Goal: Task Accomplishment & Management: Complete application form

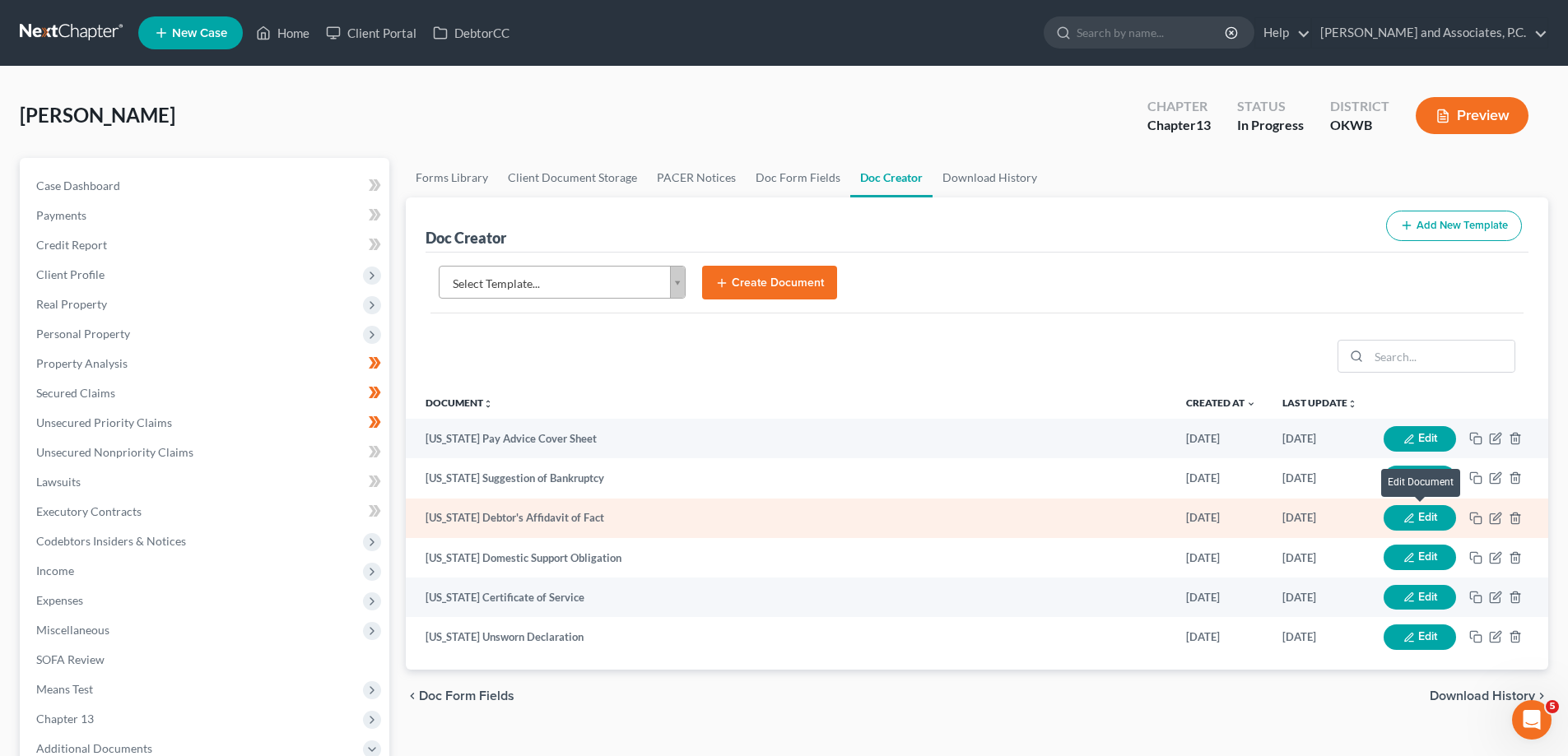
click at [1405, 518] on icon "button" at bounding box center [1409, 518] width 12 height 12
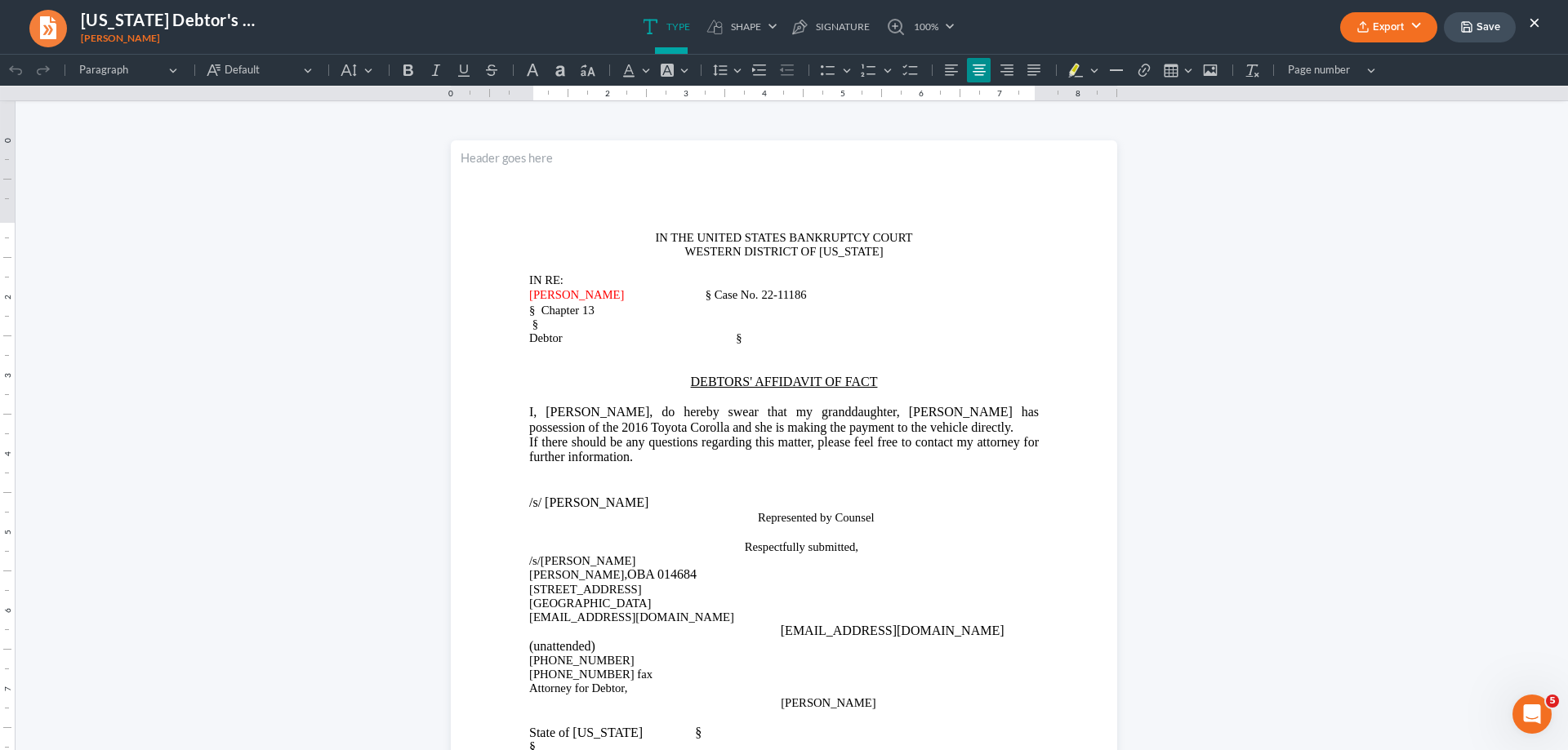
click at [1536, 22] on button "×" at bounding box center [1535, 22] width 12 height 20
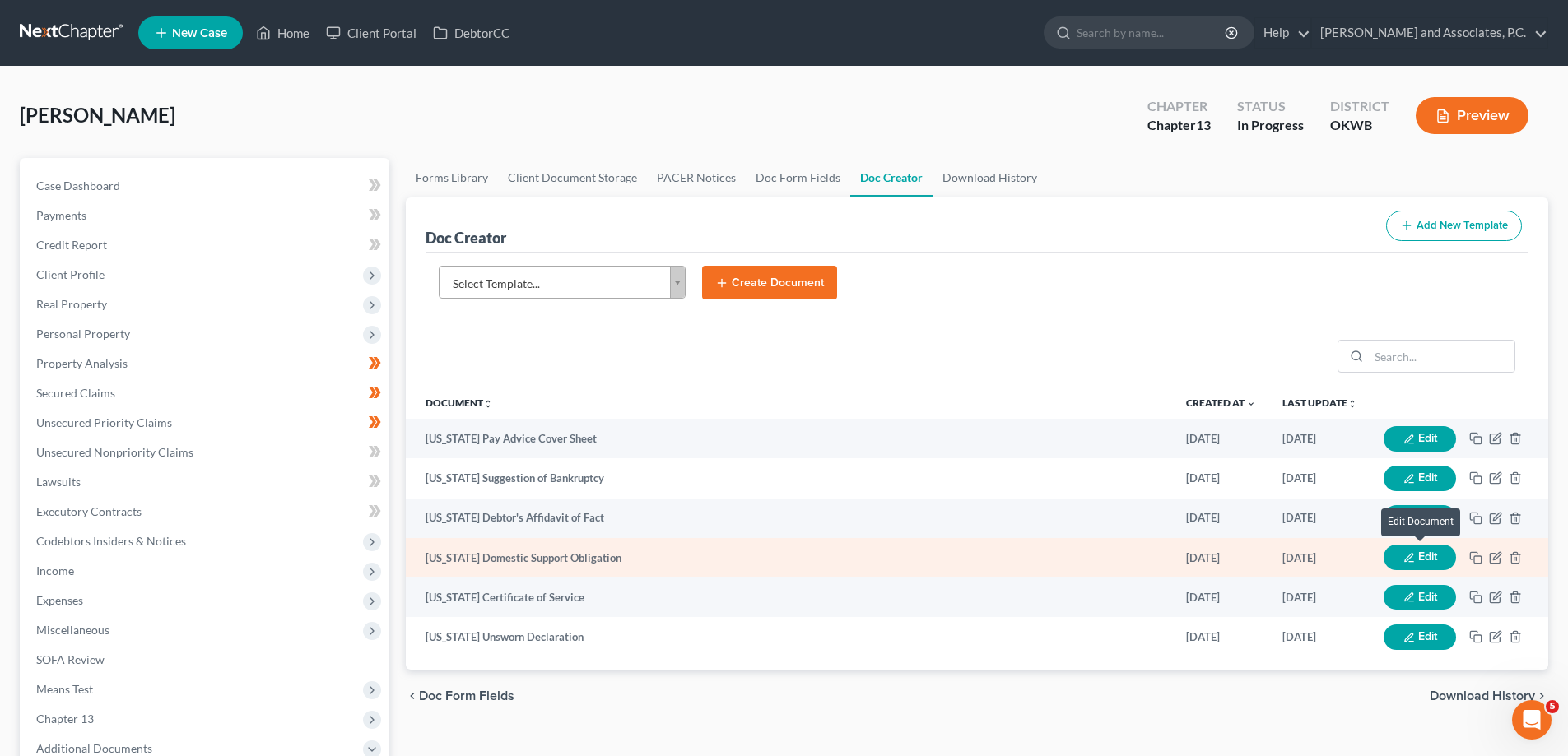
click at [1437, 549] on button "Edit" at bounding box center [1420, 557] width 73 height 25
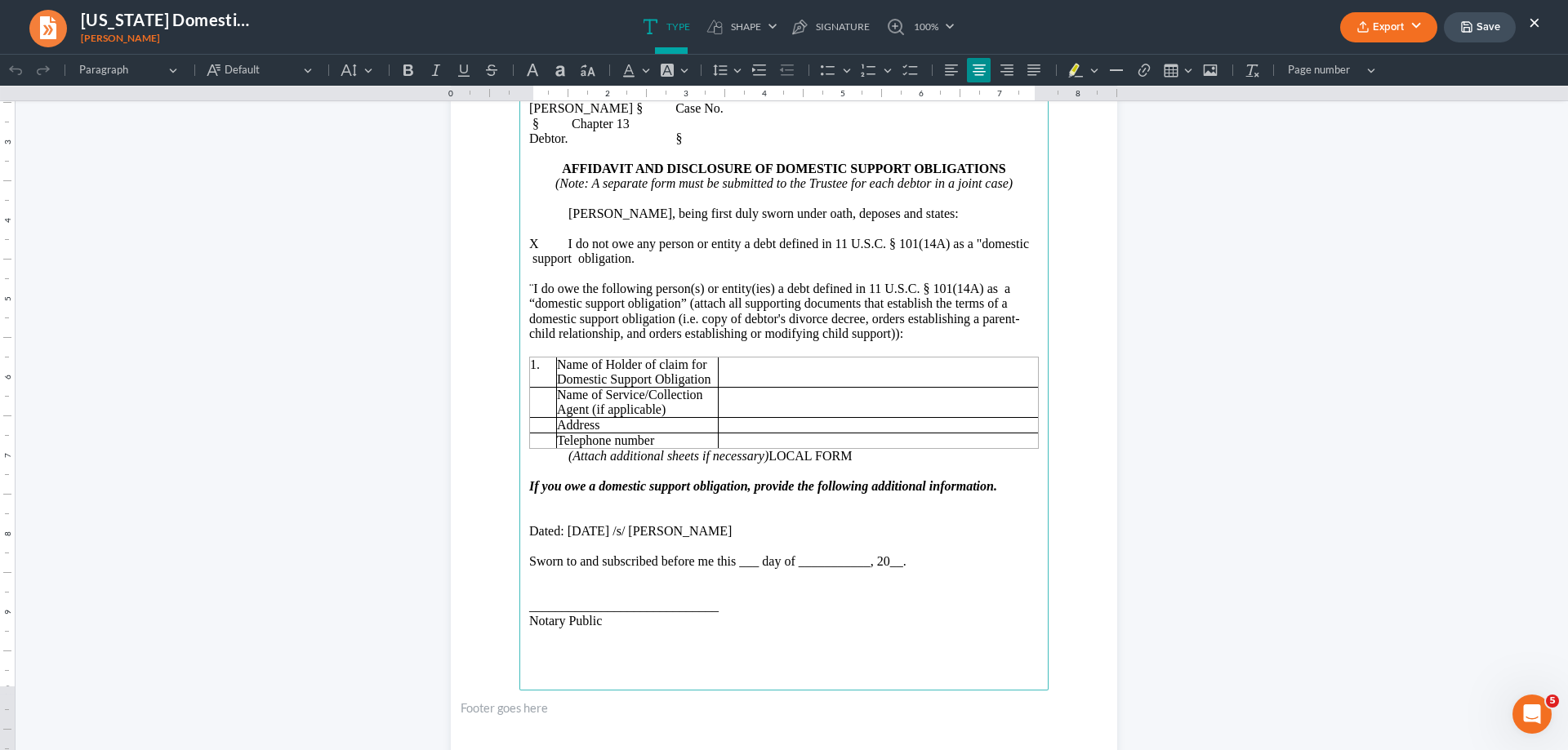
scroll to position [245, 0]
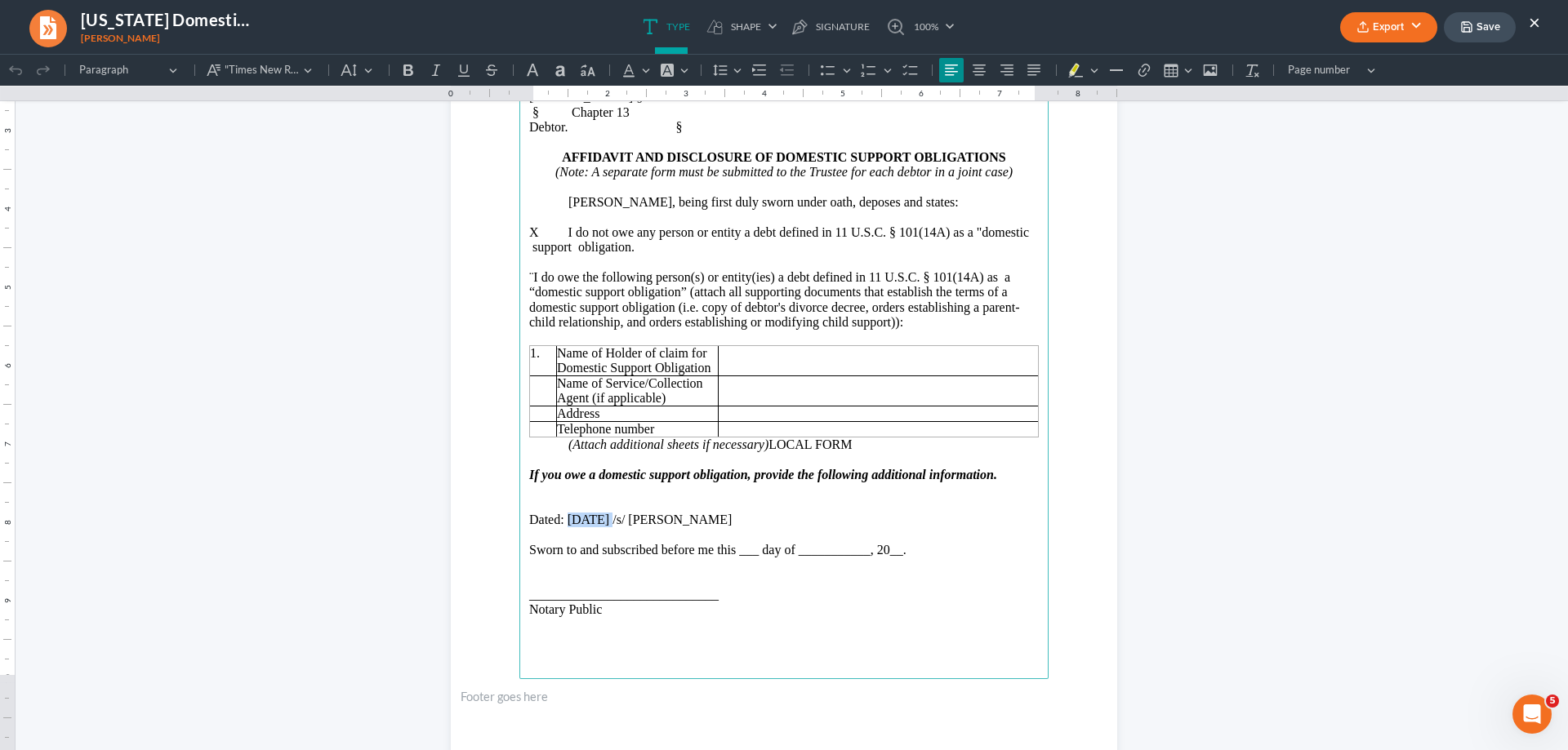
drag, startPoint x: 569, startPoint y: 522, endPoint x: 611, endPoint y: 520, distance: 42.0
click at [632, 525] on p "Dated: [DATE] /s/ [PERSON_NAME]" at bounding box center [784, 520] width 510 height 15
click at [906, 556] on span "Sworn to and subscribed before me this ___ day of ___________, 20__." at bounding box center [718, 549] width 378 height 14
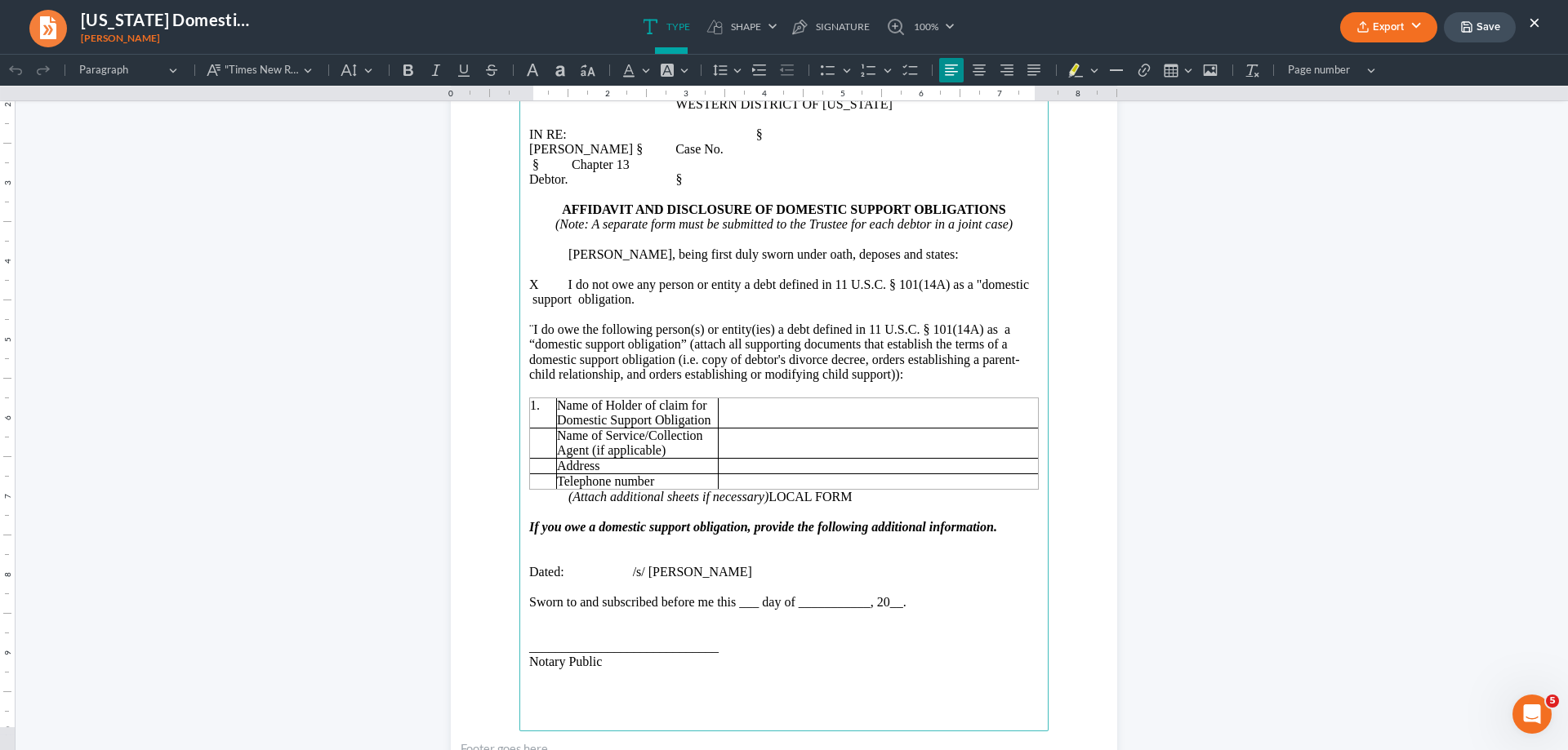
scroll to position [0, 0]
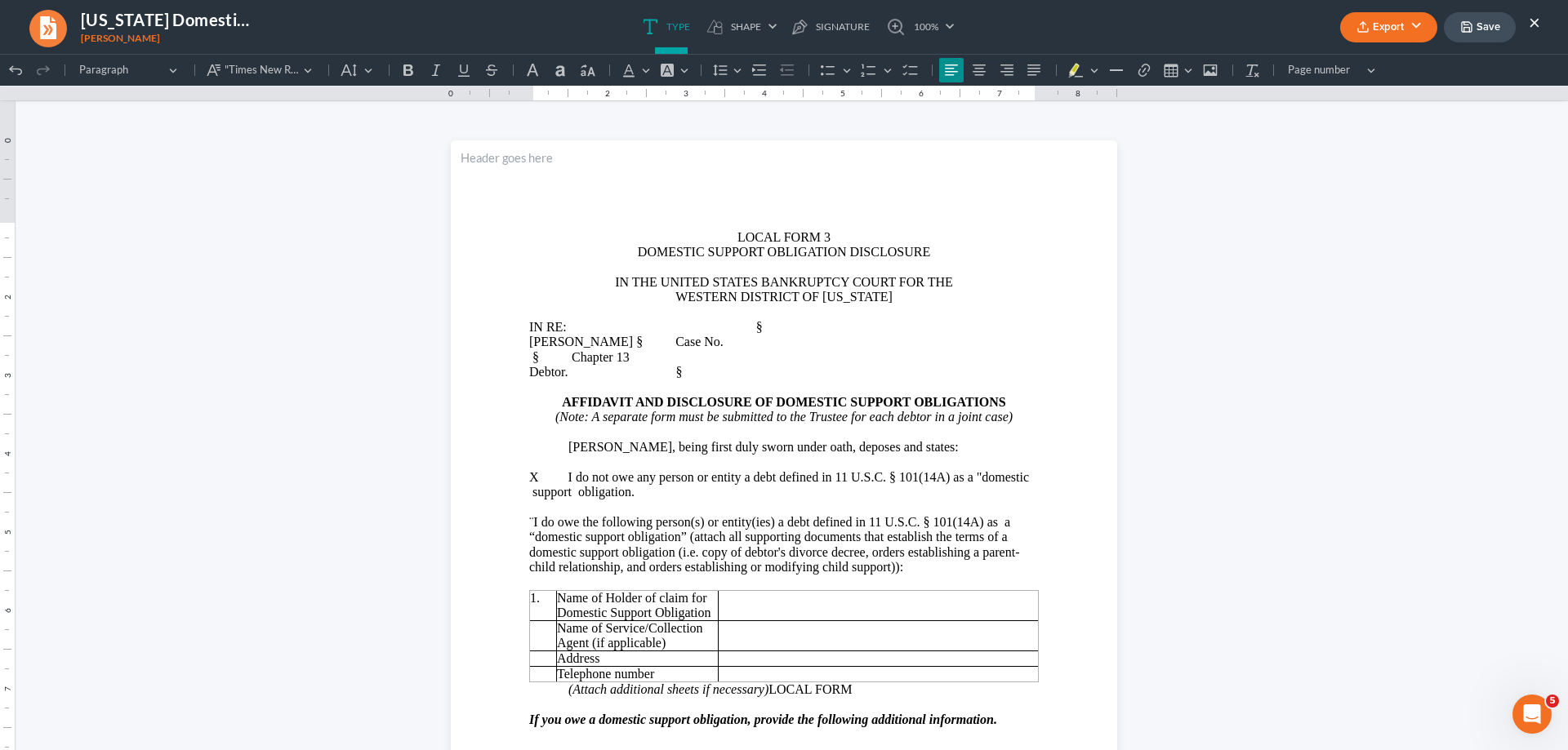
click at [1410, 33] on button "Export" at bounding box center [1388, 27] width 97 height 30
click at [1390, 63] on link "PDF" at bounding box center [1387, 65] width 126 height 27
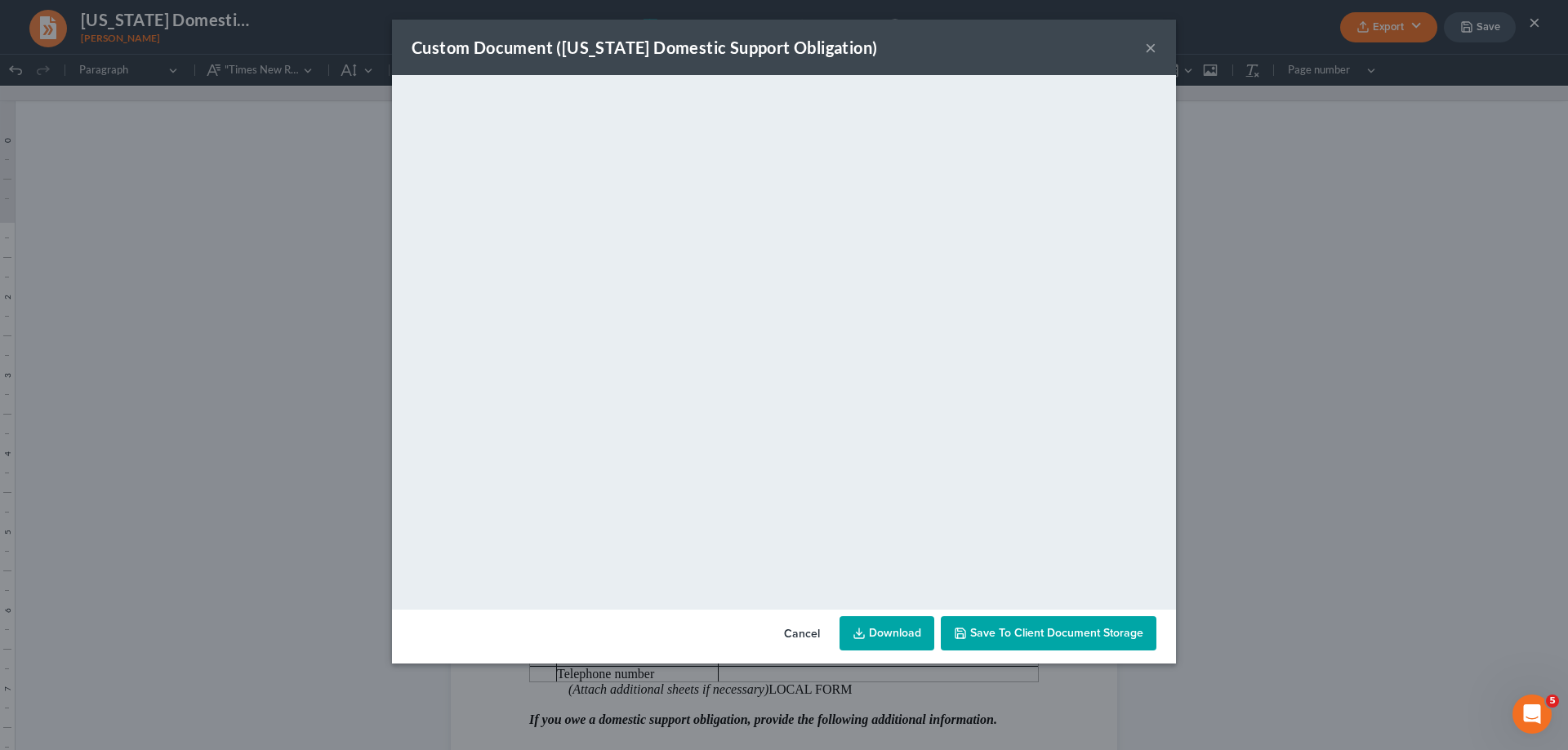
click at [1154, 48] on button "×" at bounding box center [1150, 47] width 12 height 20
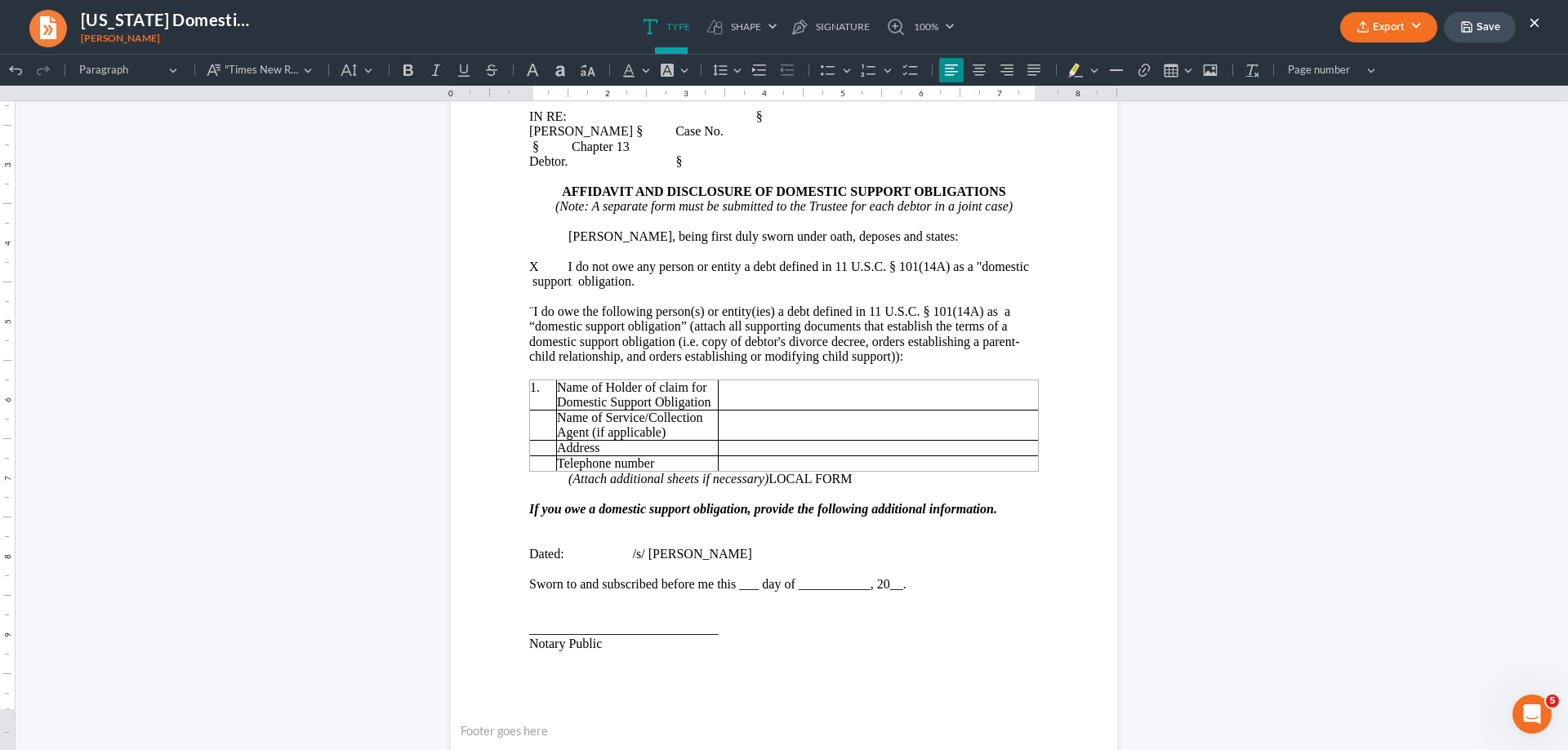
scroll to position [291, 0]
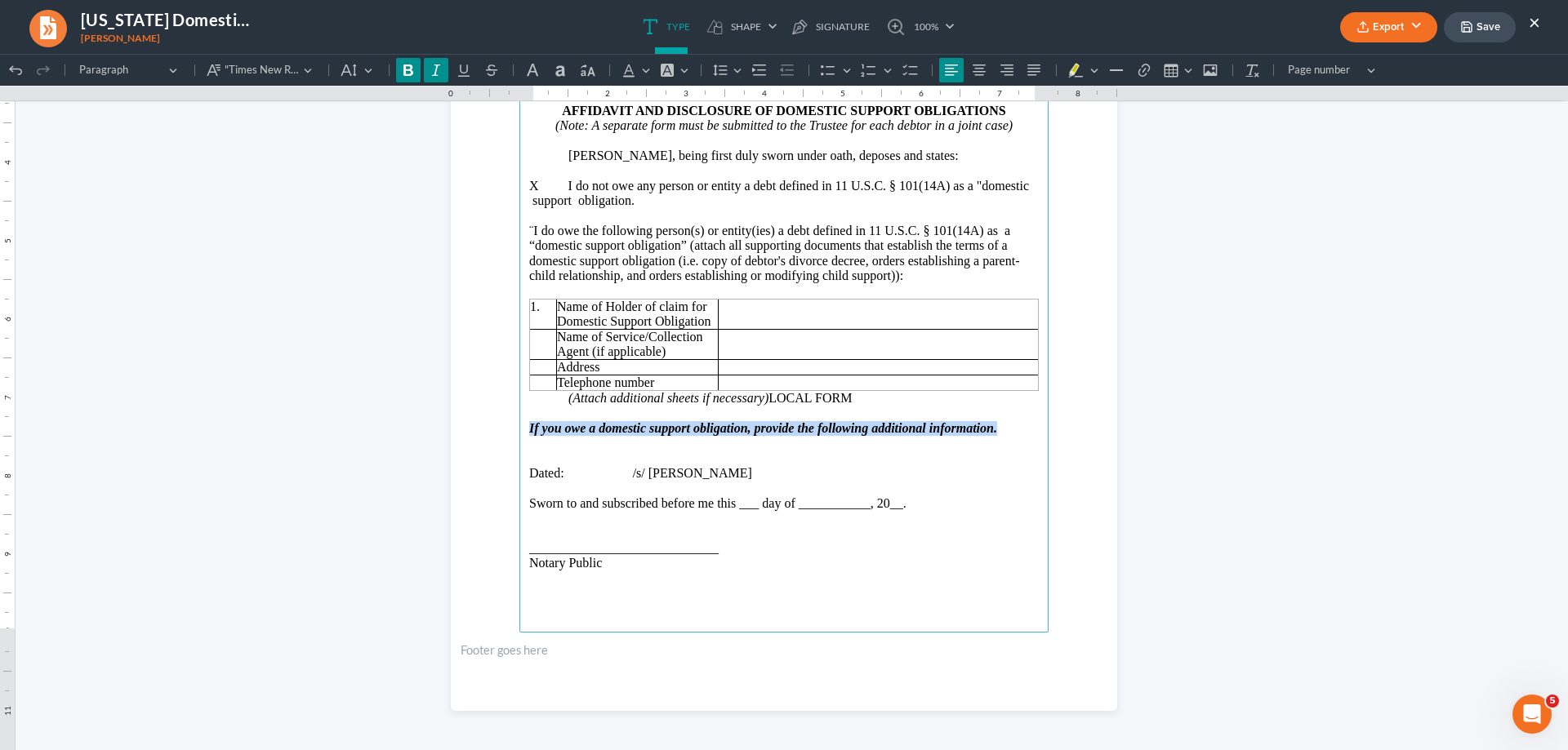
drag, startPoint x: 521, startPoint y: 426, endPoint x: 1038, endPoint y: 433, distance: 517.0
click at [1038, 433] on main "LOCAL FORM 3 DOMESTIC SUPPORT OBLIGATION DISCLOSURE IN THE UNITED STATES BANKRU…" at bounding box center [784, 280] width 530 height 705
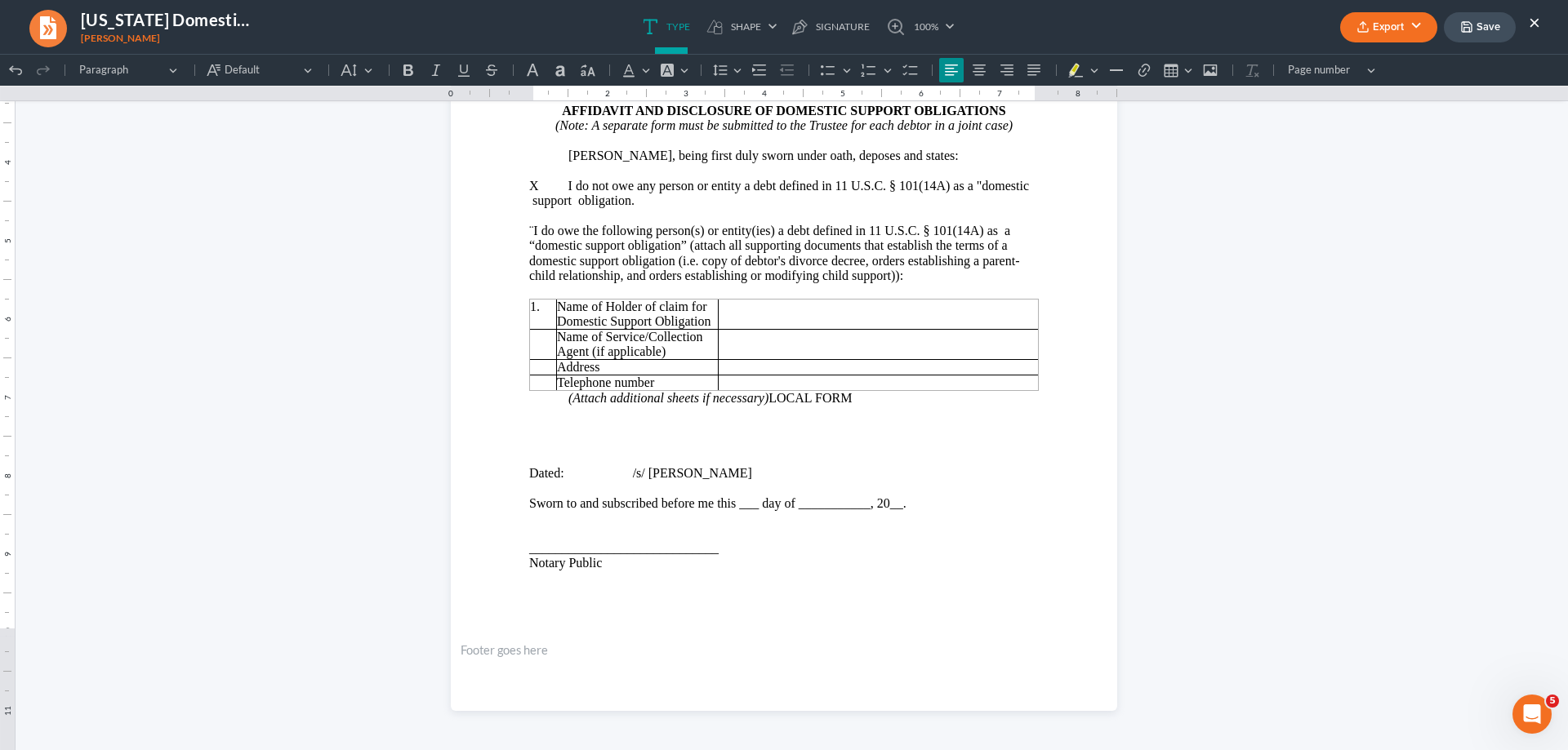
click html "1.00 10.00 0 1 1 2 2 3 3 4 4 5 5 6 6 7 7 8 8 9 9 10 10 11 11 Undo (Ctrl+Z) Undo…"
click at [1417, 33] on button "Export" at bounding box center [1388, 27] width 97 height 30
click at [1390, 60] on link "PDF" at bounding box center [1387, 65] width 126 height 27
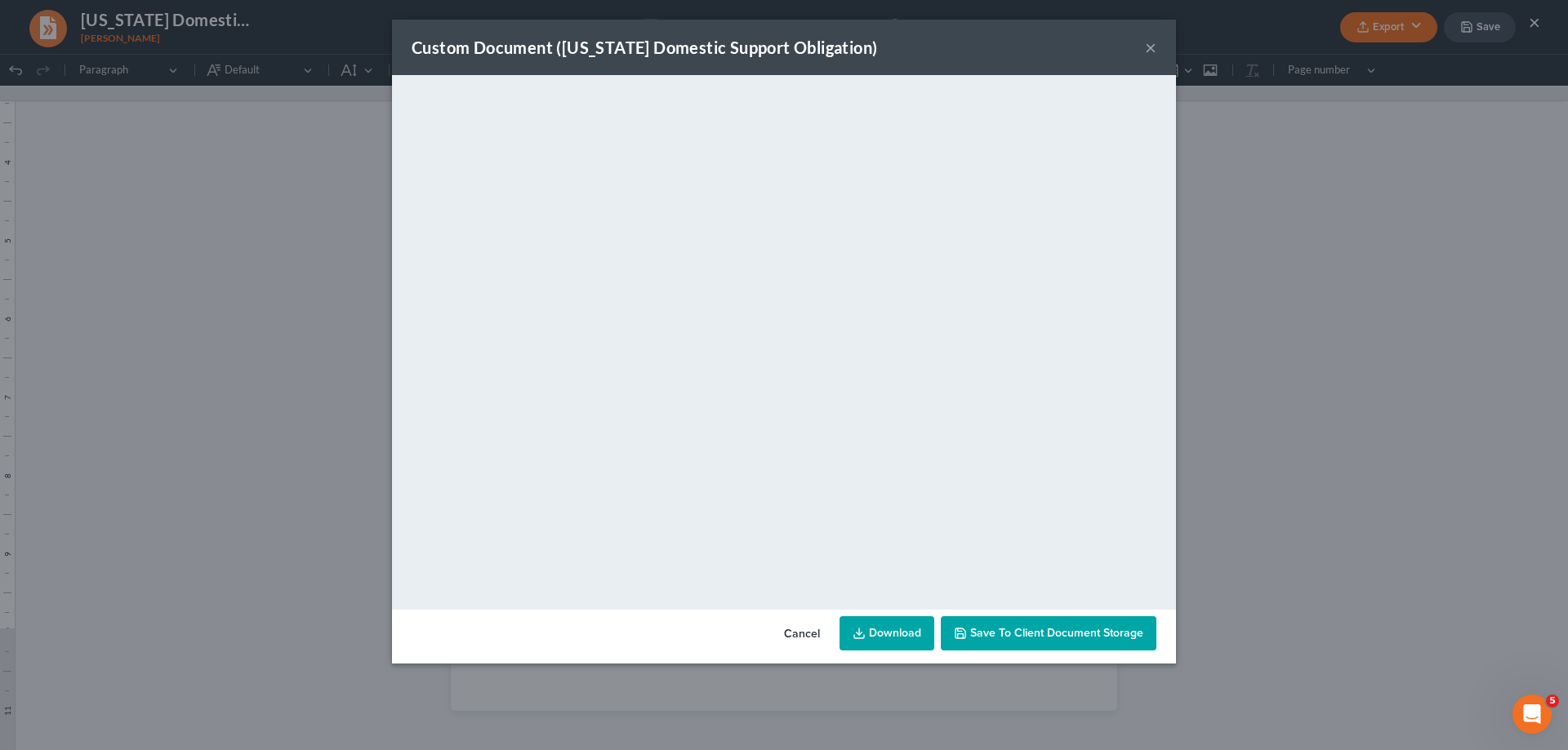
click at [1146, 46] on button "×" at bounding box center [1150, 47] width 12 height 20
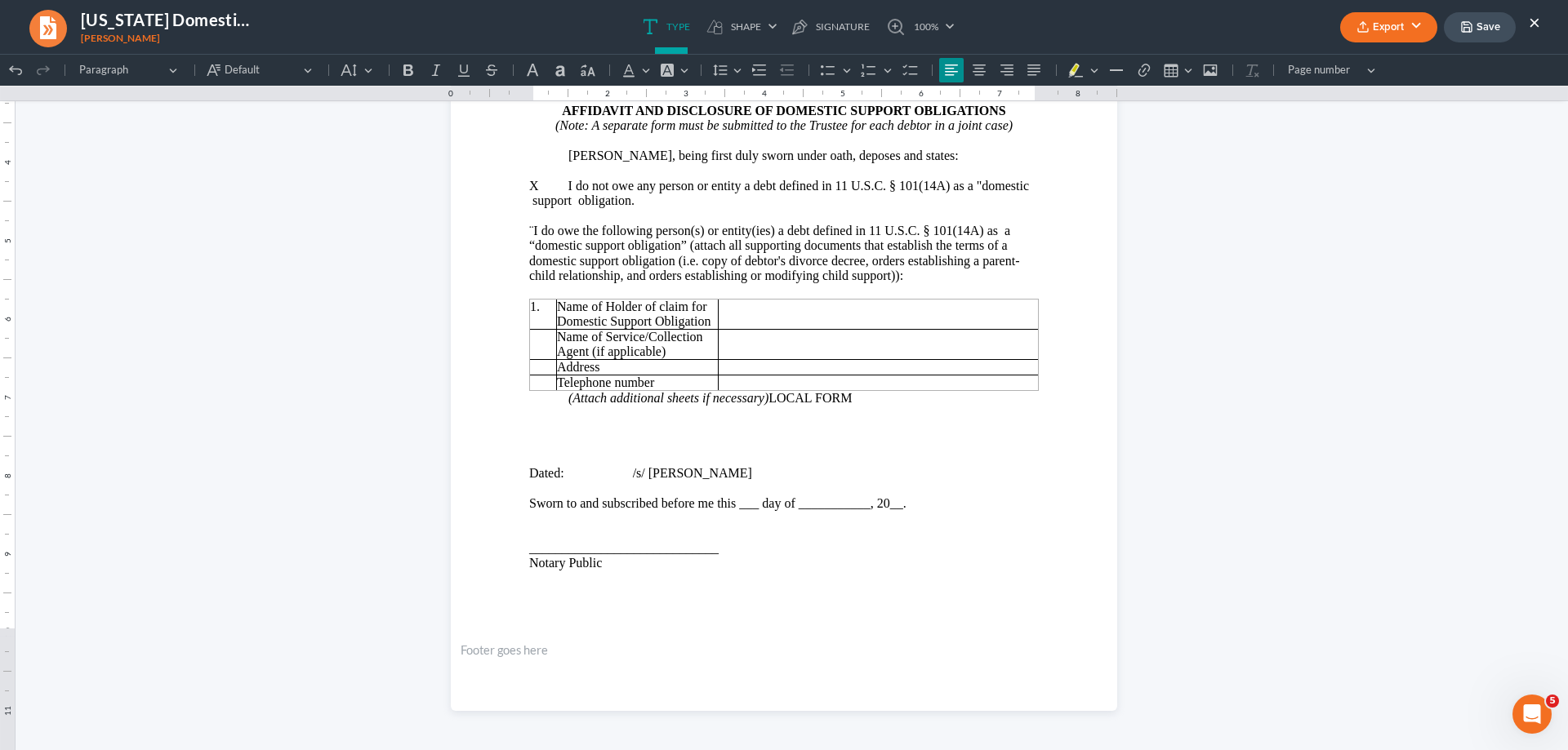
click at [1481, 32] on button "Save" at bounding box center [1479, 27] width 72 height 30
drag, startPoint x: 1531, startPoint y: 22, endPoint x: 1492, endPoint y: 156, distance: 139.6
click at [1531, 22] on button "×" at bounding box center [1535, 22] width 12 height 20
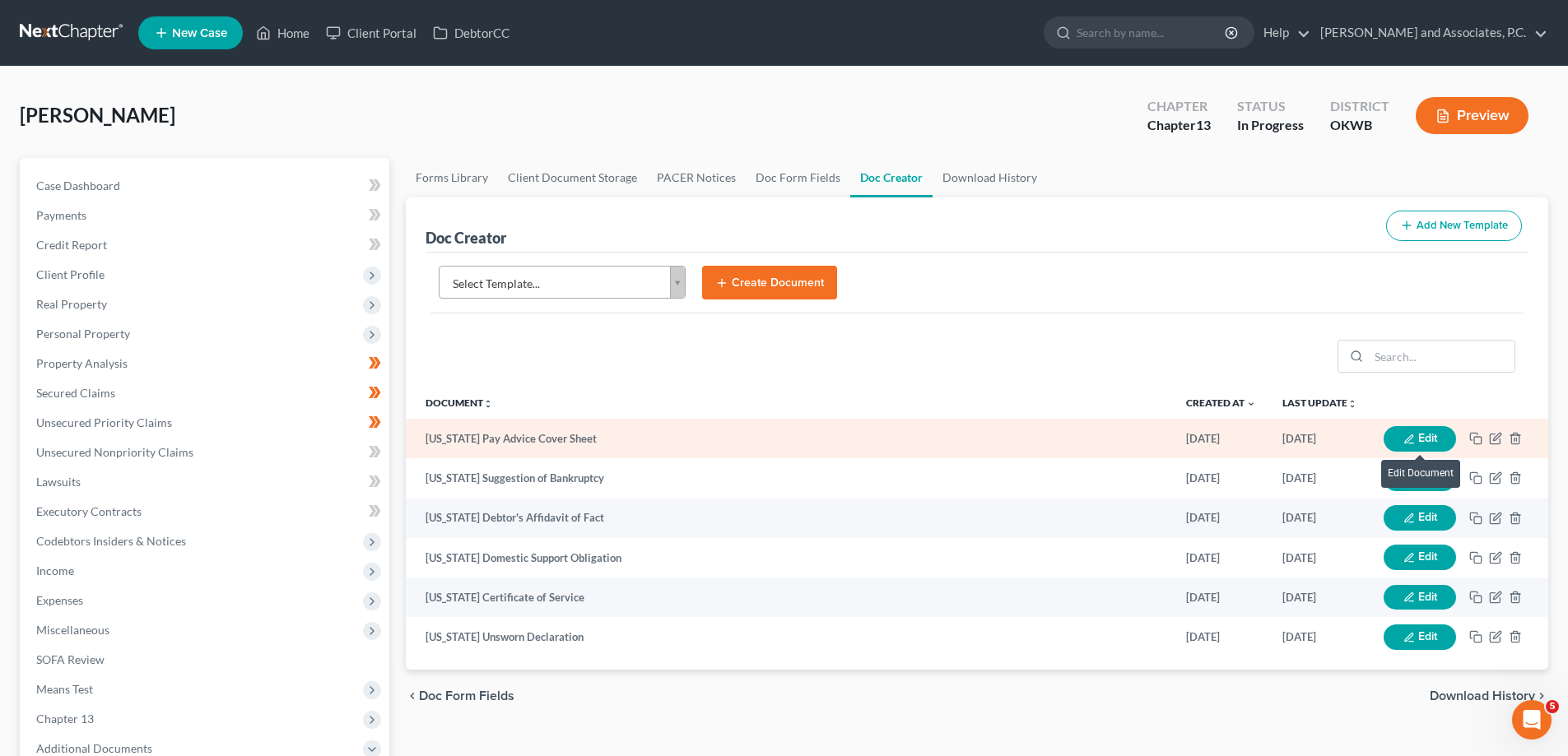
click at [1415, 435] on button "Edit" at bounding box center [1420, 439] width 73 height 25
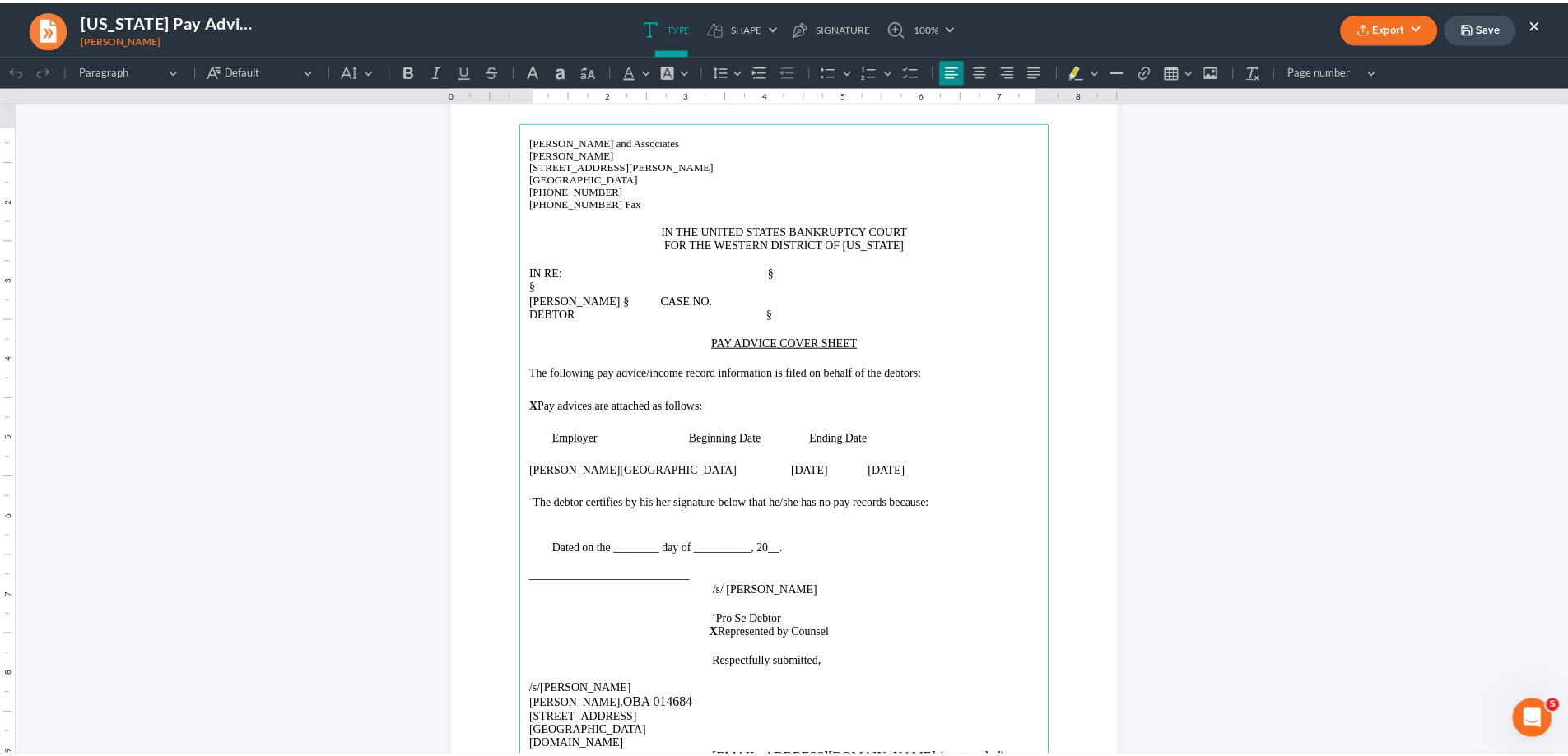
scroll to position [82, 0]
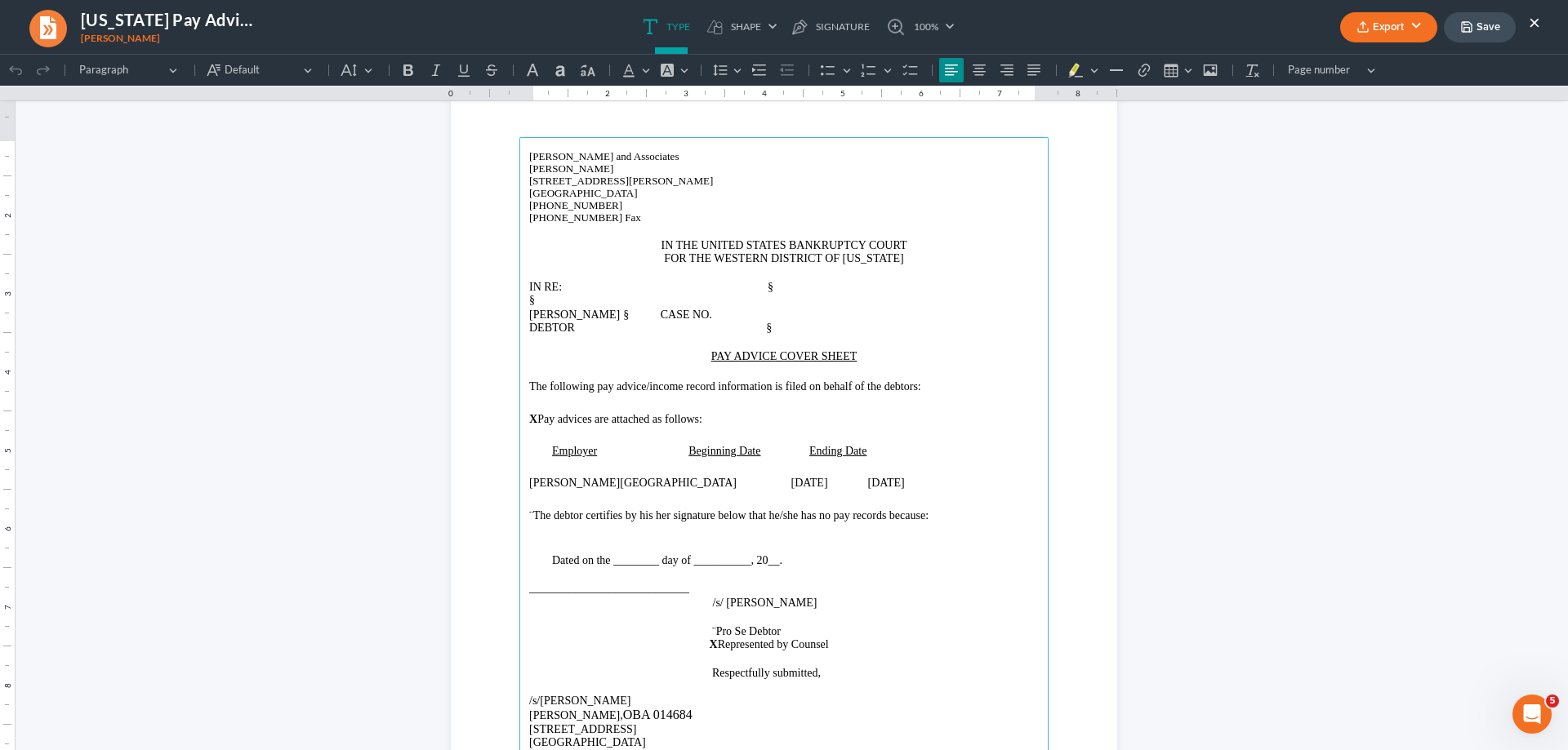
click at [1535, 25] on button "×" at bounding box center [1535, 22] width 12 height 20
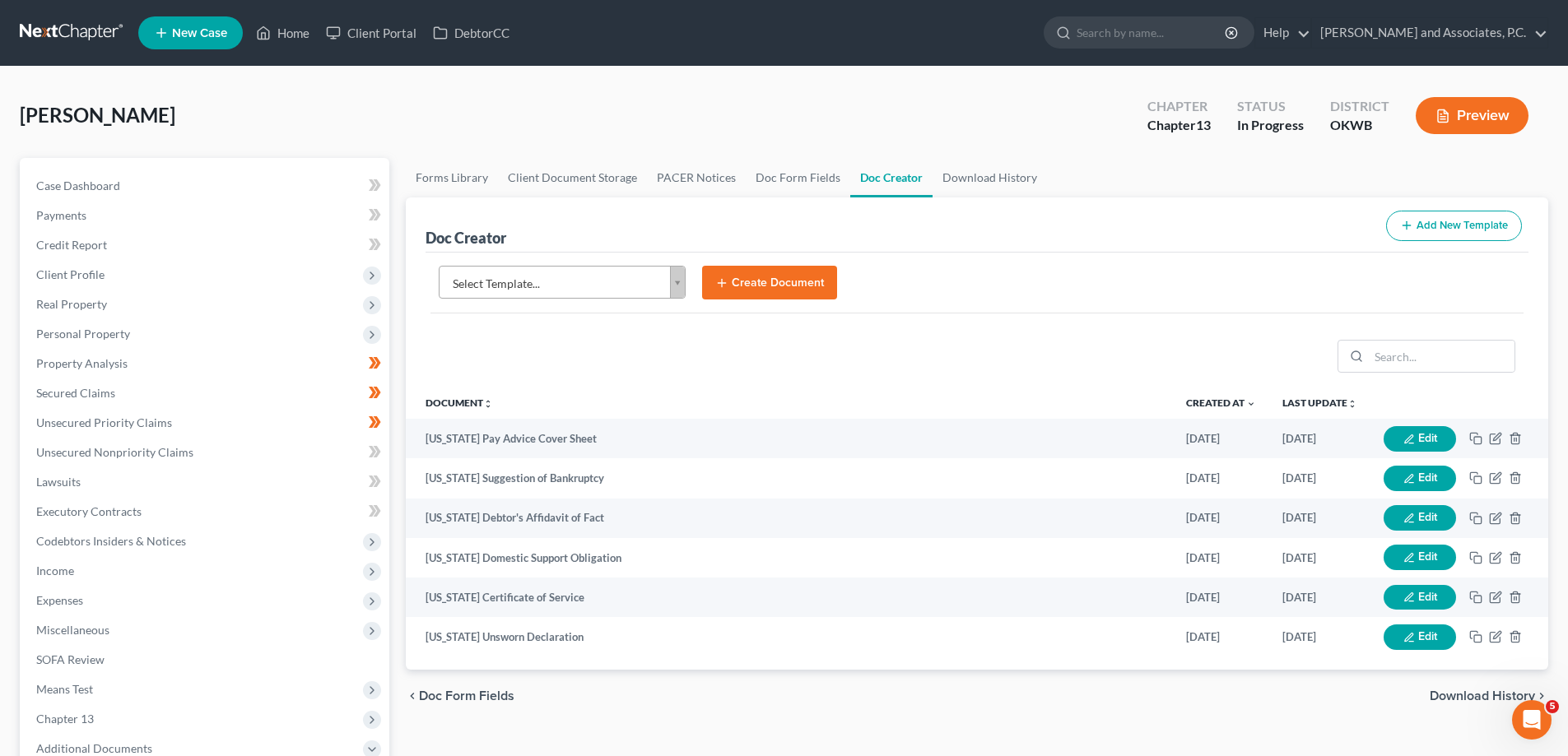
click at [682, 281] on body "Home New Case Client Portal DebtorCC [PERSON_NAME] and Associates, [PERSON_NAME…" at bounding box center [784, 555] width 1568 height 1111
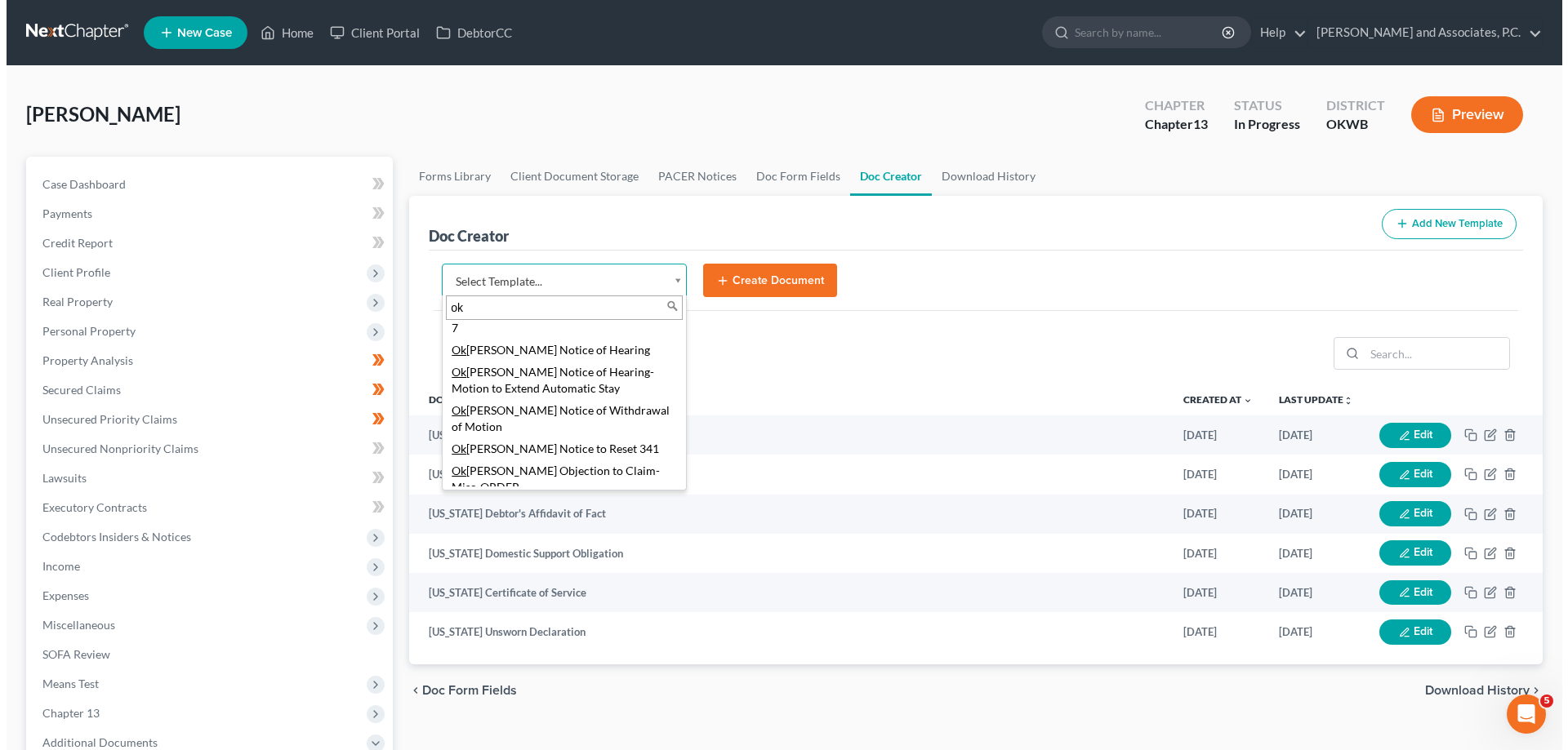
scroll to position [1469, 0]
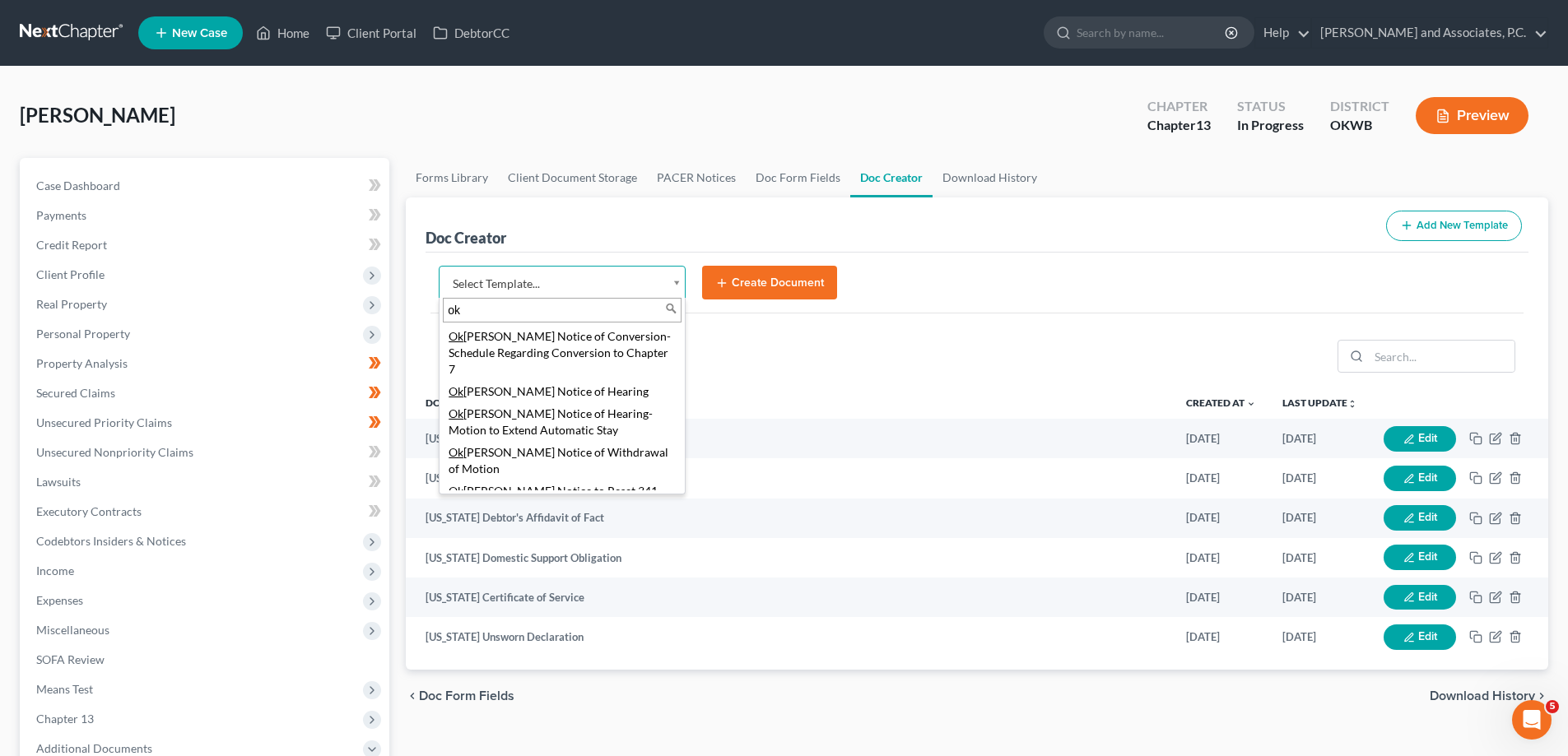
type input "ok"
select select "77427"
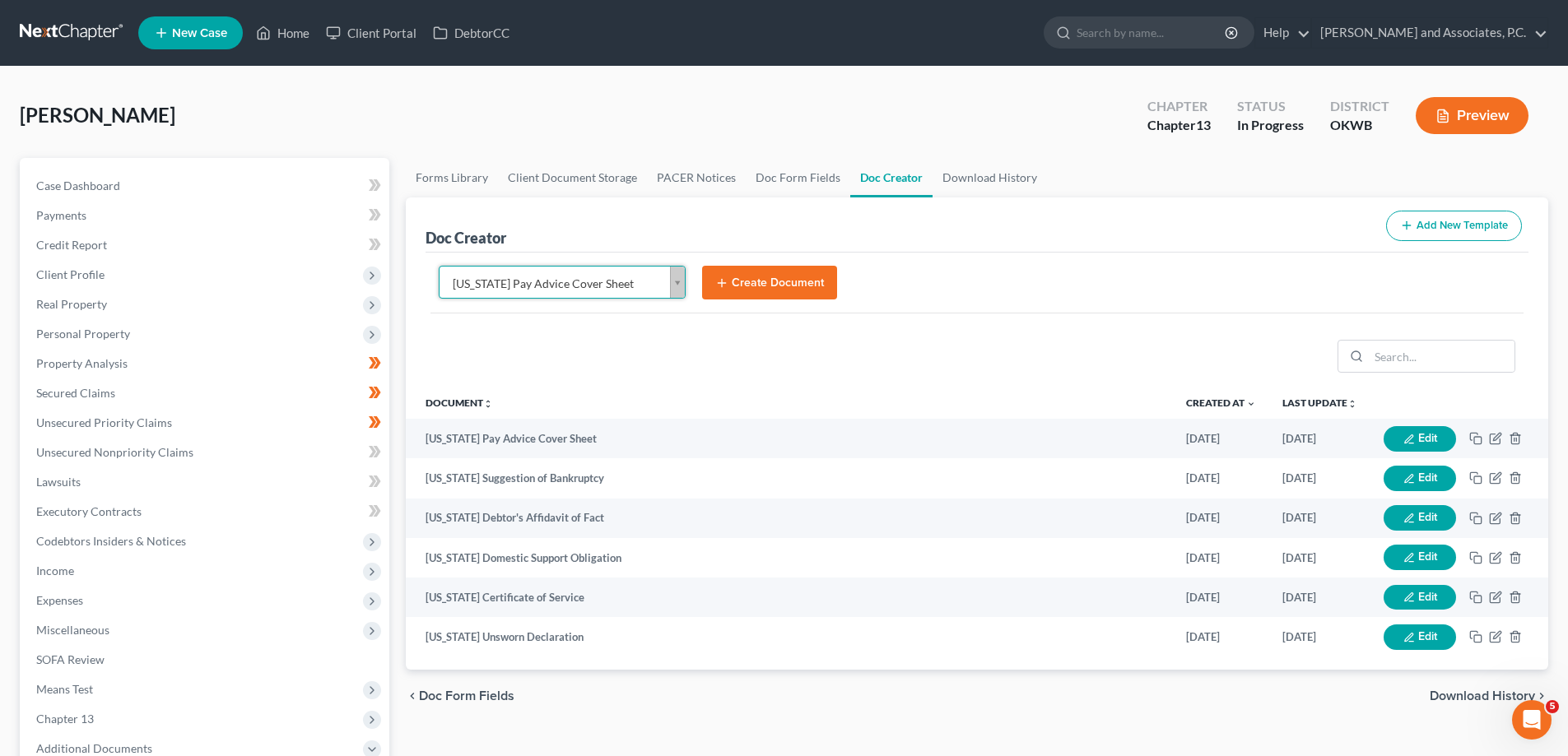
click at [757, 282] on button "Create Document" at bounding box center [769, 283] width 135 height 34
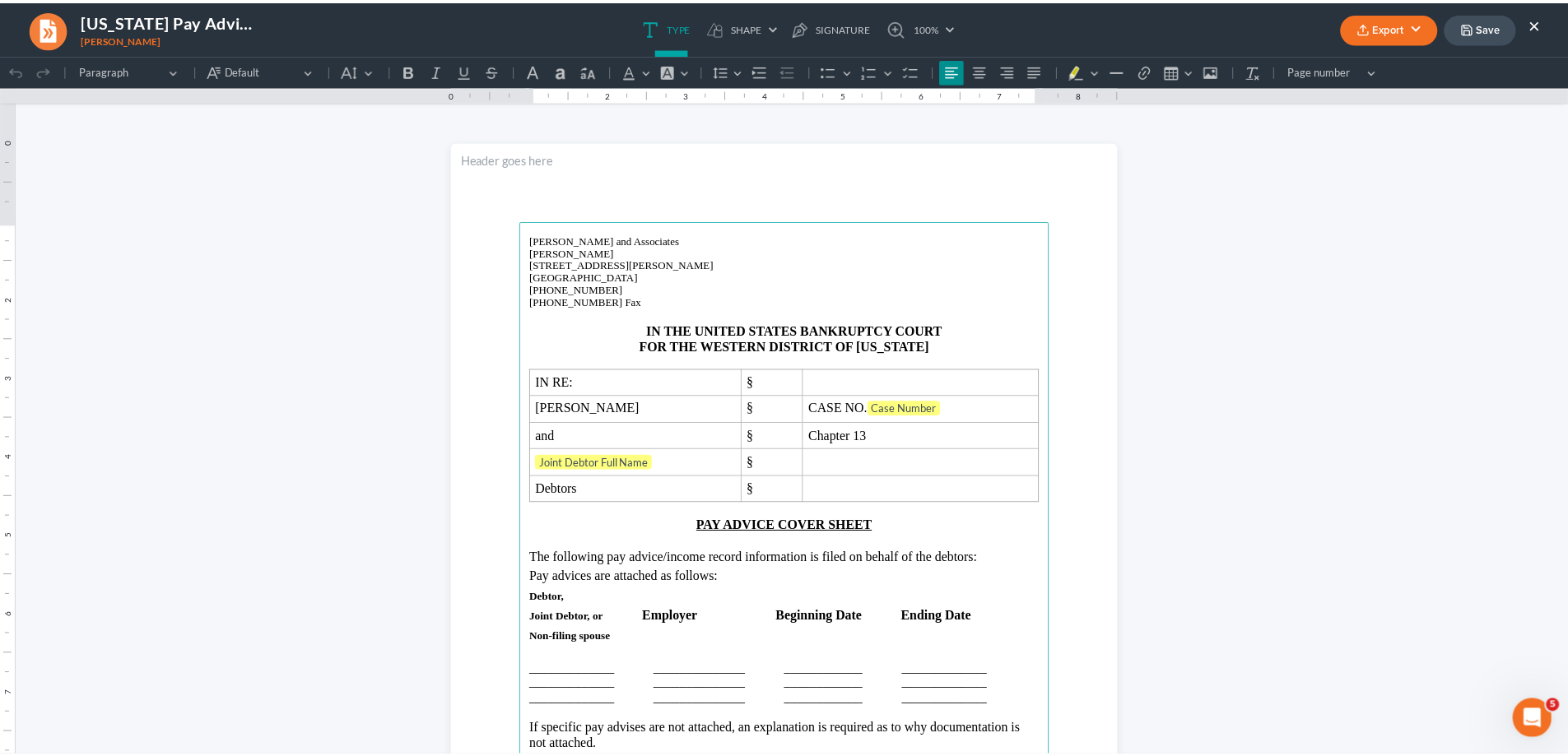
scroll to position [165, 0]
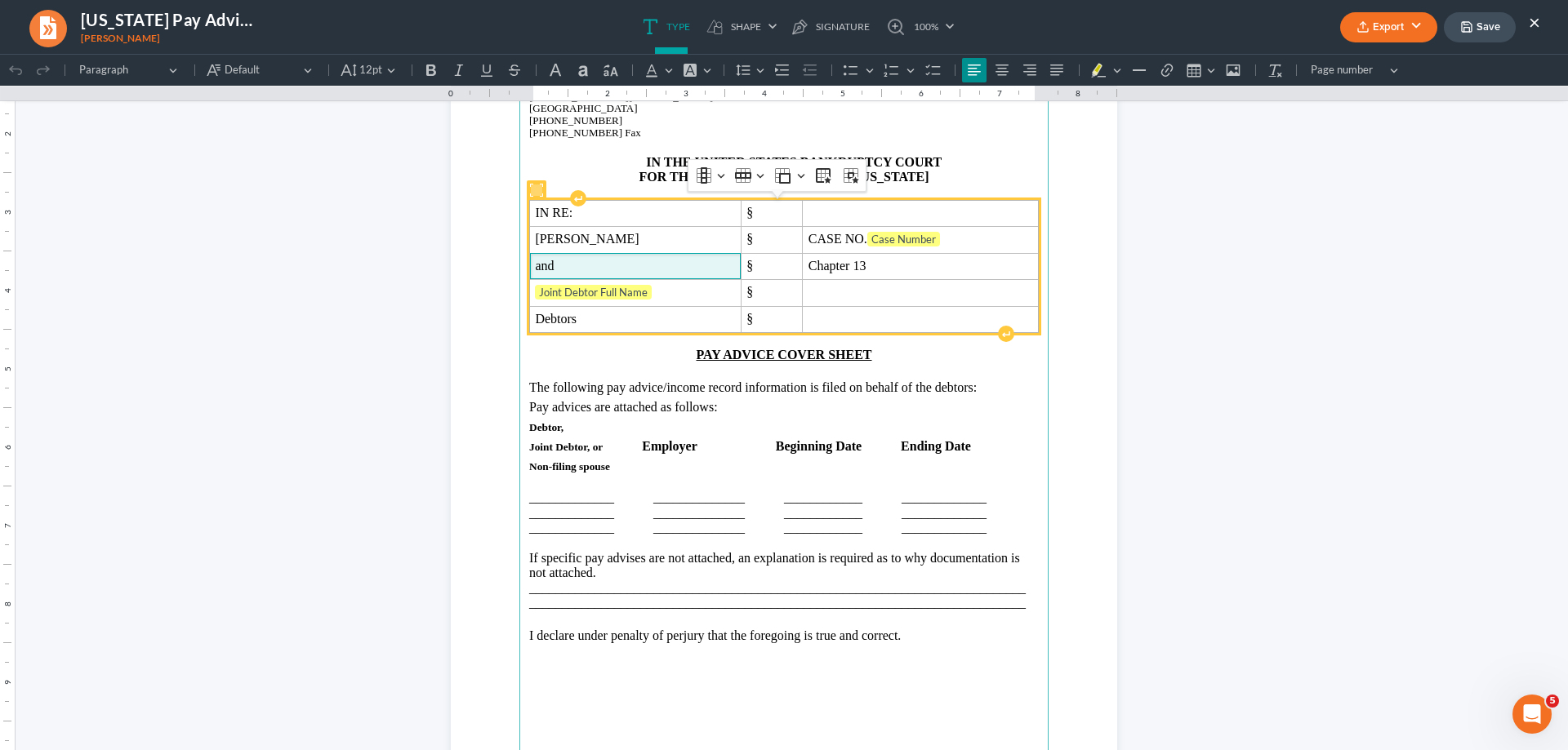
click at [558, 270] on span "and" at bounding box center [634, 266] width 200 height 15
click at [550, 296] on span "Joint Debtor Full Name" at bounding box center [593, 292] width 109 height 13
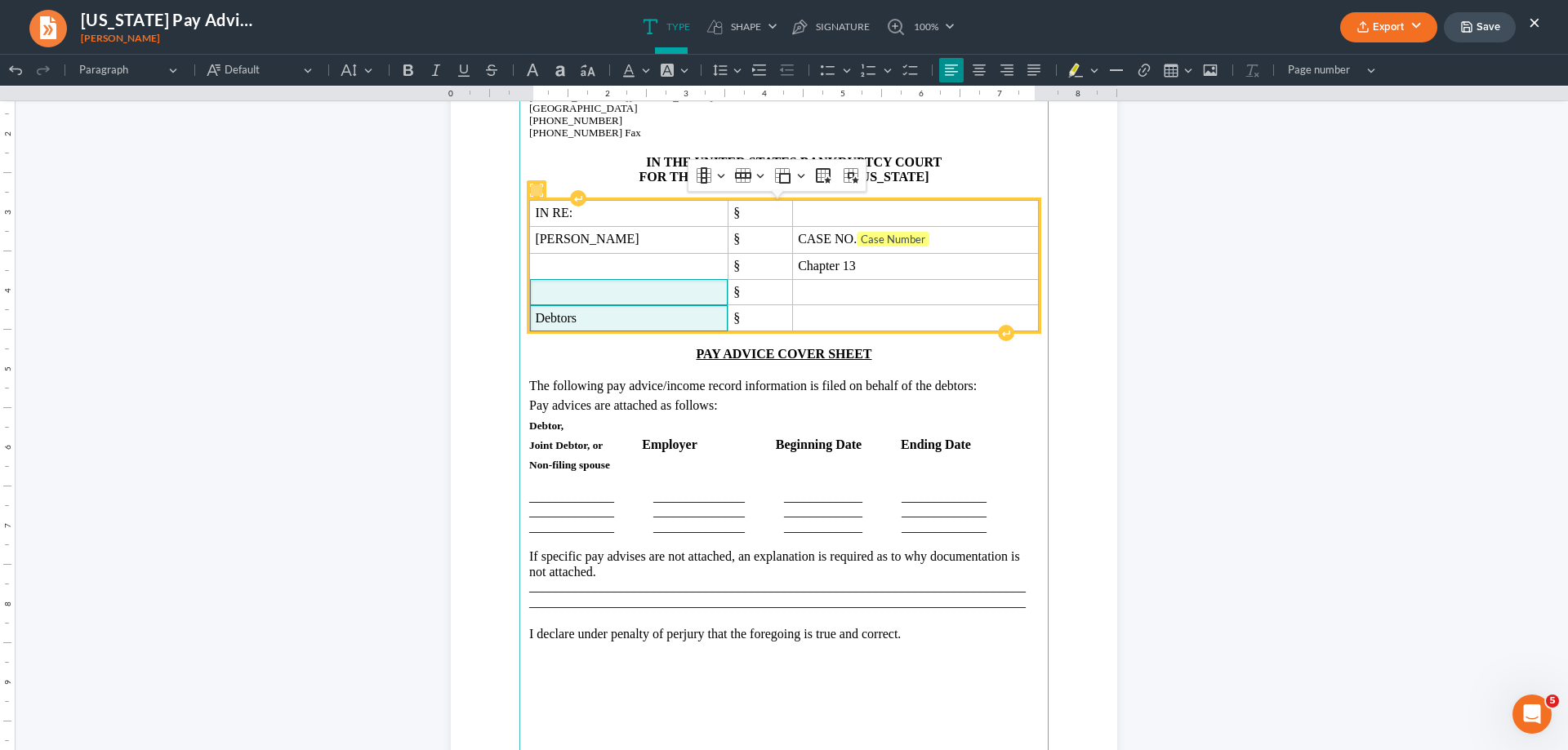
click at [575, 321] on span "Debtors" at bounding box center [628, 319] width 187 height 15
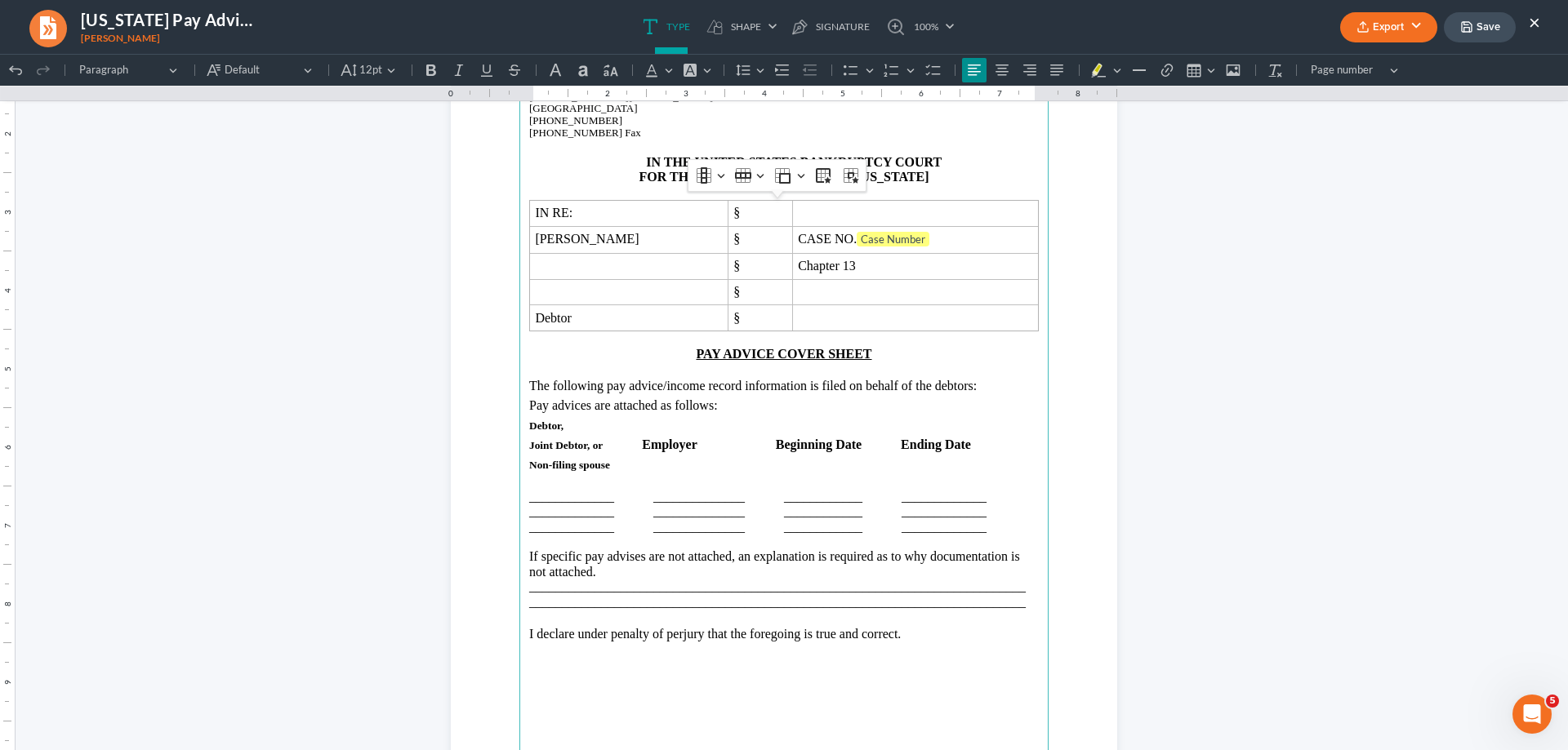
click at [940, 356] on p "PAY ADVICE COVER SHEET" at bounding box center [784, 354] width 510 height 15
click at [564, 496] on p "_____________ ______________ ____________ _____________" at bounding box center [784, 497] width 510 height 15
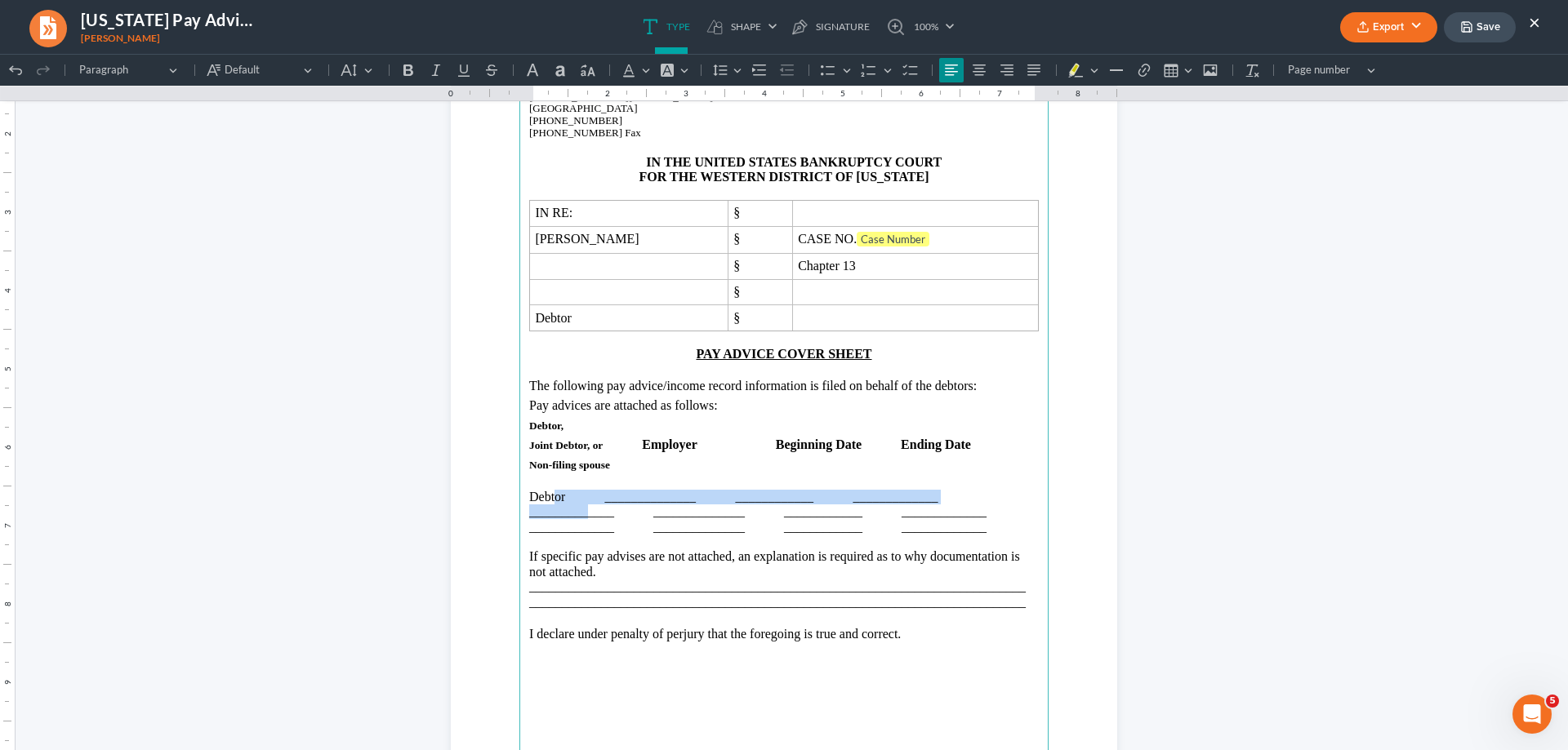
drag, startPoint x: 535, startPoint y: 499, endPoint x: 1122, endPoint y: 444, distance: 589.6
click at [586, 501] on p "Debtor ______________ ____________ _____________" at bounding box center [784, 497] width 510 height 15
click at [1531, 21] on button "×" at bounding box center [1535, 22] width 12 height 20
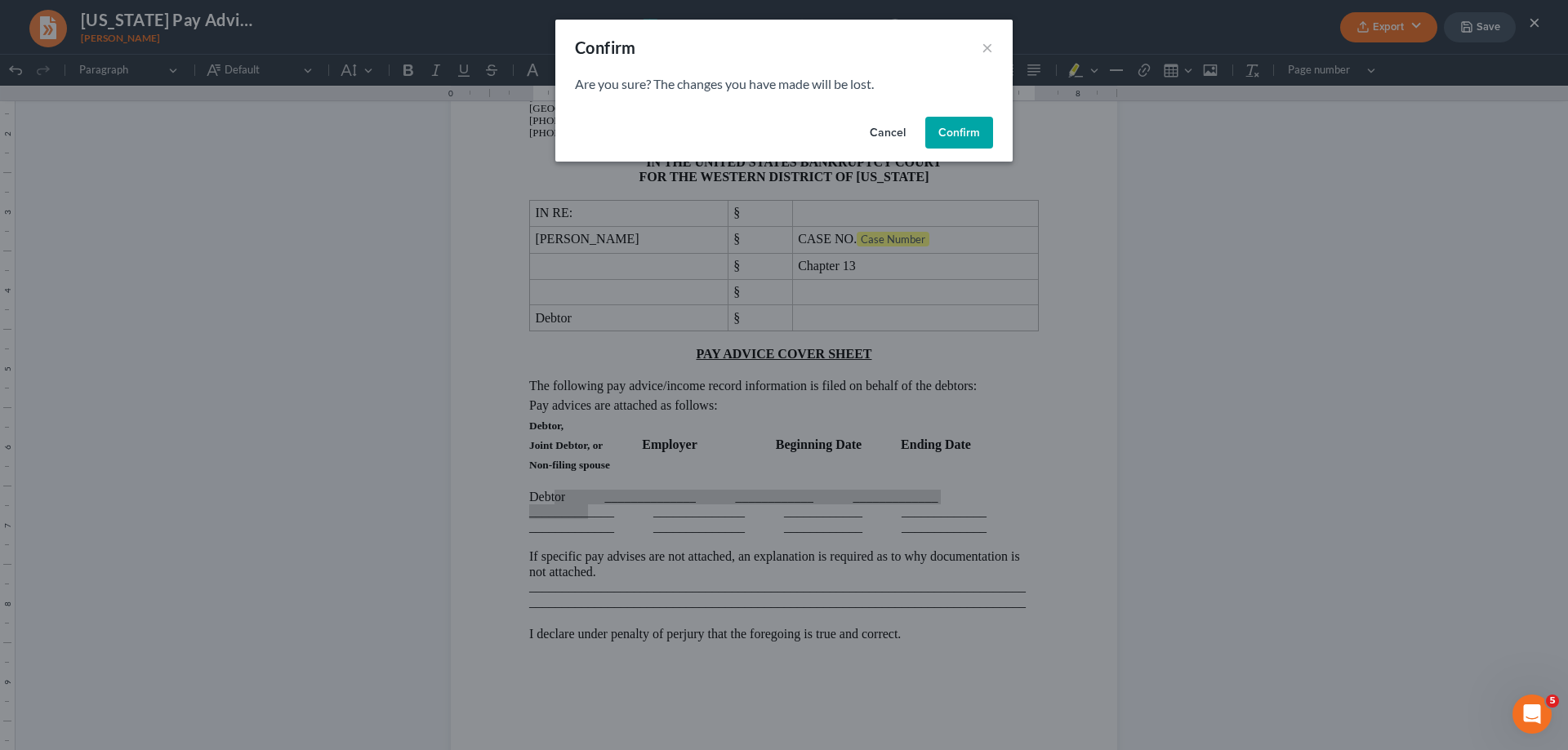
click at [955, 139] on button "Confirm" at bounding box center [960, 133] width 68 height 32
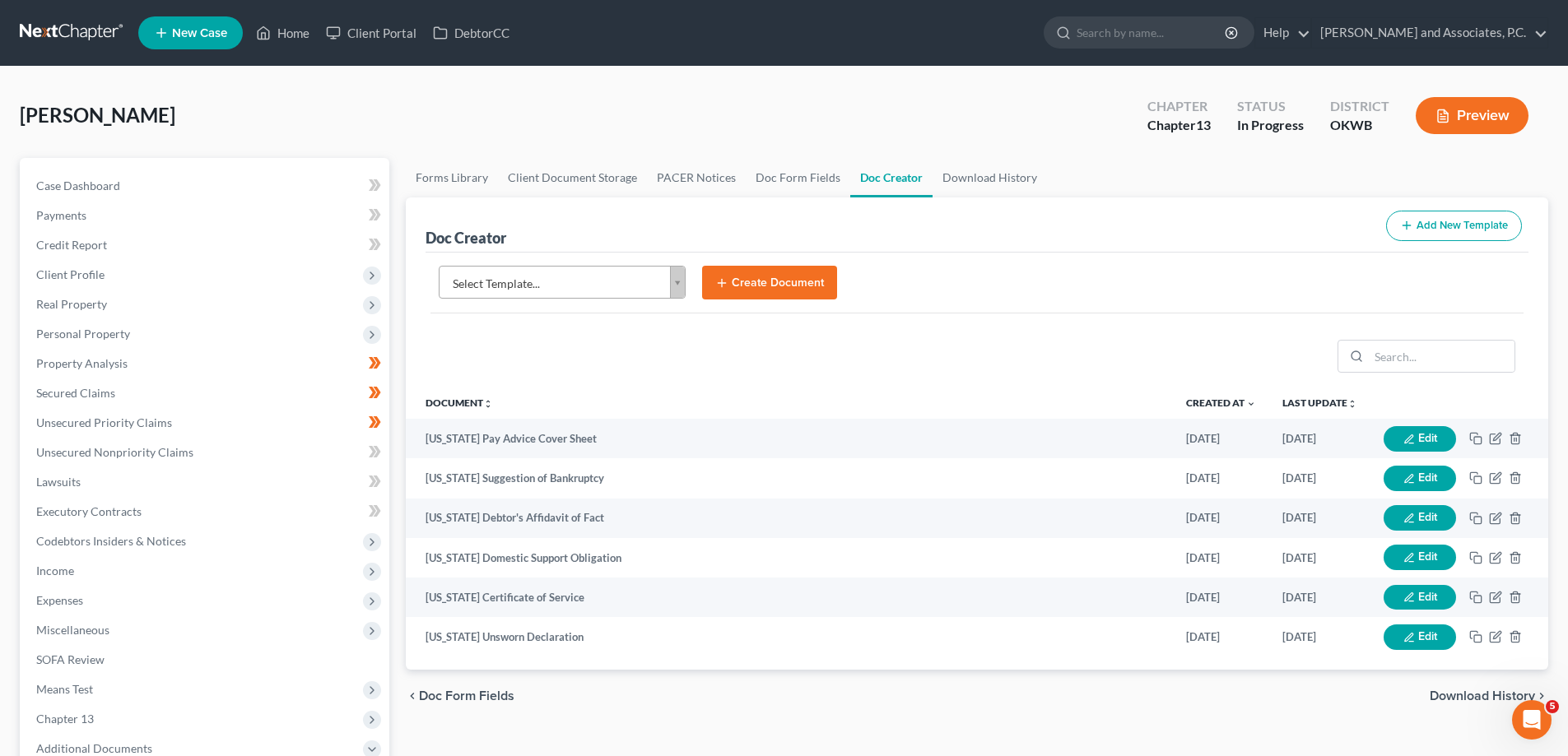
click at [675, 285] on body "Home New Case Client Portal DebtorCC [PERSON_NAME] and Associates, [PERSON_NAME…" at bounding box center [784, 555] width 1568 height 1111
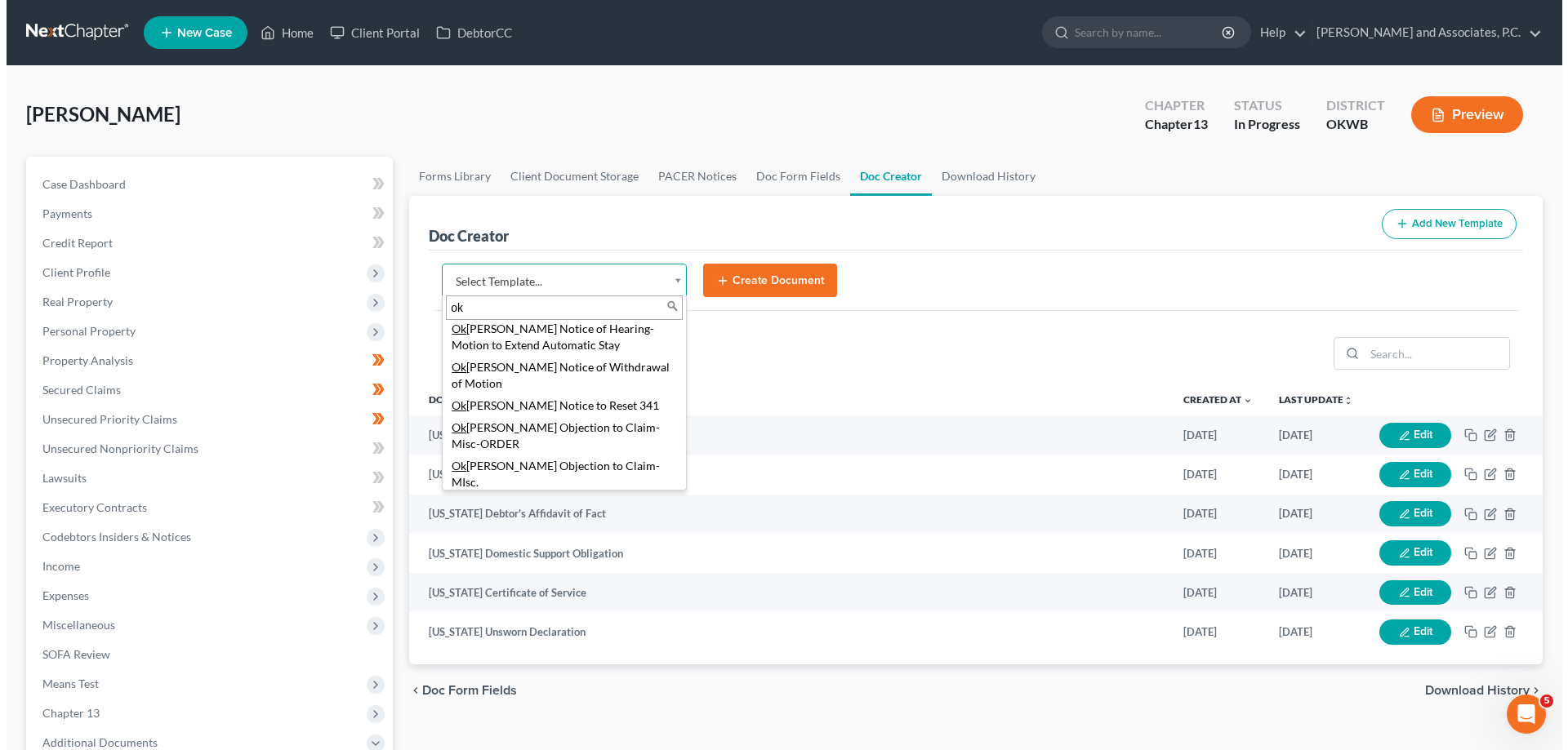
scroll to position [1469, 0]
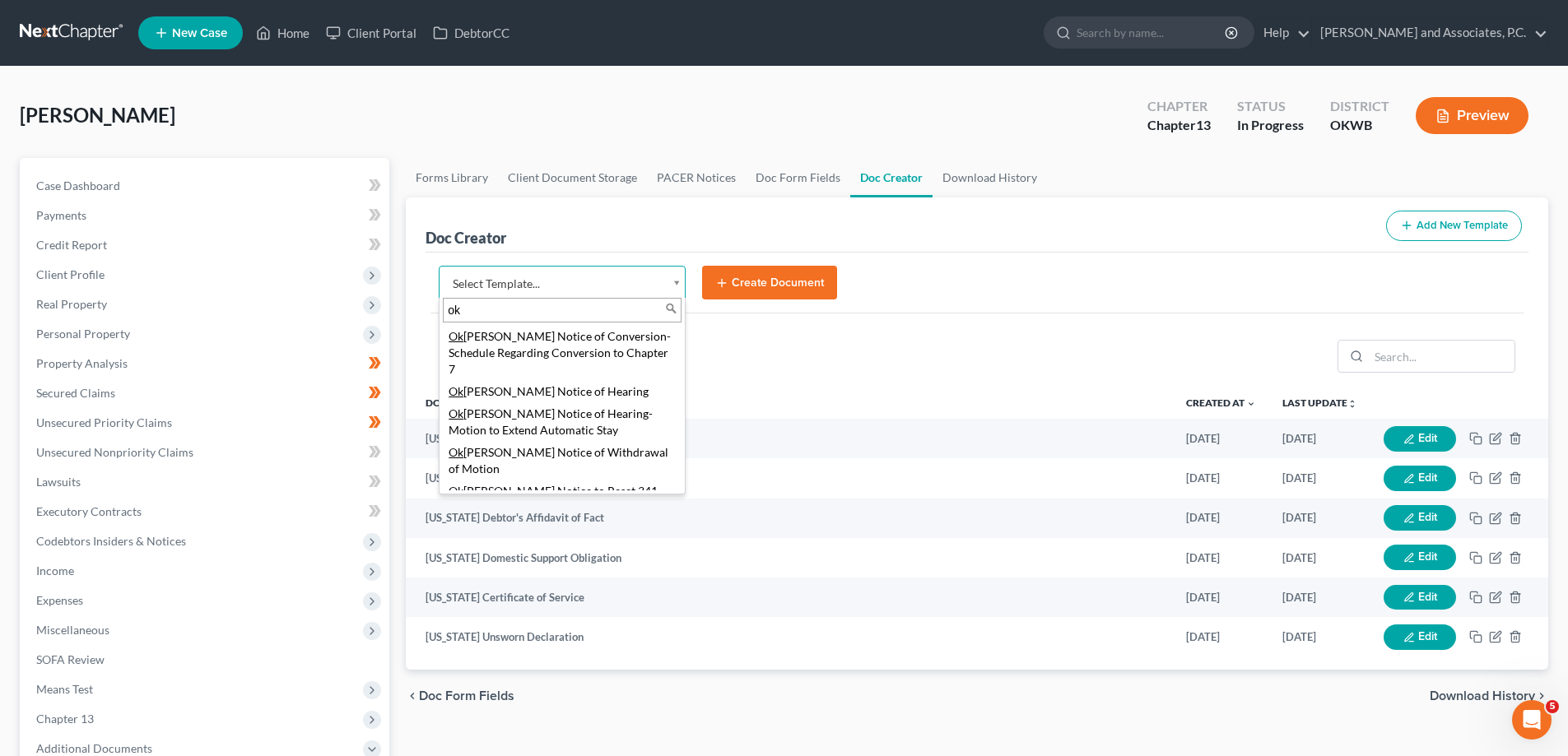
type input "ok"
select select "77427"
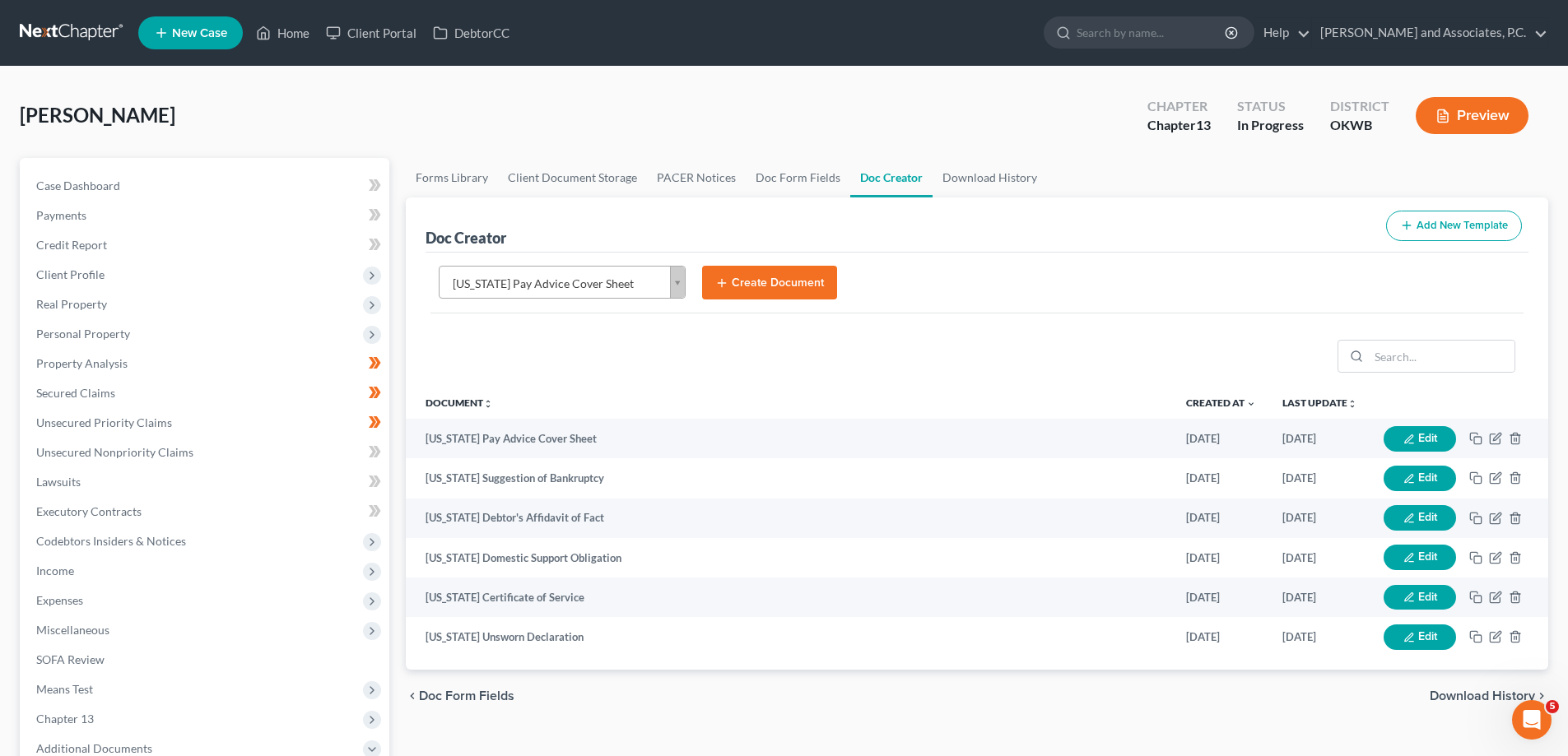
click at [791, 289] on button "Create Document" at bounding box center [769, 283] width 135 height 34
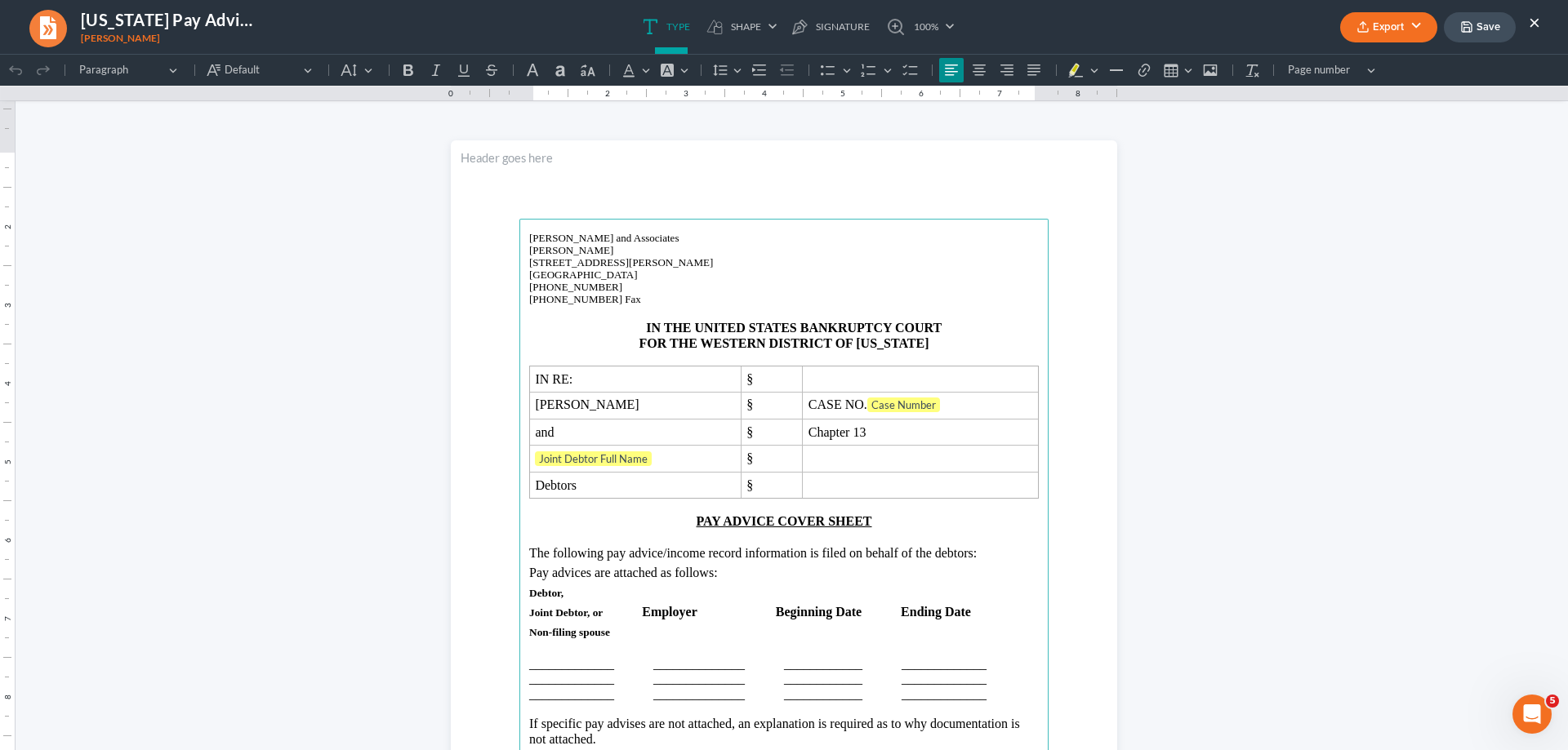
scroll to position [0, 0]
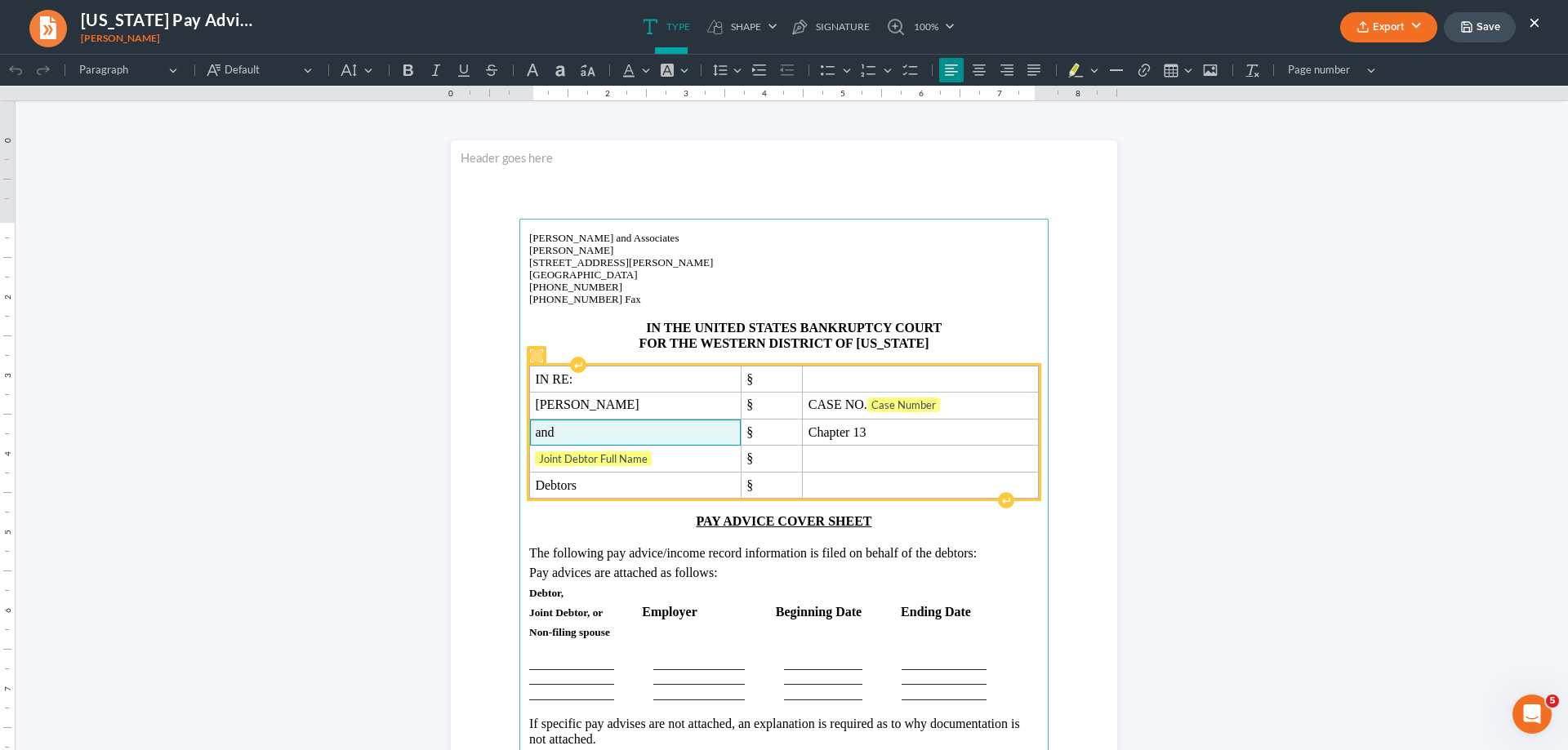
click at [550, 436] on span "and" at bounding box center [634, 433] width 200 height 15
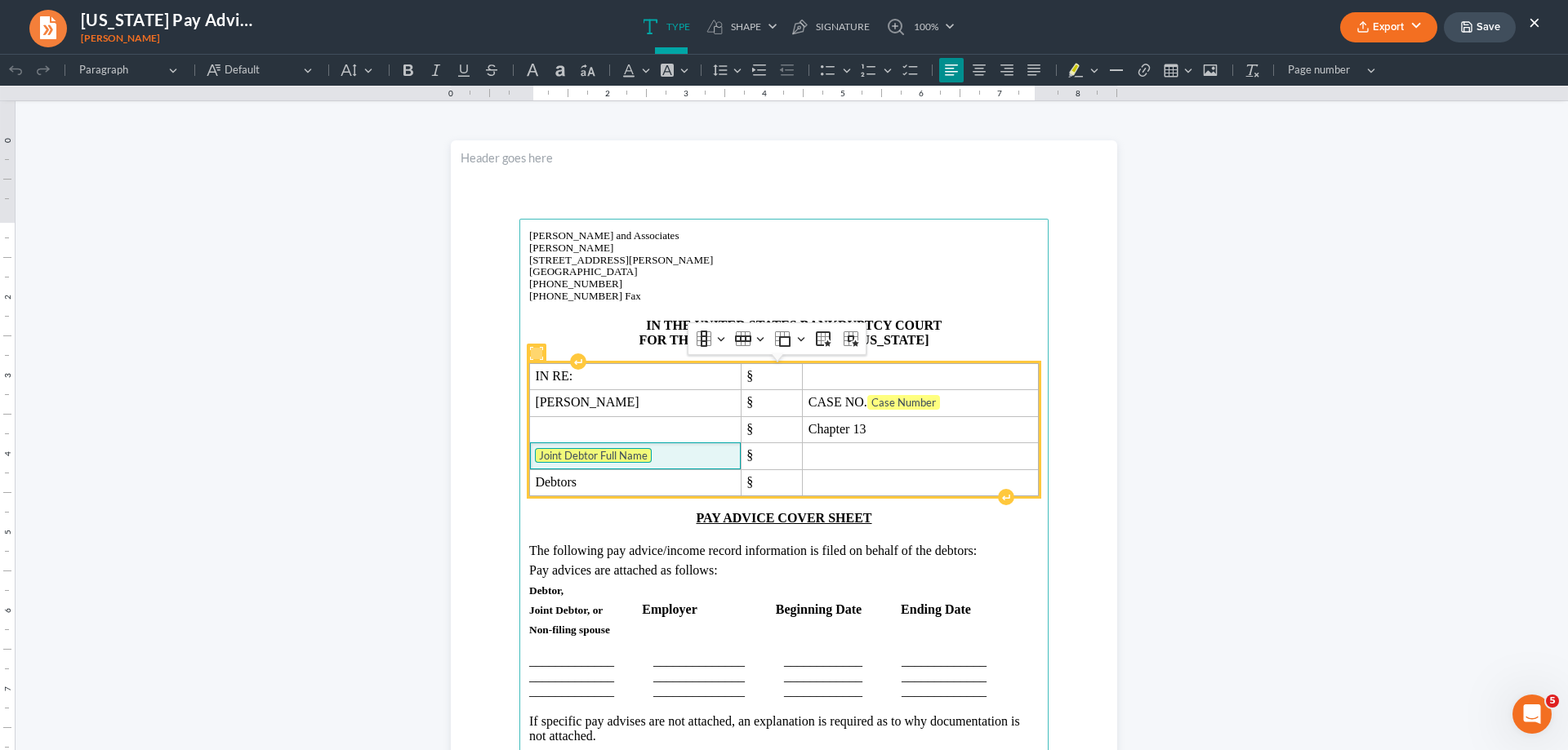
click at [560, 458] on span "Joint Debtor Full Name" at bounding box center [593, 455] width 109 height 13
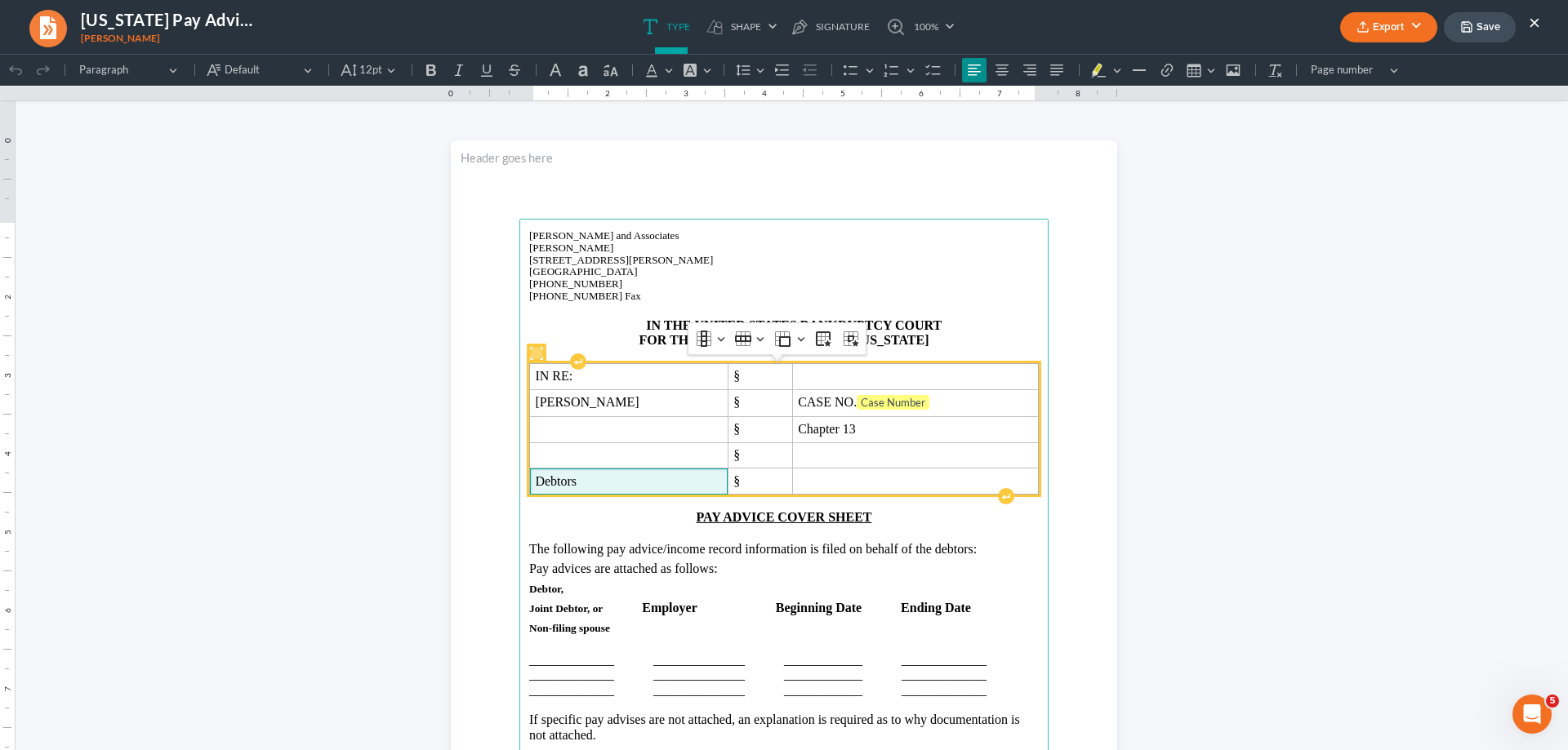
click at [571, 484] on span "Debtors" at bounding box center [628, 482] width 187 height 15
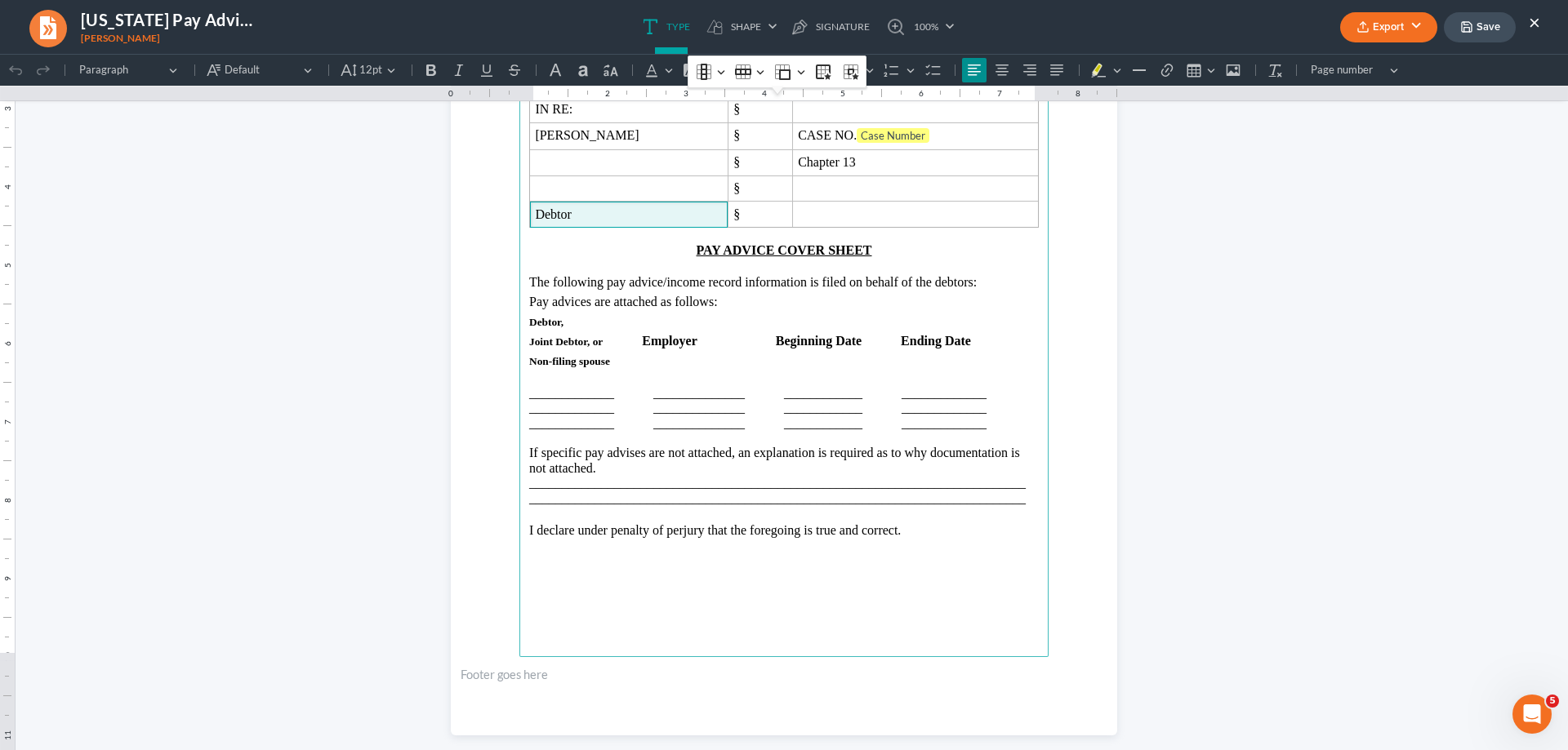
scroll to position [327, 0]
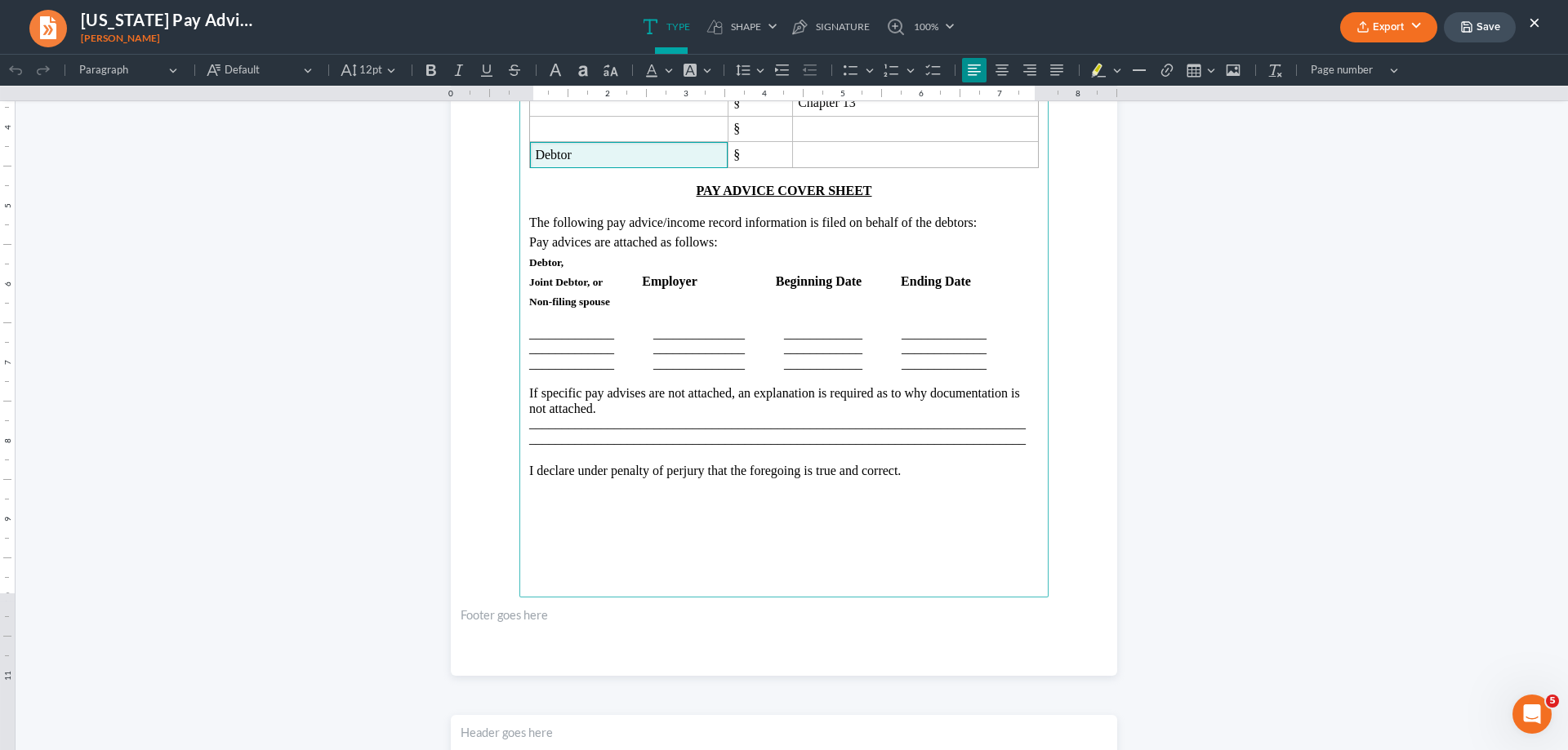
click at [607, 424] on p "____________________________________________________________________________" at bounding box center [784, 424] width 510 height 15
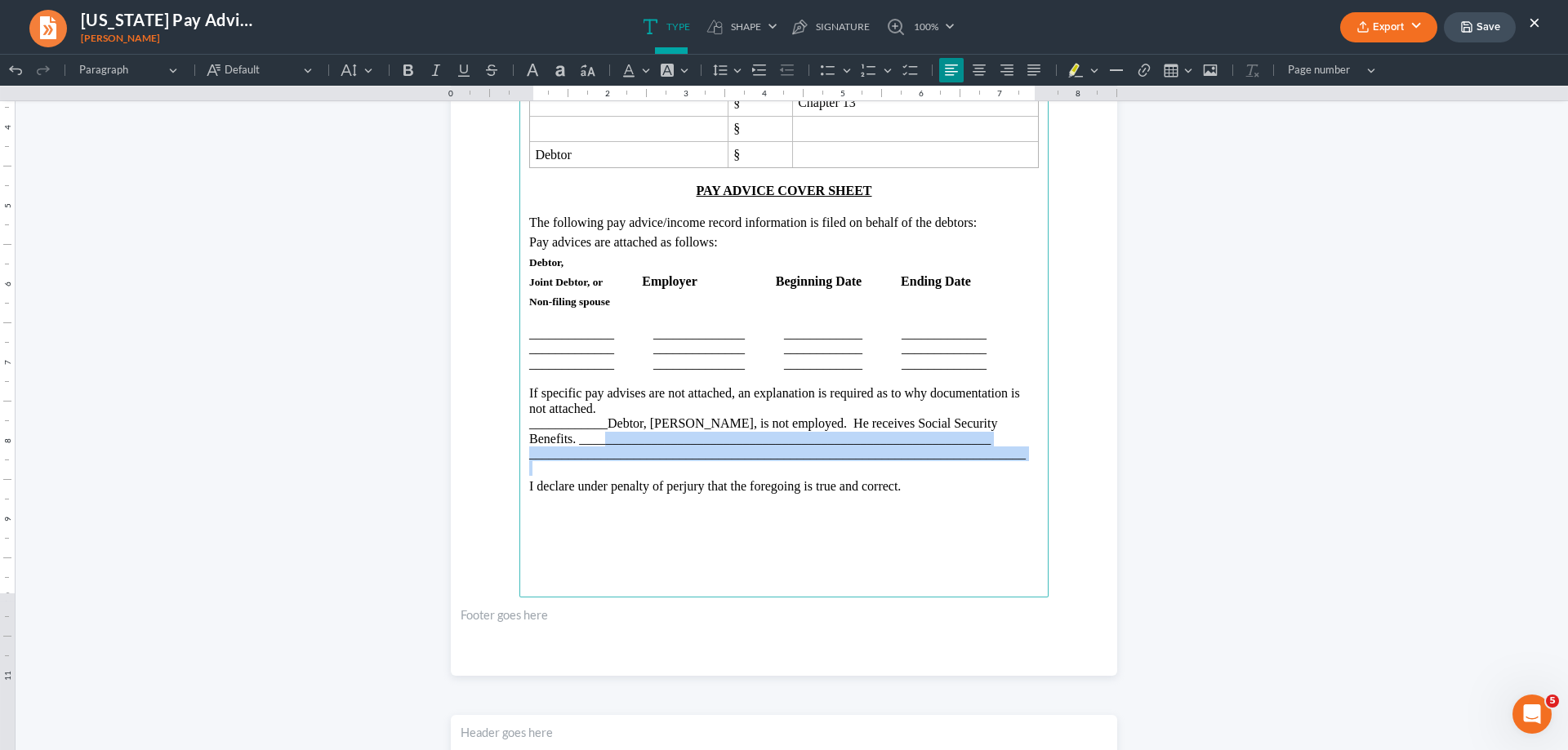
drag, startPoint x: 567, startPoint y: 440, endPoint x: 794, endPoint y: 465, distance: 228.4
click at [794, 465] on main "[PERSON_NAME] and Associates [PERSON_NAME][GEOGRAPHIC_DATA][STREET_ADDRESS][PER…" at bounding box center [784, 245] width 530 height 705
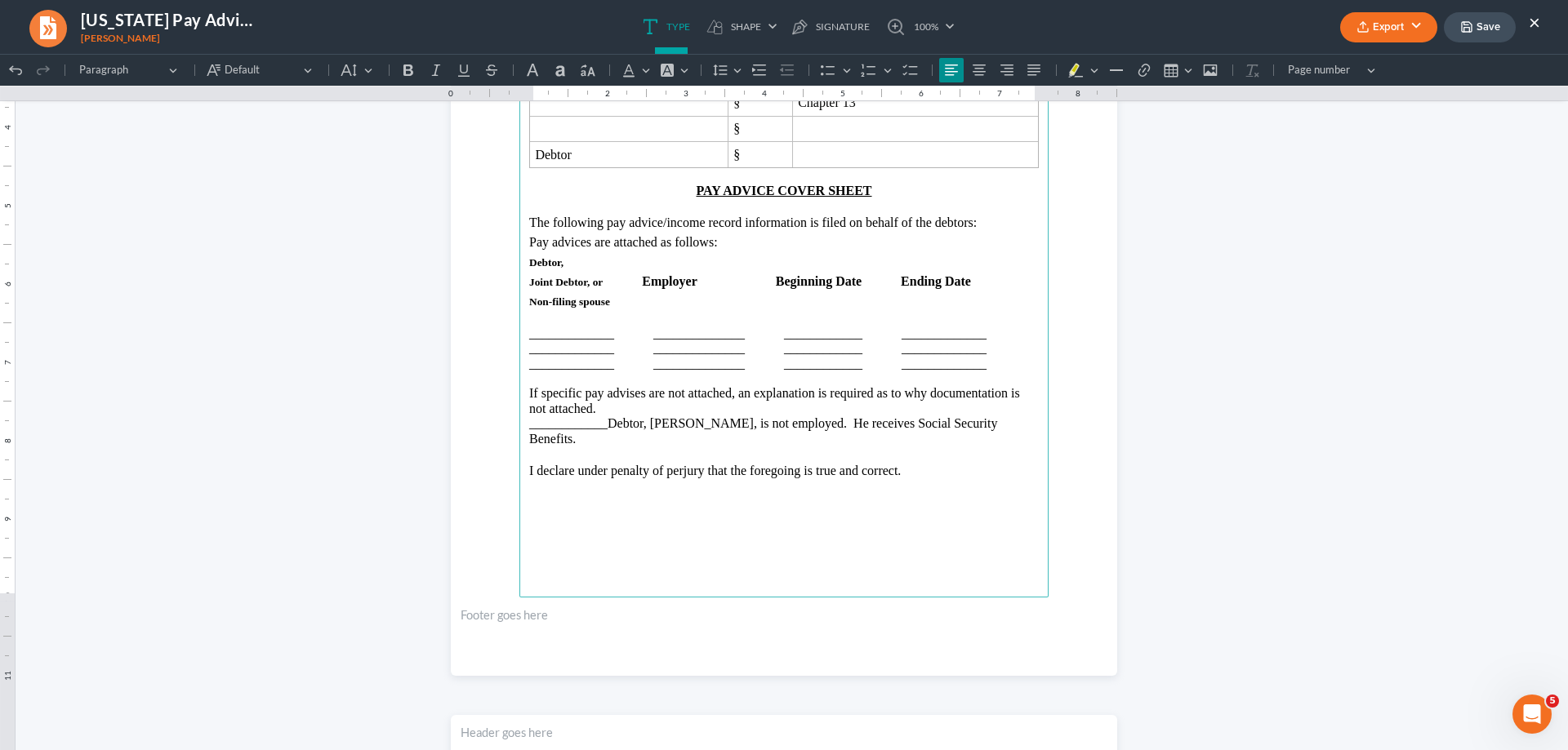
click at [603, 426] on p "____________Debtor, [PERSON_NAME], is not employed. He receives Social Security…" at bounding box center [784, 431] width 510 height 30
click at [600, 405] on p "If specific pay advises are not attached, an explanation is required as to why …" at bounding box center [784, 401] width 510 height 30
click at [914, 478] on p "I declare under penalty of perjury that the foregoing is true and correct." at bounding box center [784, 471] width 510 height 20
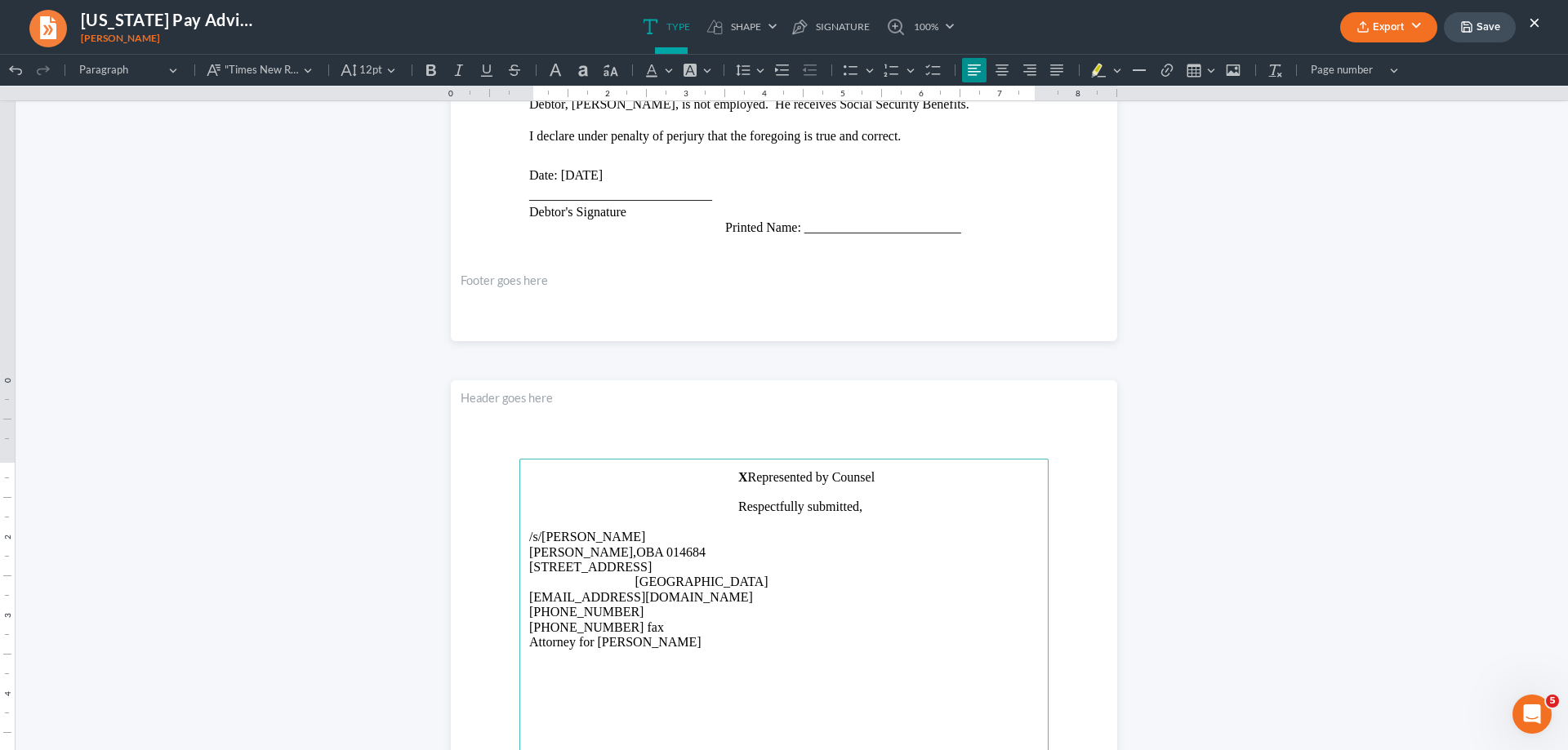
scroll to position [653, 0]
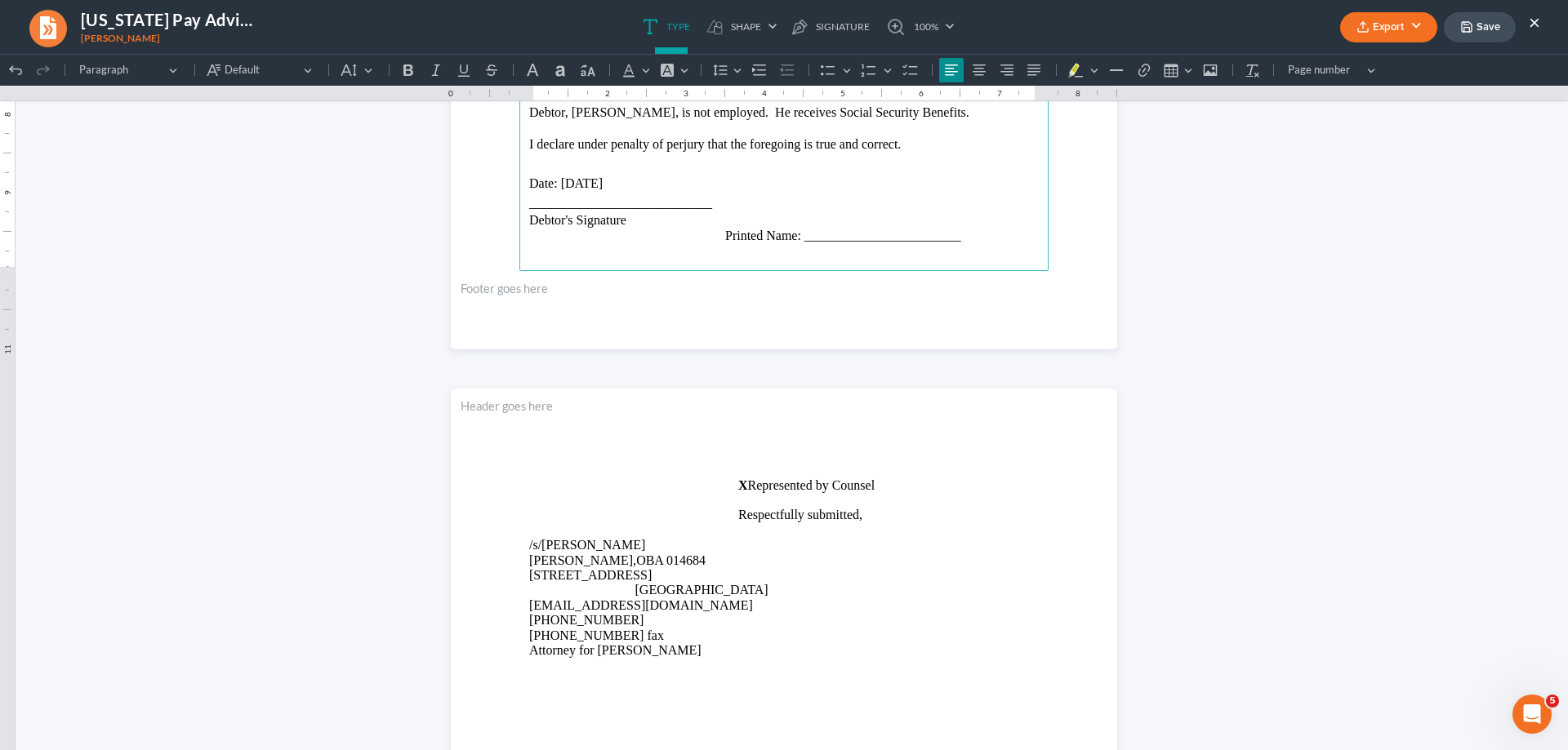
click at [661, 514] on span "Rich Text Editor, page-1-main" at bounding box center [634, 514] width 209 height 14
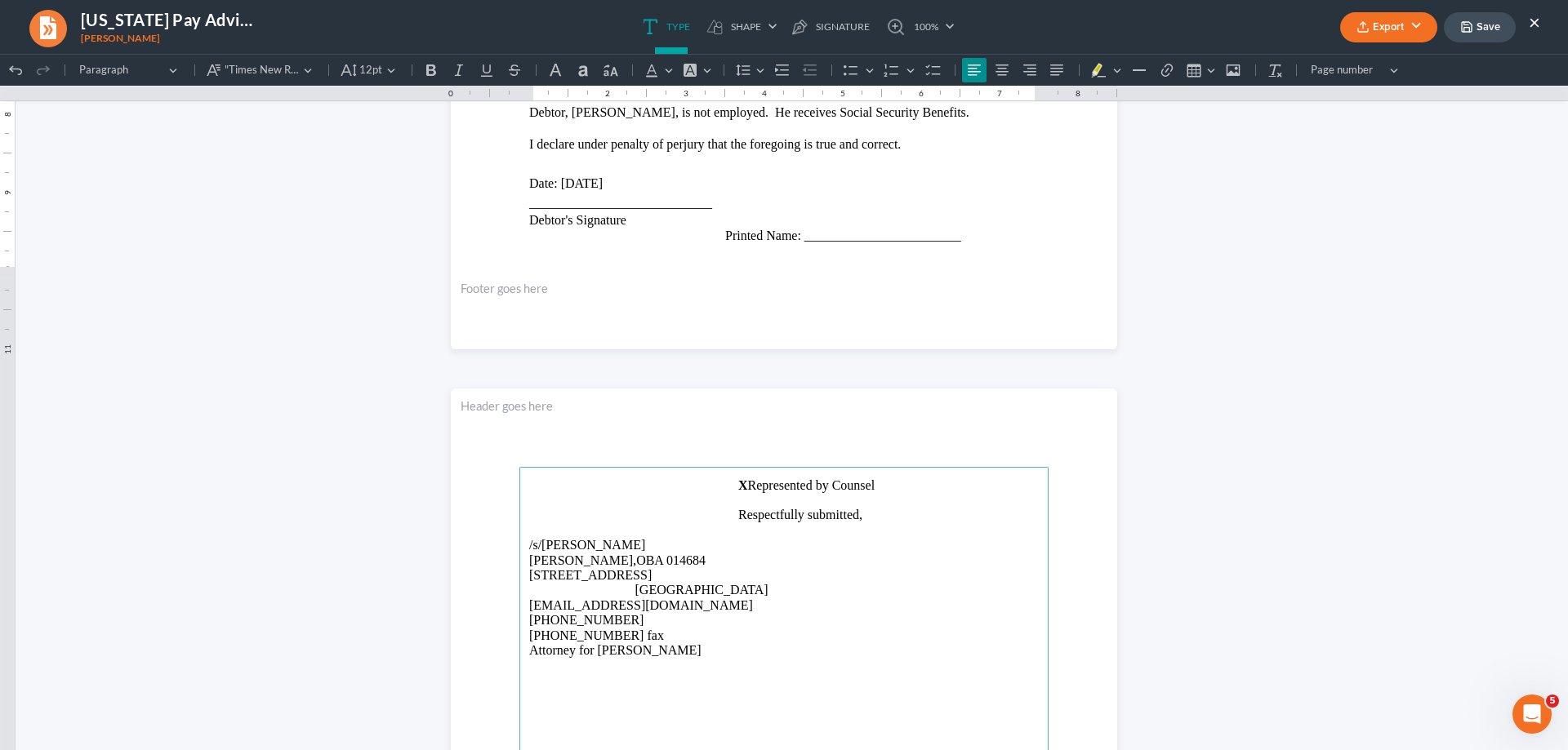
click at [728, 483] on span "X Represented by Counsel" at bounding box center [702, 485] width 345 height 14
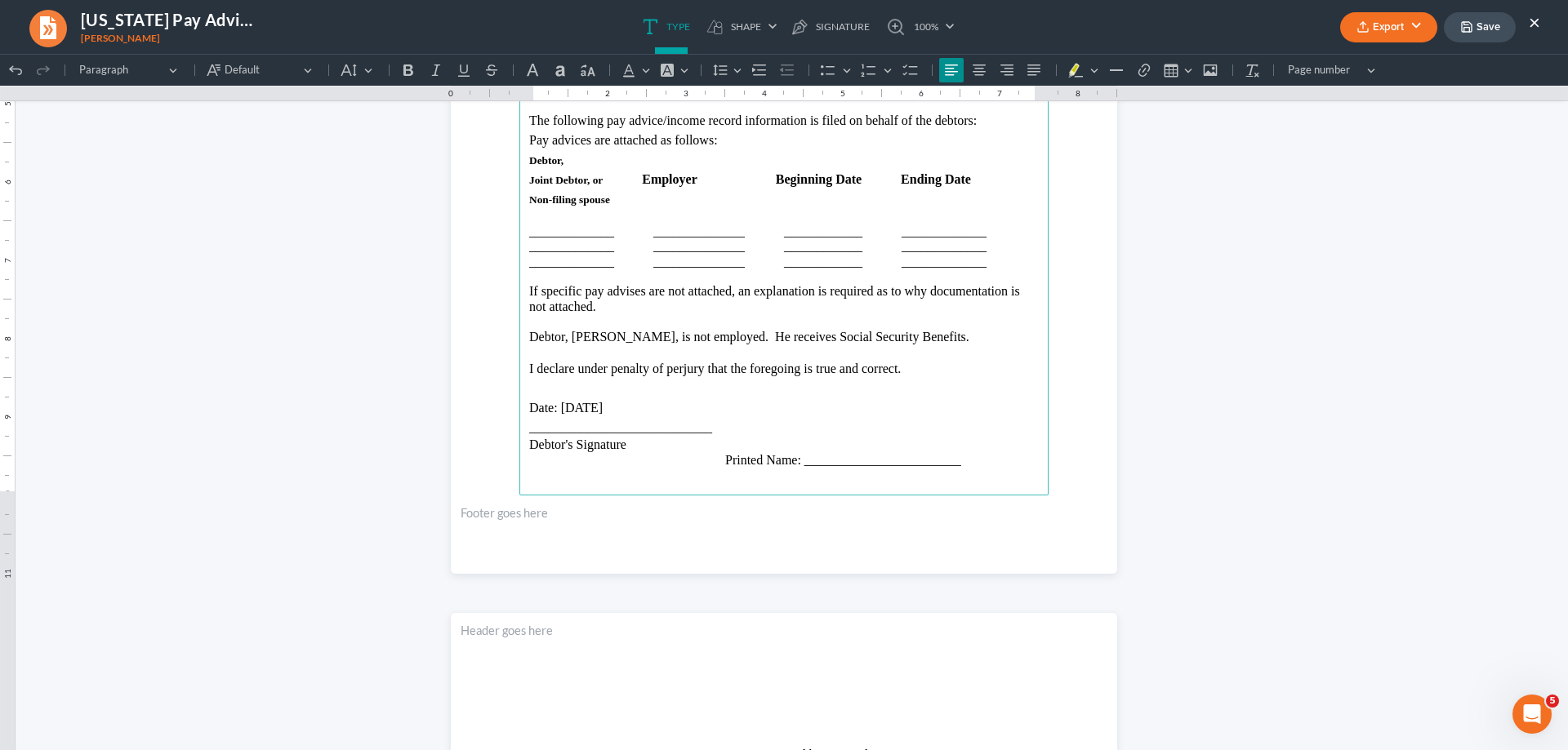
scroll to position [408, 0]
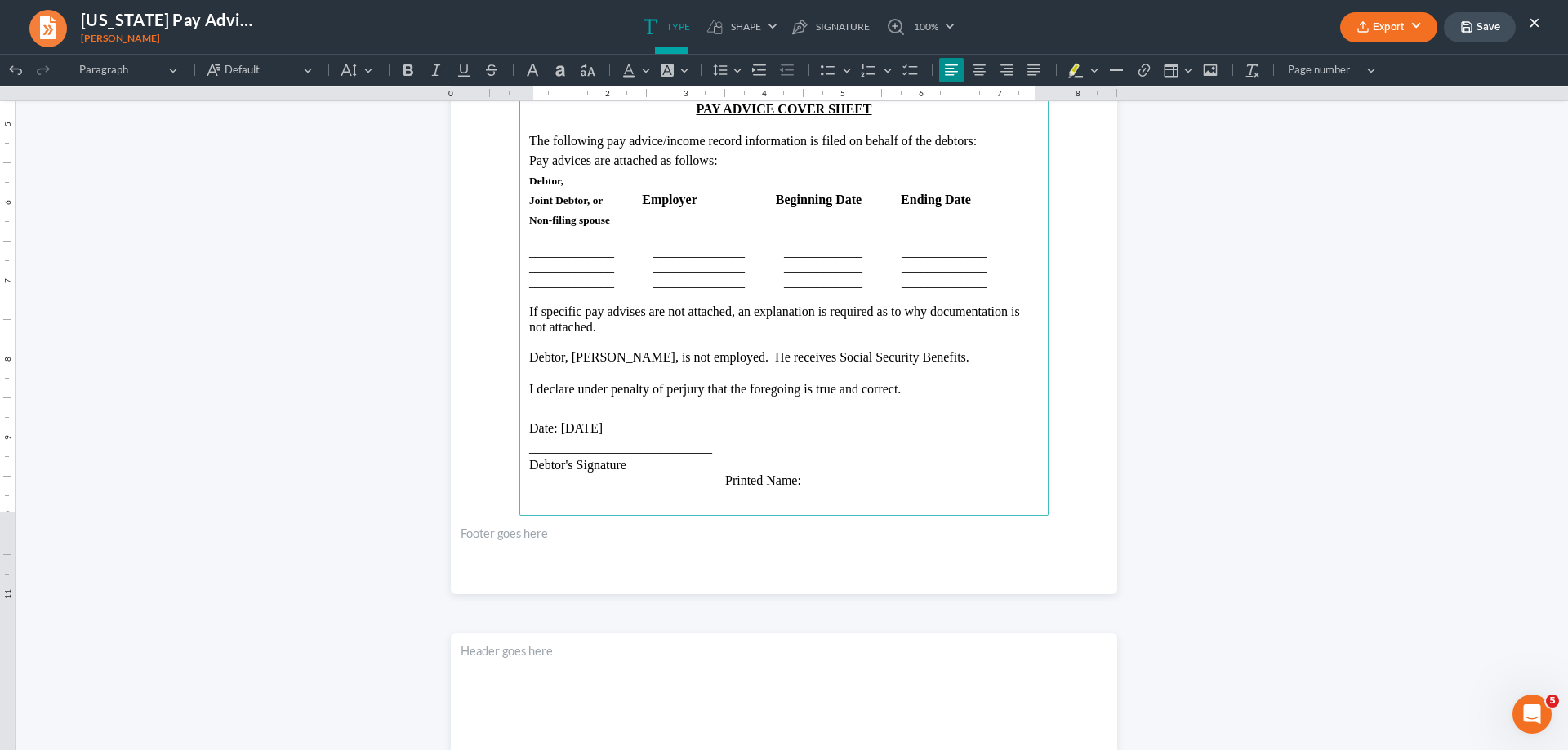
drag, startPoint x: 558, startPoint y: 429, endPoint x: 613, endPoint y: 429, distance: 55.0
click at [613, 429] on p "Date: [DATE]" at bounding box center [784, 429] width 510 height 20
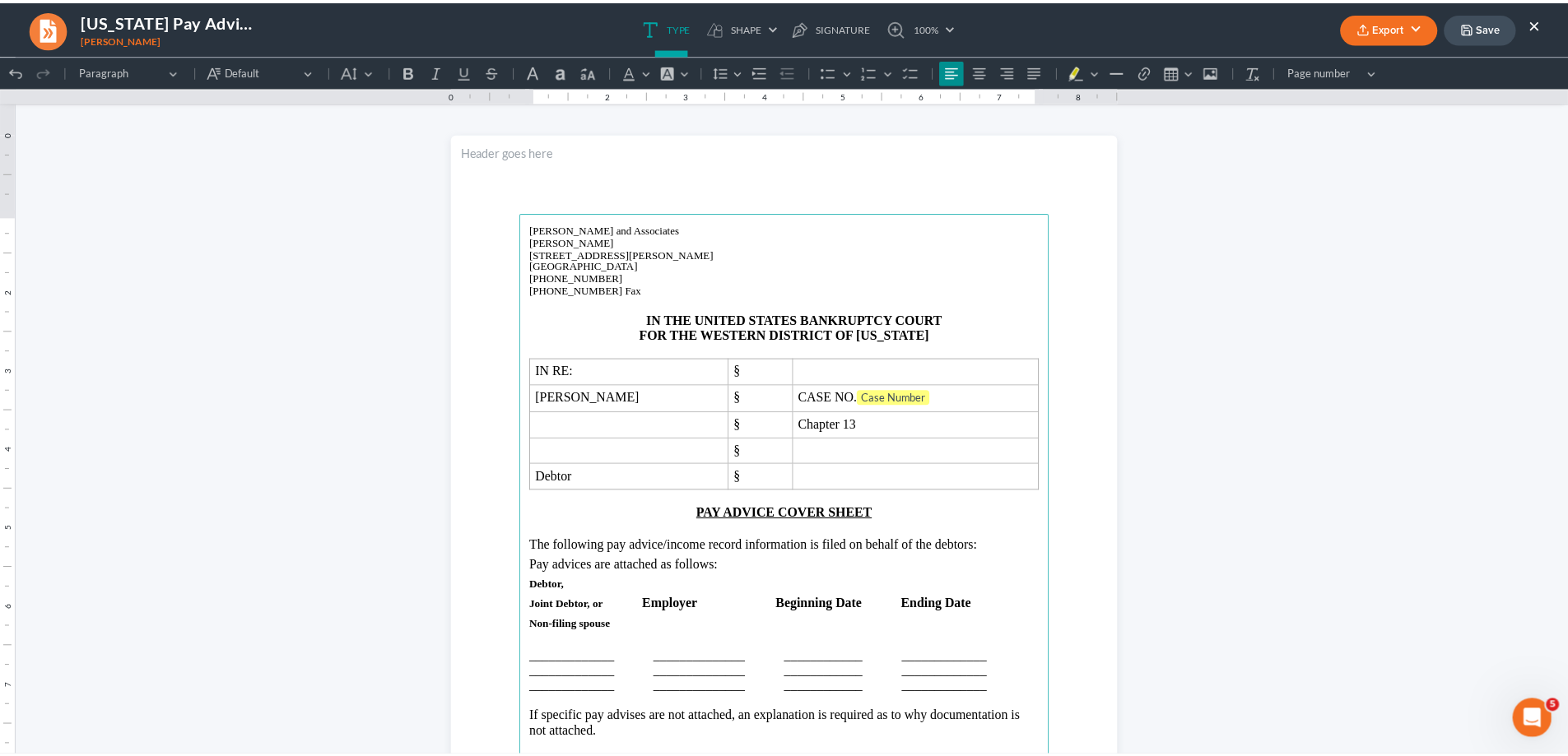
scroll to position [0, 0]
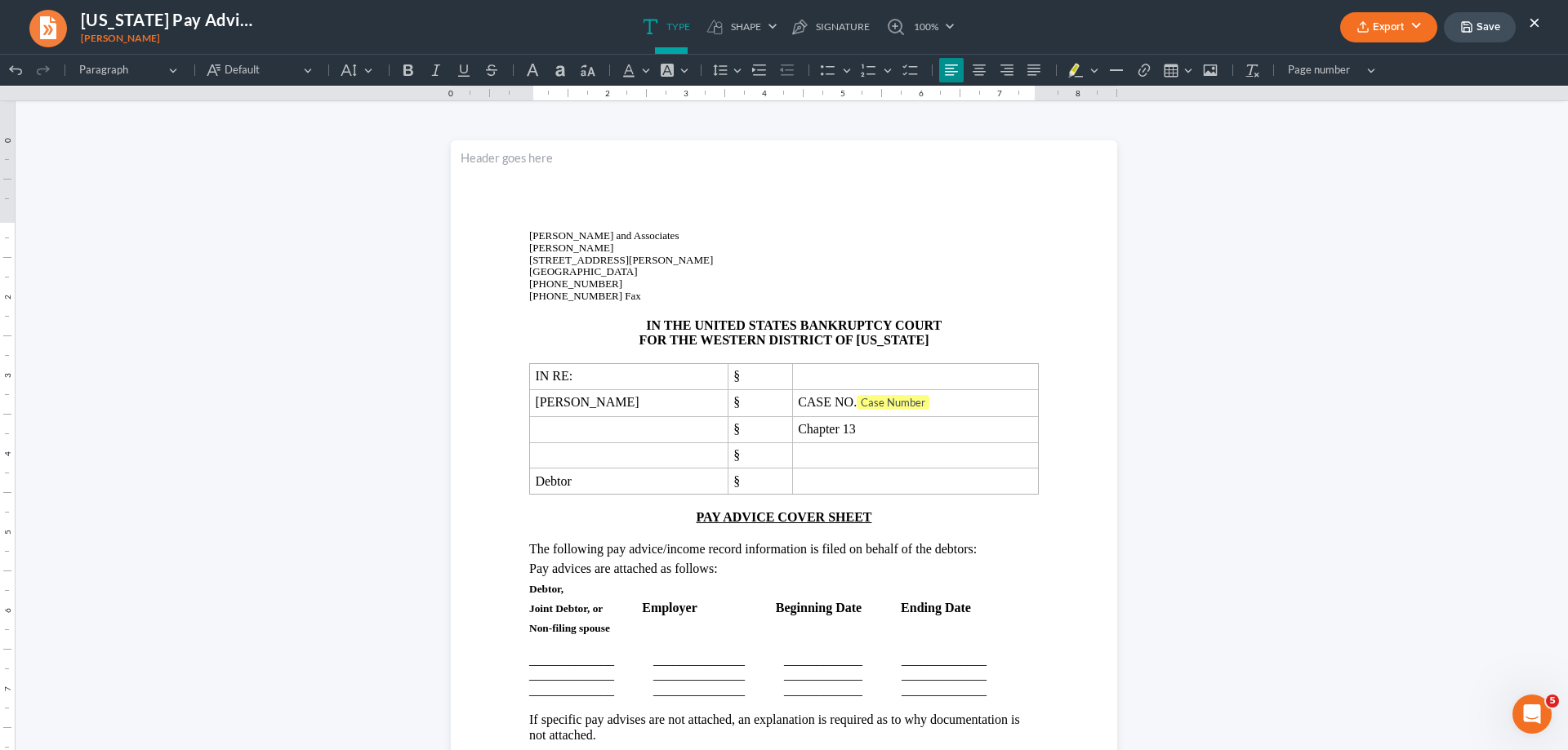
click at [1418, 32] on button "Export" at bounding box center [1388, 27] width 97 height 30
click at [1396, 71] on link "PDF" at bounding box center [1387, 65] width 126 height 27
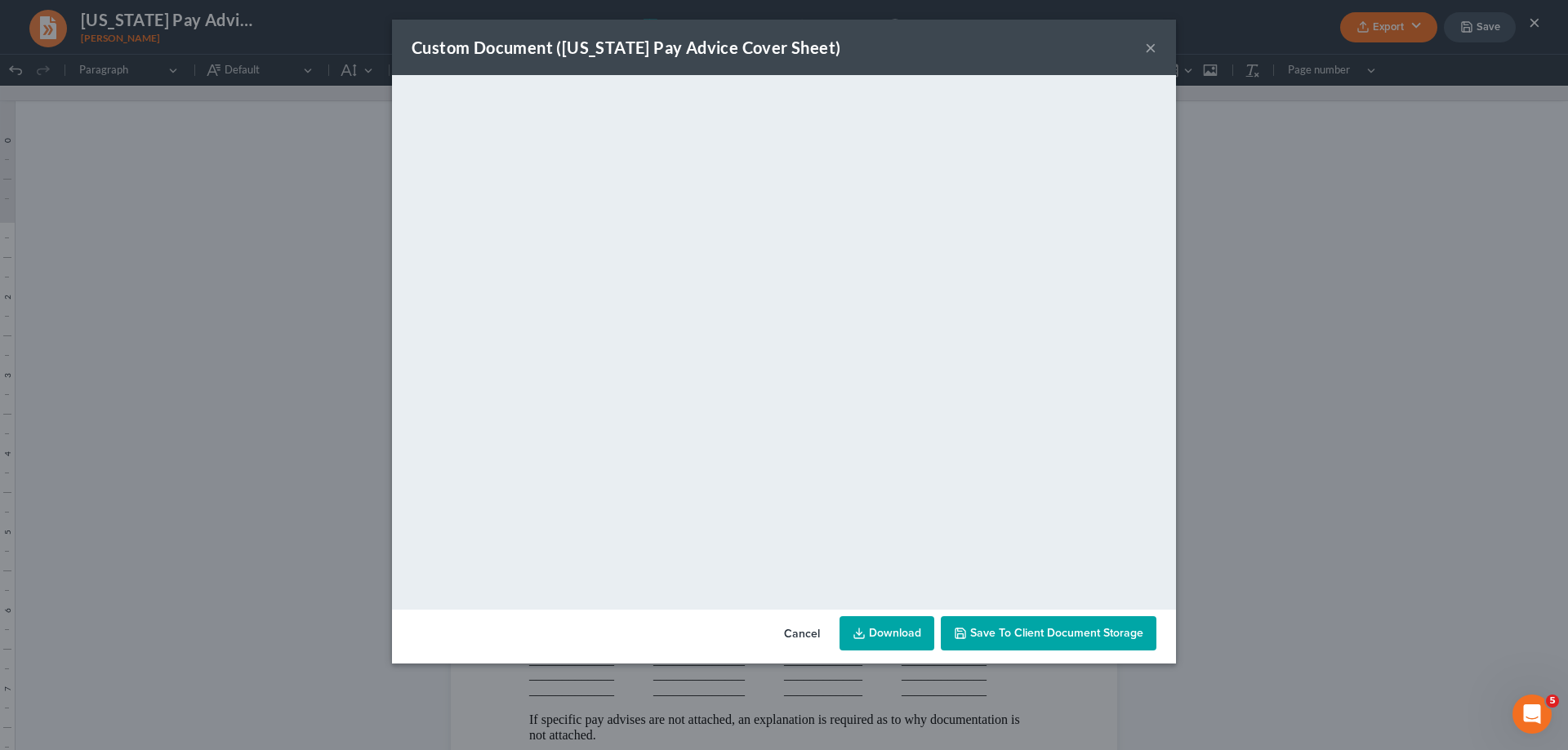
click at [1149, 50] on button "×" at bounding box center [1150, 47] width 12 height 20
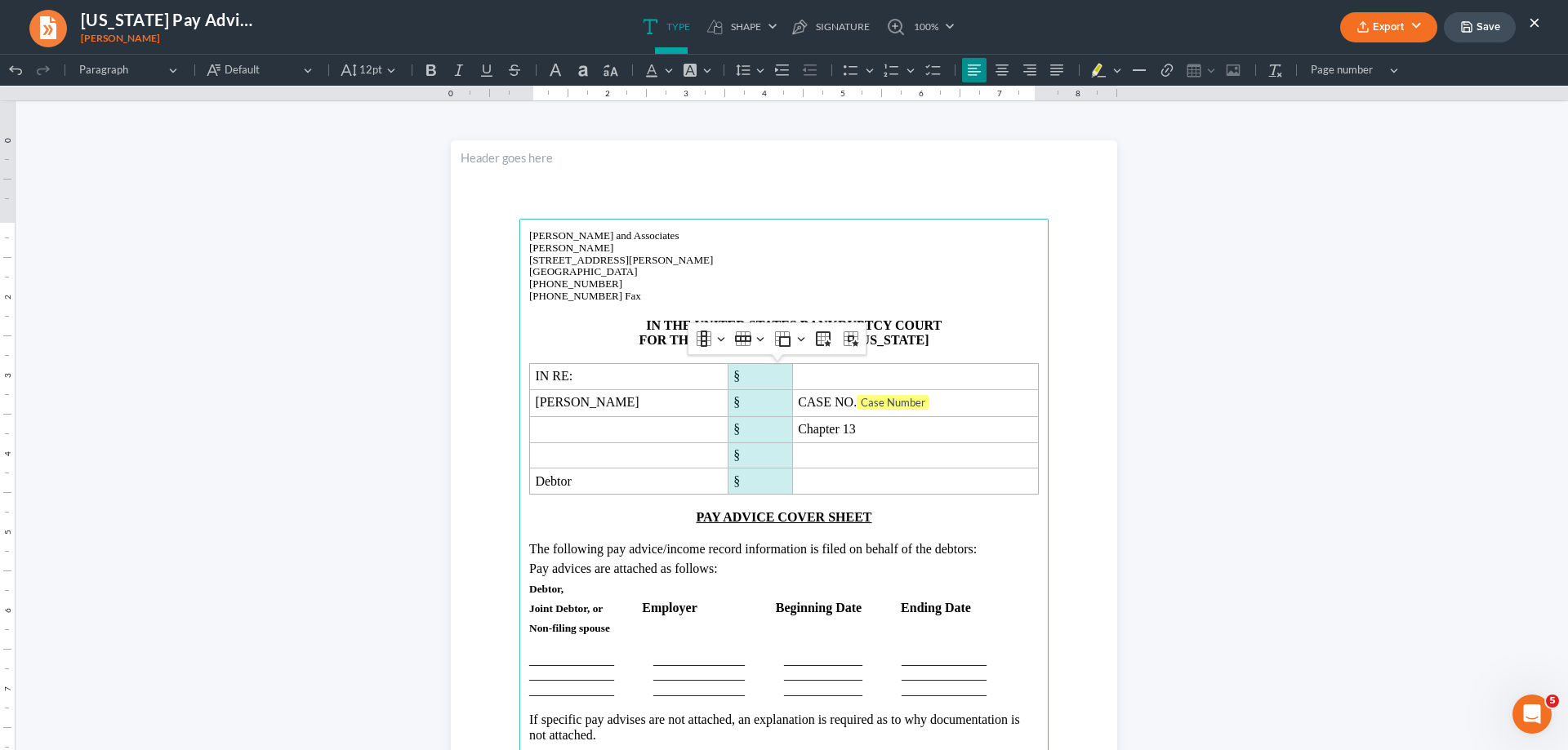
drag, startPoint x: 757, startPoint y: 373, endPoint x: 751, endPoint y: 437, distance: 64.3
click at [750, 473] on tbody "IN RE: § [PERSON_NAME] § CASE NO. Case Number § Chapter 13 § Debtor §" at bounding box center [784, 428] width 509 height 130
click at [719, 338] on button "Column Column" at bounding box center [709, 339] width 36 height 25
click at [736, 416] on span "Insert column right" at bounding box center [764, 419] width 88 height 19
click at [908, 519] on p "PAY ADVICE COVER SHEET" at bounding box center [784, 518] width 510 height 15
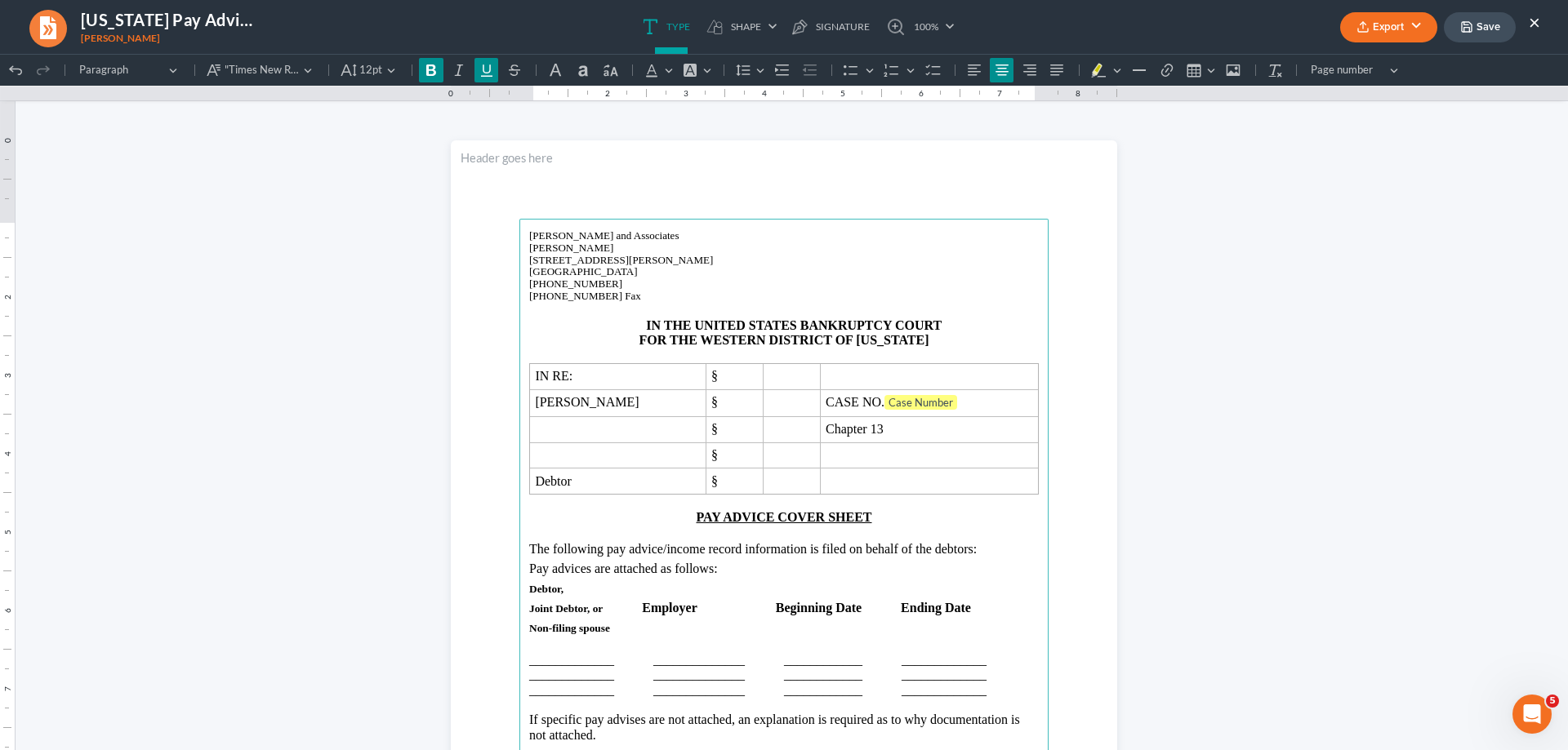
click at [1410, 23] on button "Export" at bounding box center [1388, 27] width 97 height 30
click at [1376, 62] on link "PDF" at bounding box center [1387, 65] width 126 height 27
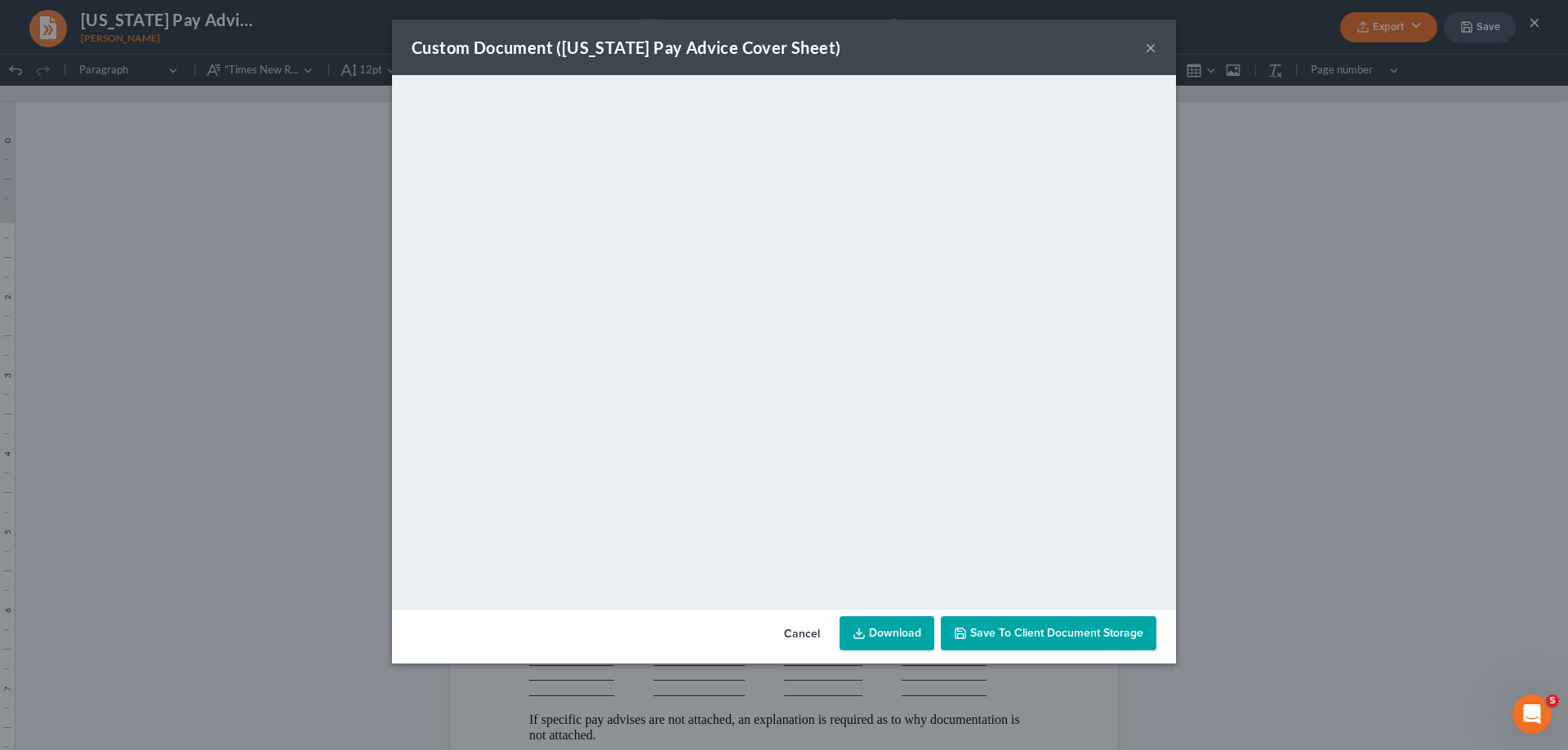
click at [1146, 52] on button "×" at bounding box center [1150, 47] width 12 height 20
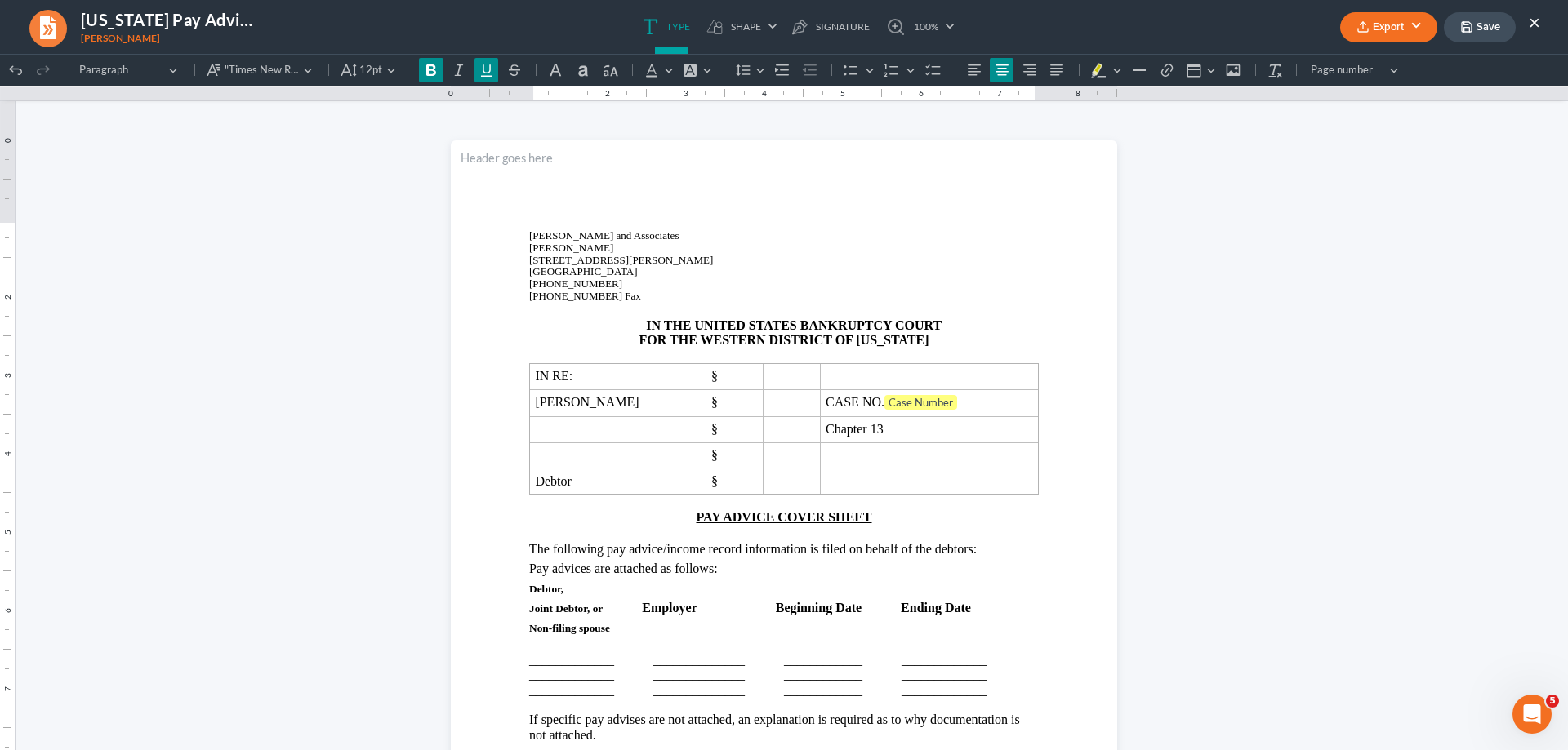
click at [1538, 21] on button "×" at bounding box center [1535, 22] width 12 height 20
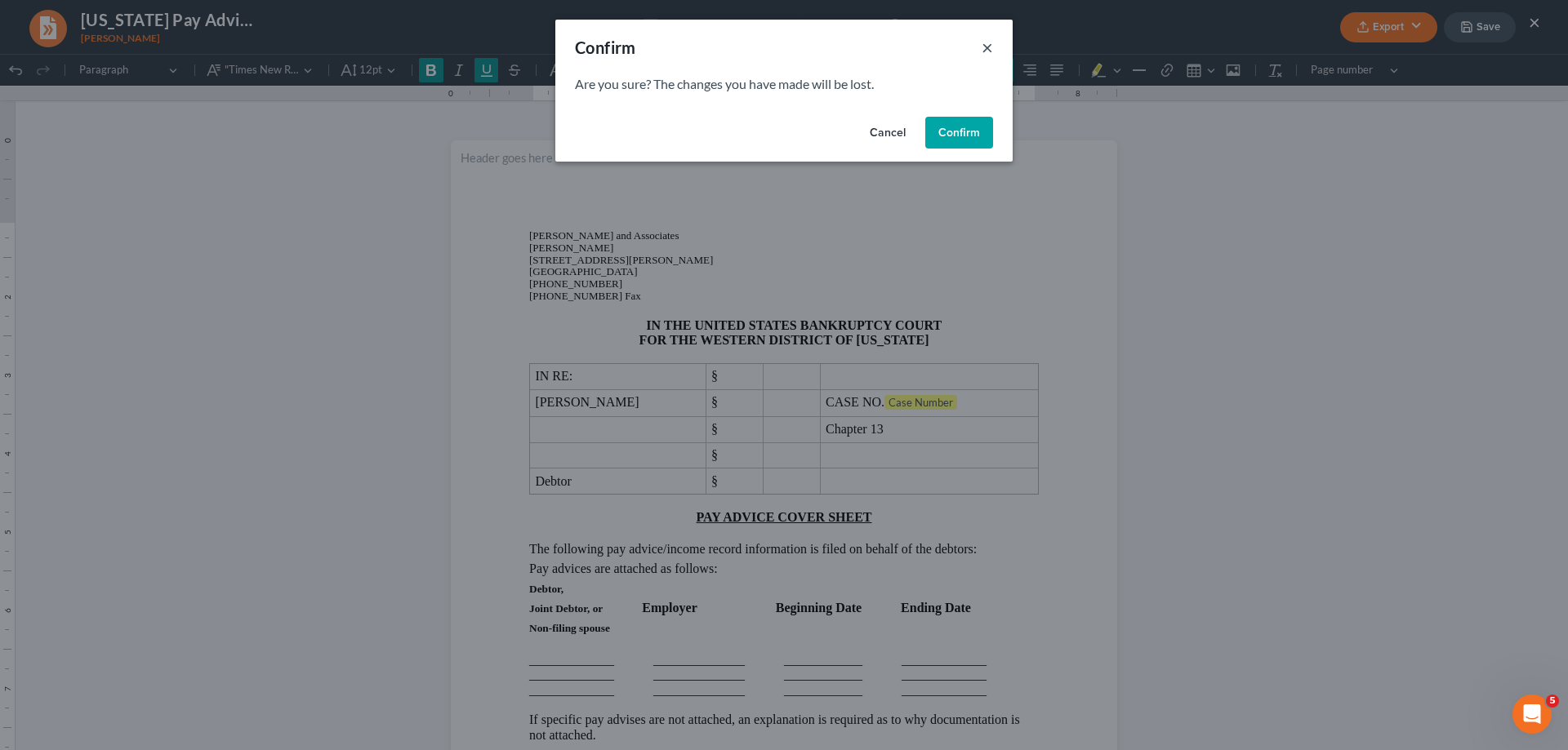
click at [985, 50] on button "×" at bounding box center [988, 47] width 12 height 20
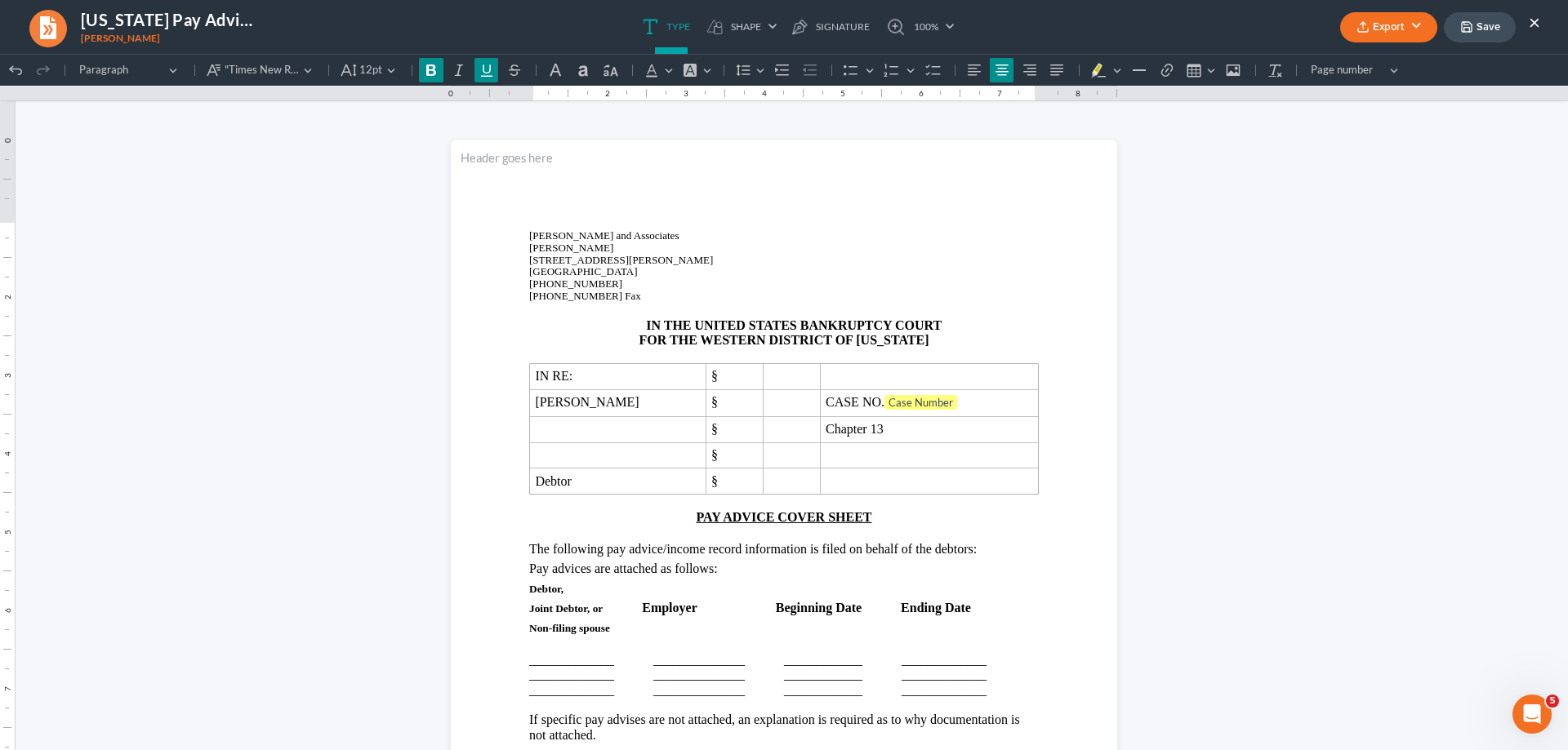
click at [1414, 32] on button "Export" at bounding box center [1388, 27] width 97 height 30
drag, startPoint x: 1483, startPoint y: 207, endPoint x: 1485, endPoint y: 177, distance: 30.1
click html "1.00 10.00 0 1 1 2 2 3 3 4 4 5 5 6 6 7 7 8 8 9 9 10 10 11 11 Undo (Ctrl+Z) Undo…"
click at [1483, 27] on button "Save" at bounding box center [1479, 27] width 72 height 30
drag, startPoint x: 1531, startPoint y: 25, endPoint x: 1030, endPoint y: 434, distance: 646.7
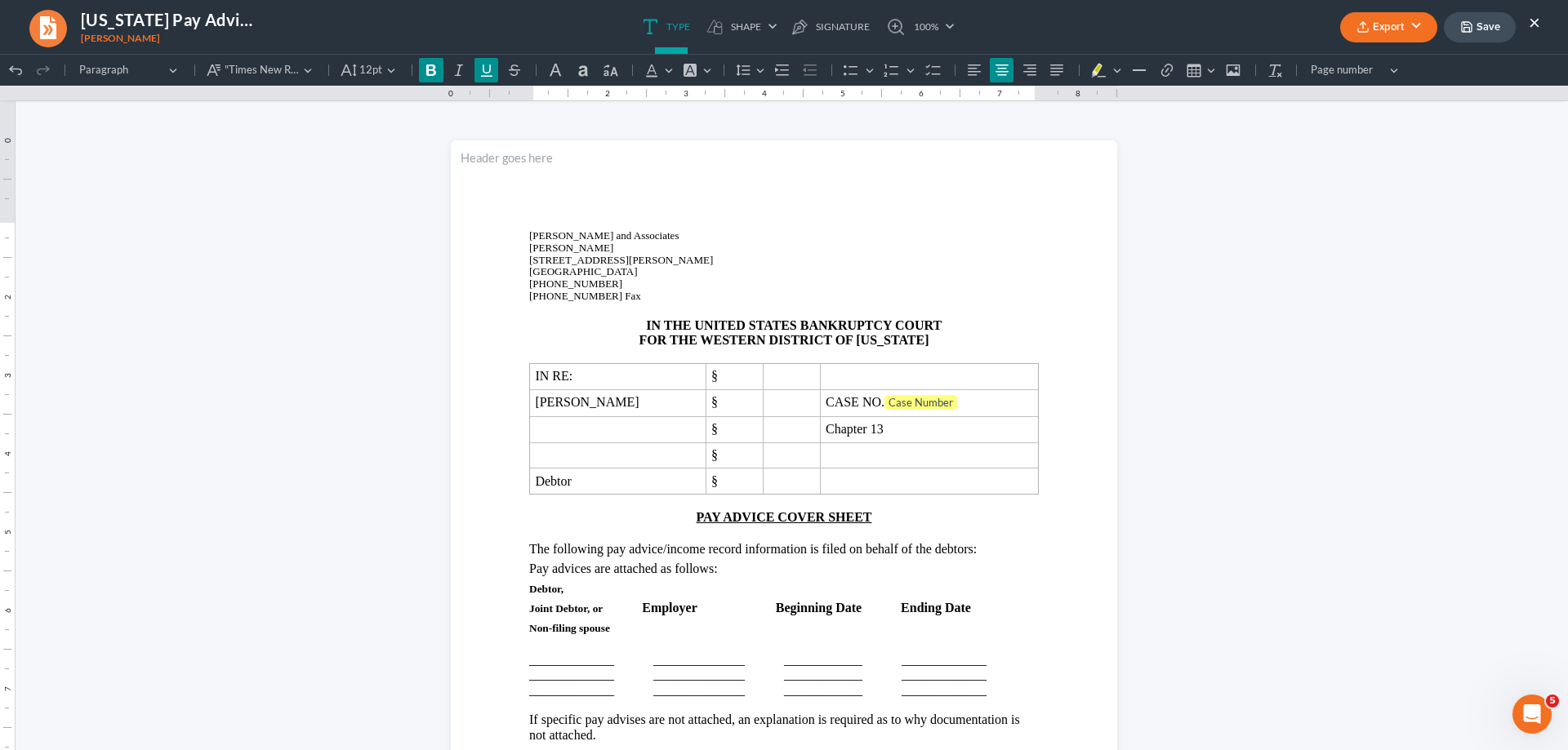
click at [1531, 25] on button "×" at bounding box center [1535, 22] width 12 height 20
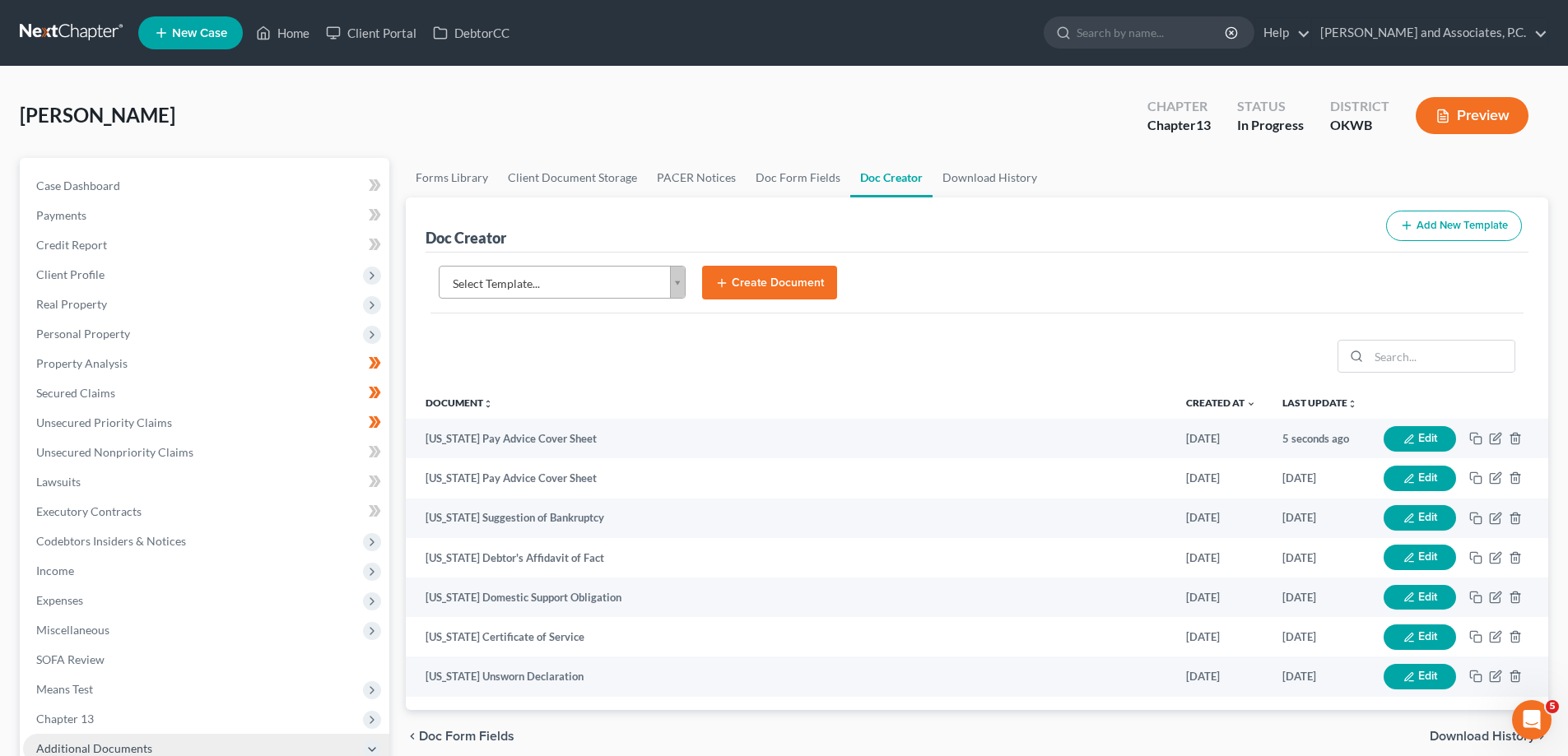
scroll to position [247, 0]
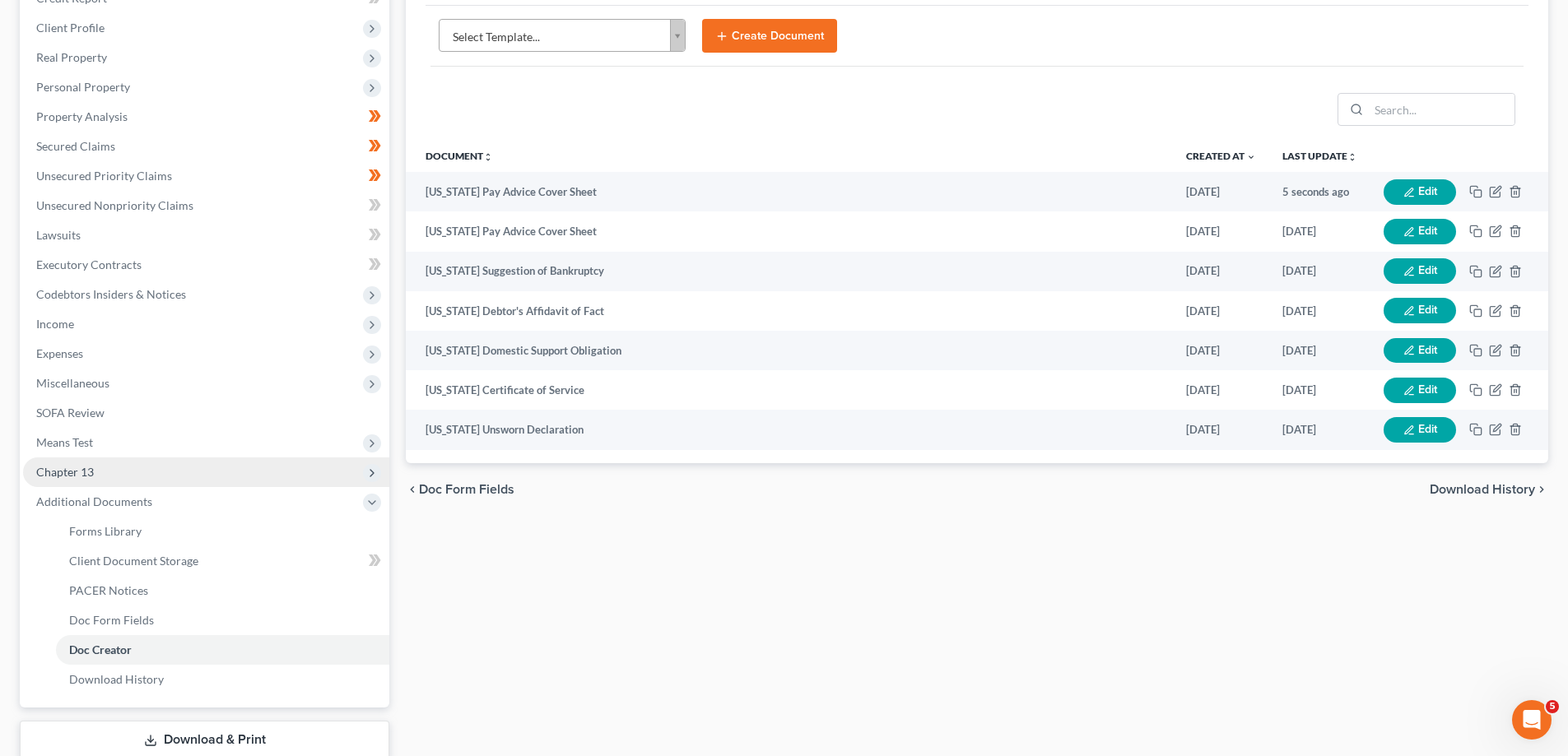
click at [146, 480] on span "Chapter 13" at bounding box center [207, 472] width 366 height 29
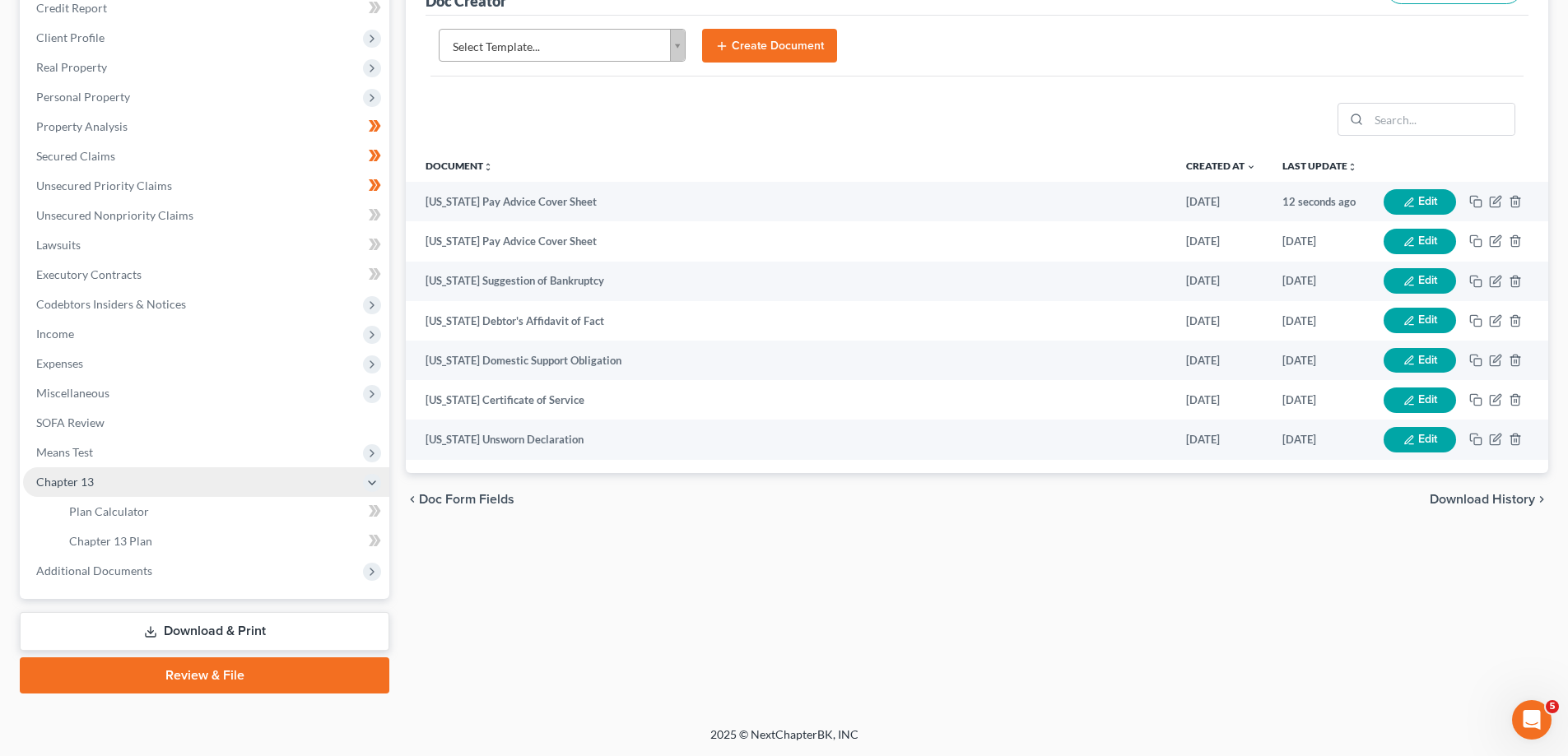
scroll to position [237, 0]
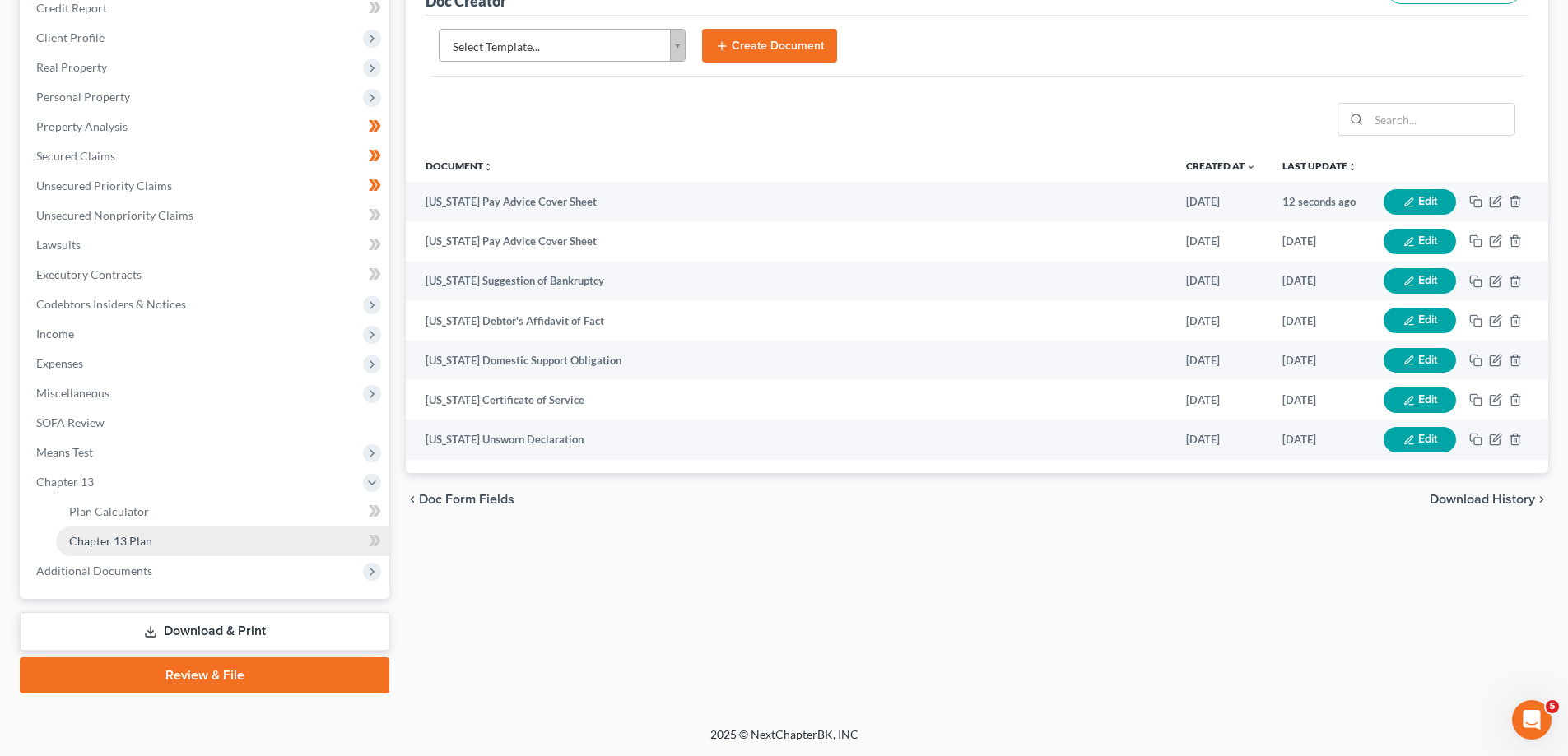
click at [150, 537] on span "Chapter 13 Plan" at bounding box center [110, 541] width 83 height 14
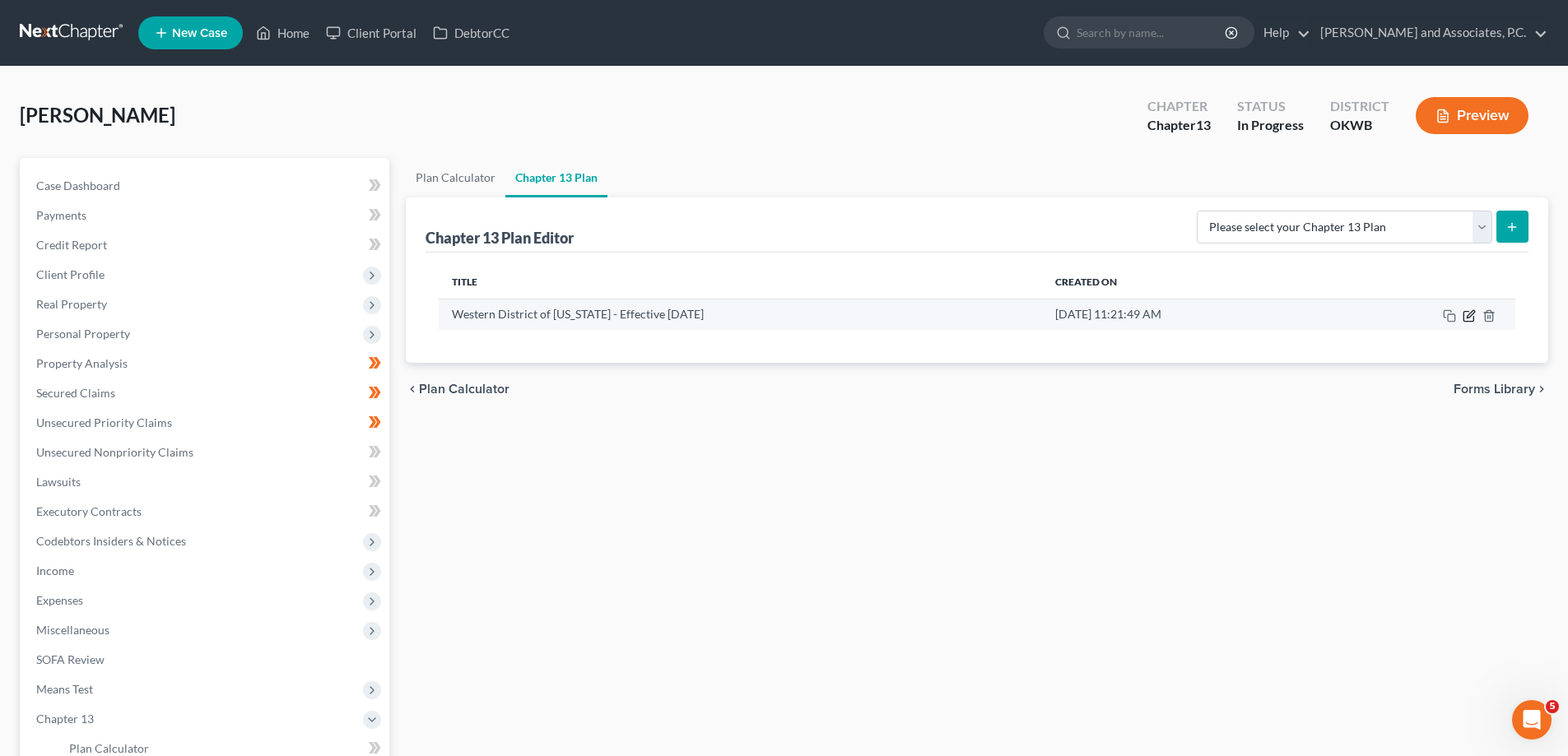
click at [1468, 317] on icon "button" at bounding box center [1469, 316] width 13 height 13
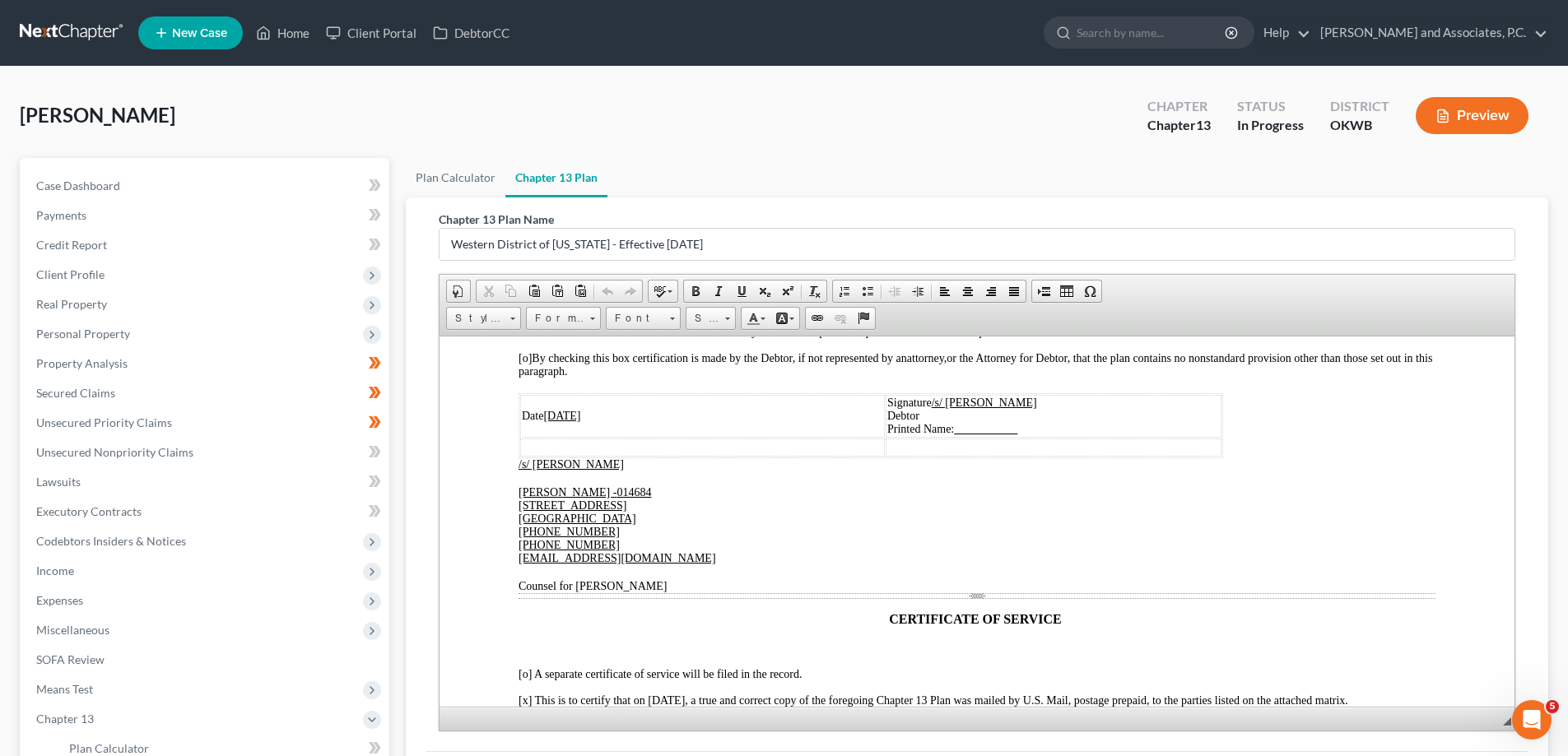
scroll to position [3170, 0]
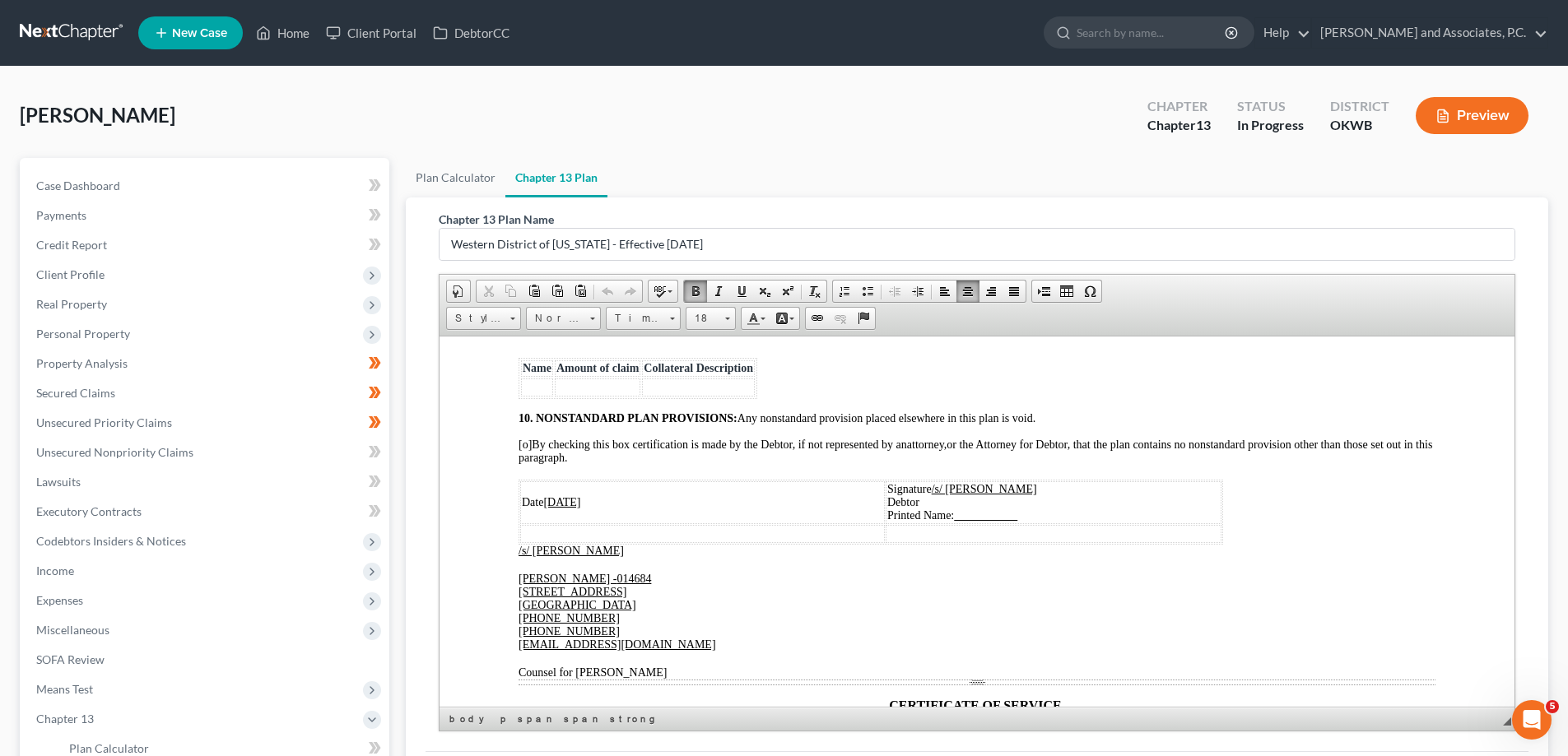
click at [551, 508] on u "[DATE]" at bounding box center [561, 501] width 37 height 13
click at [566, 508] on u "[DATE]" at bounding box center [561, 501] width 37 height 13
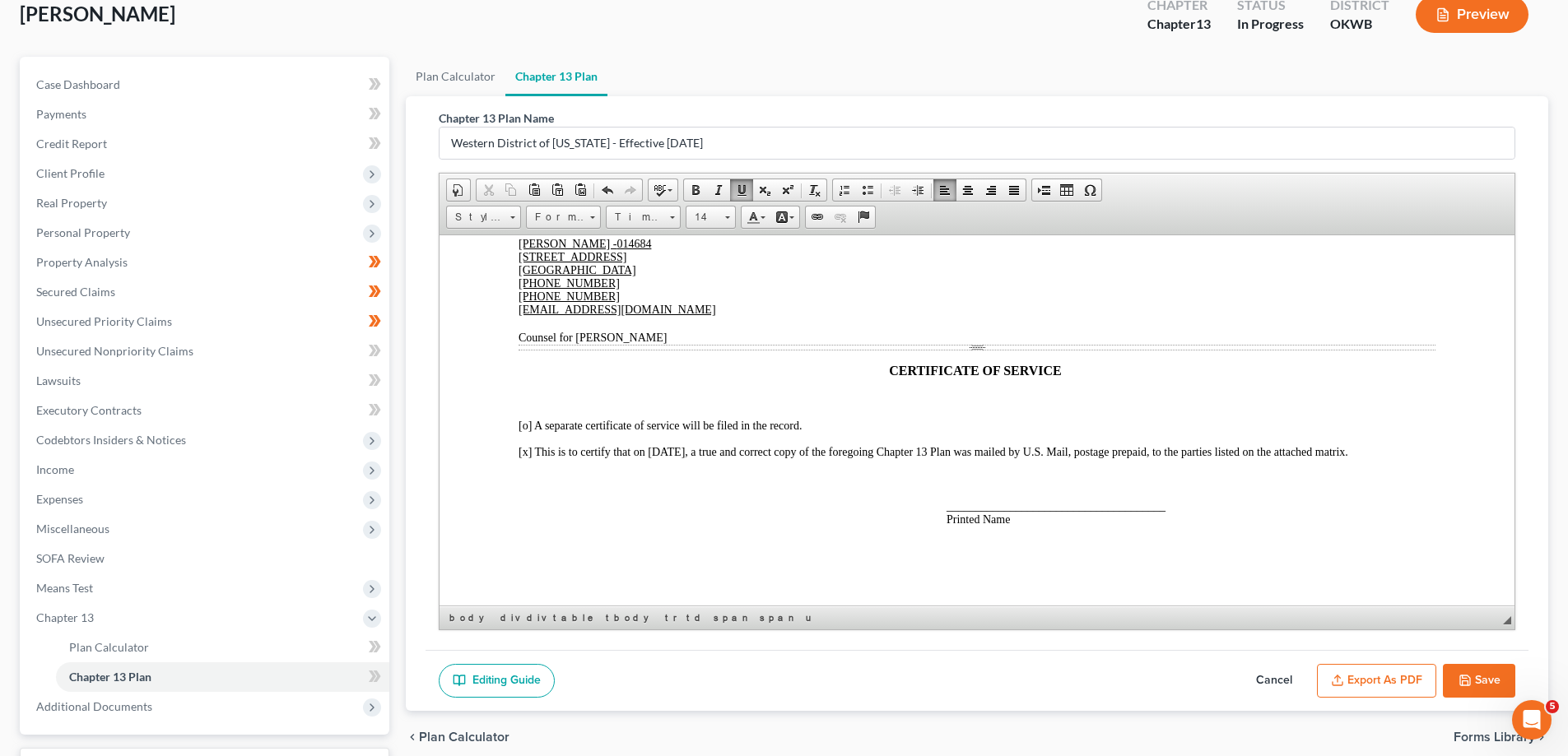
scroll to position [237, 0]
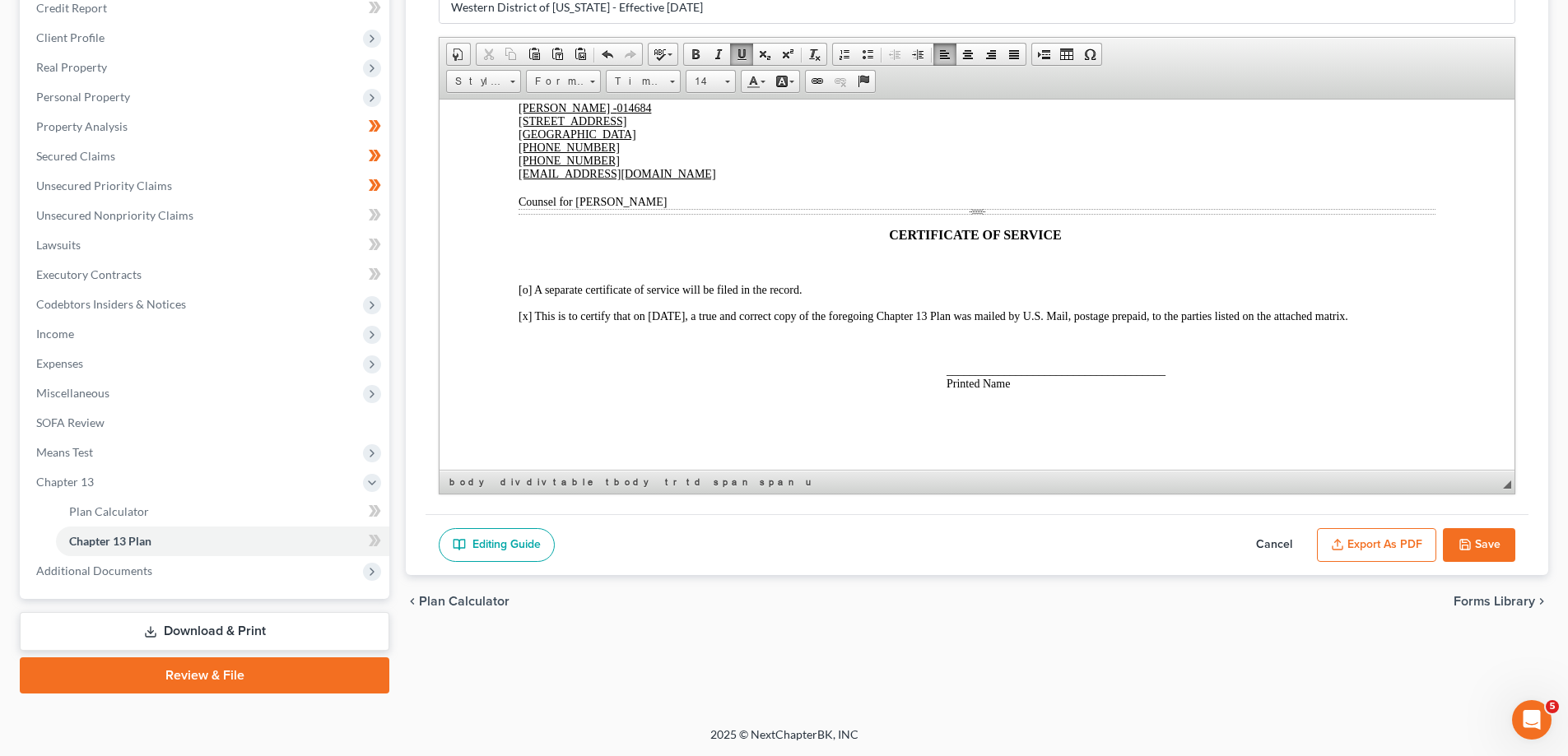
click at [1403, 548] on button "Export as PDF" at bounding box center [1376, 545] width 120 height 34
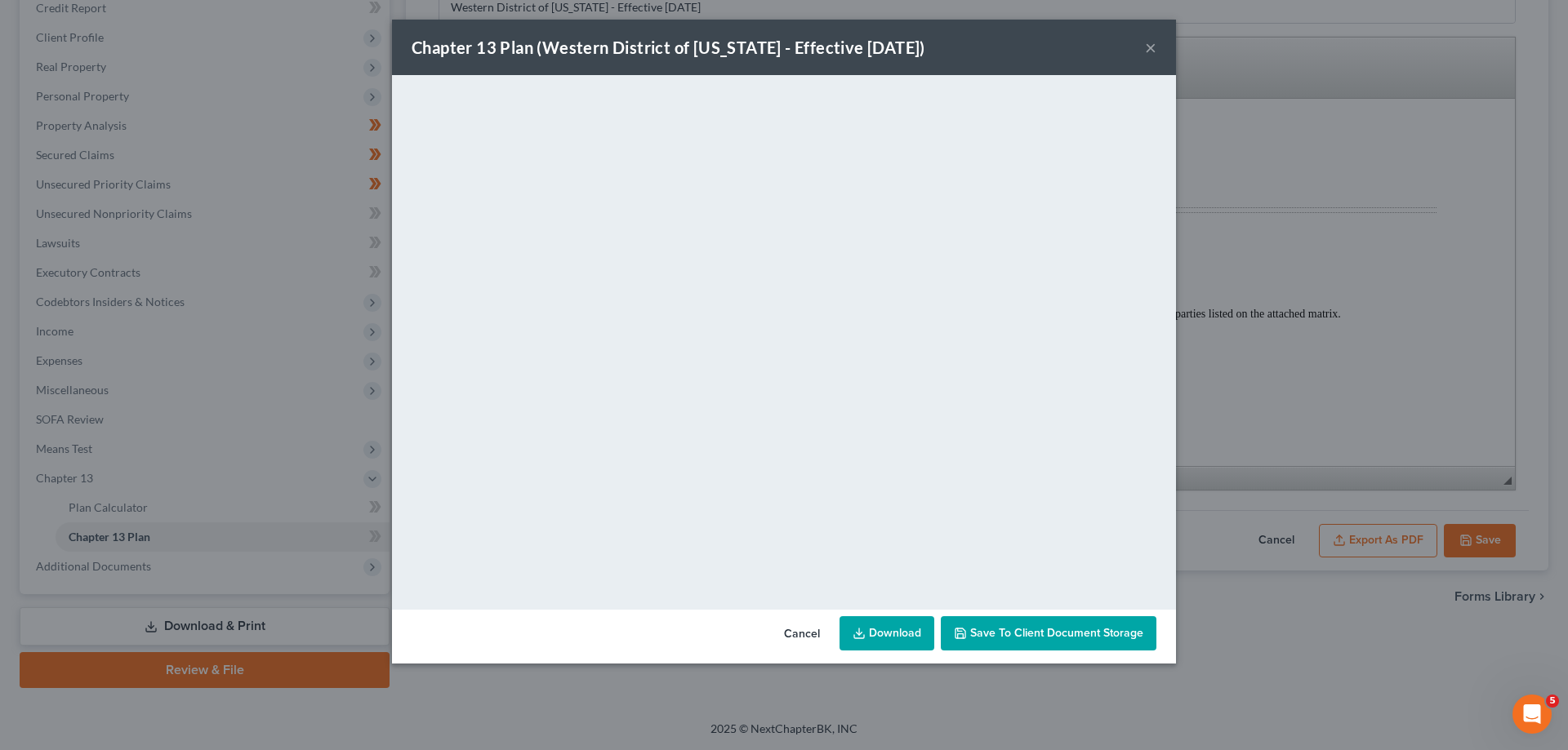
click at [1153, 49] on button "×" at bounding box center [1150, 47] width 12 height 20
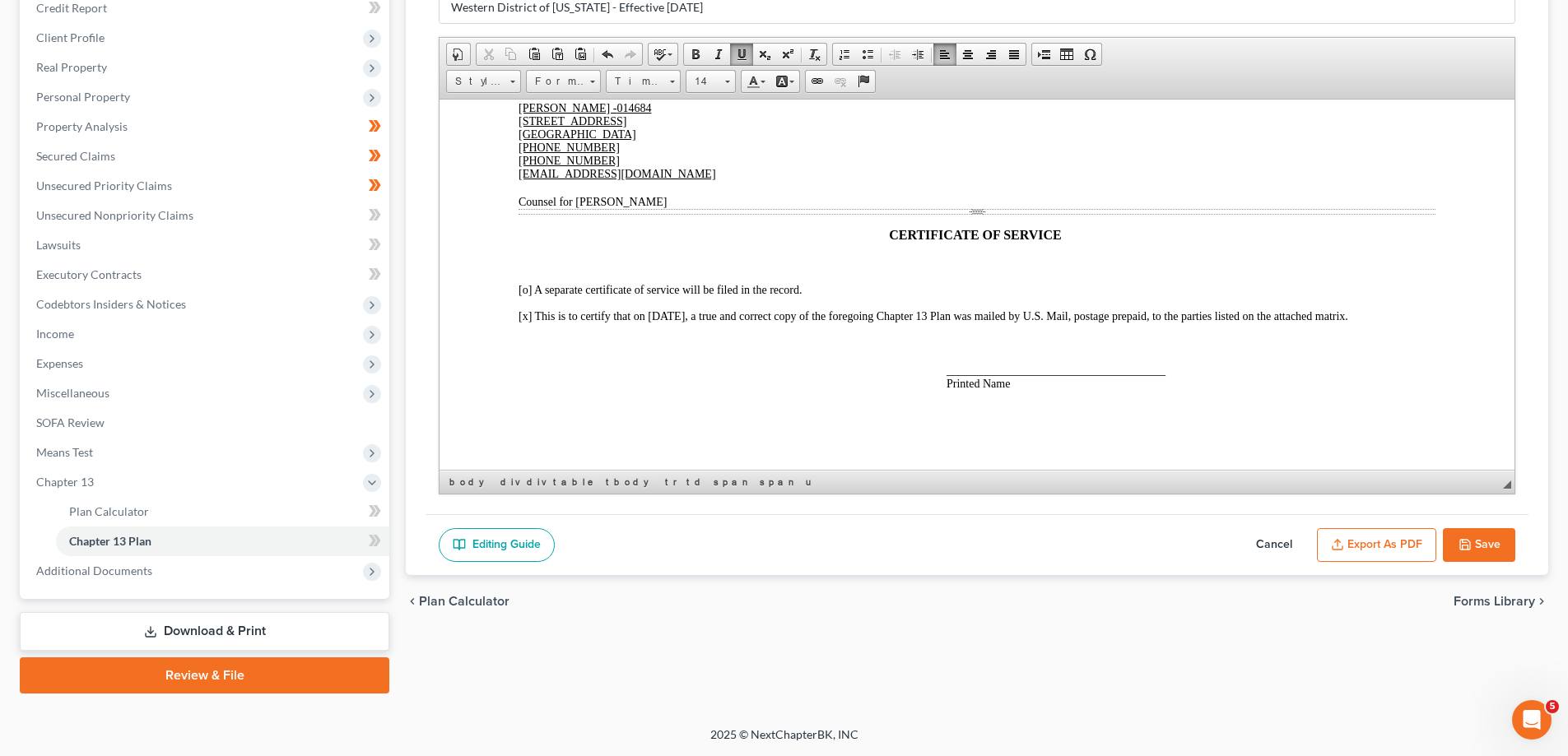
click at [1395, 545] on button "Export as PDF" at bounding box center [1376, 545] width 120 height 34
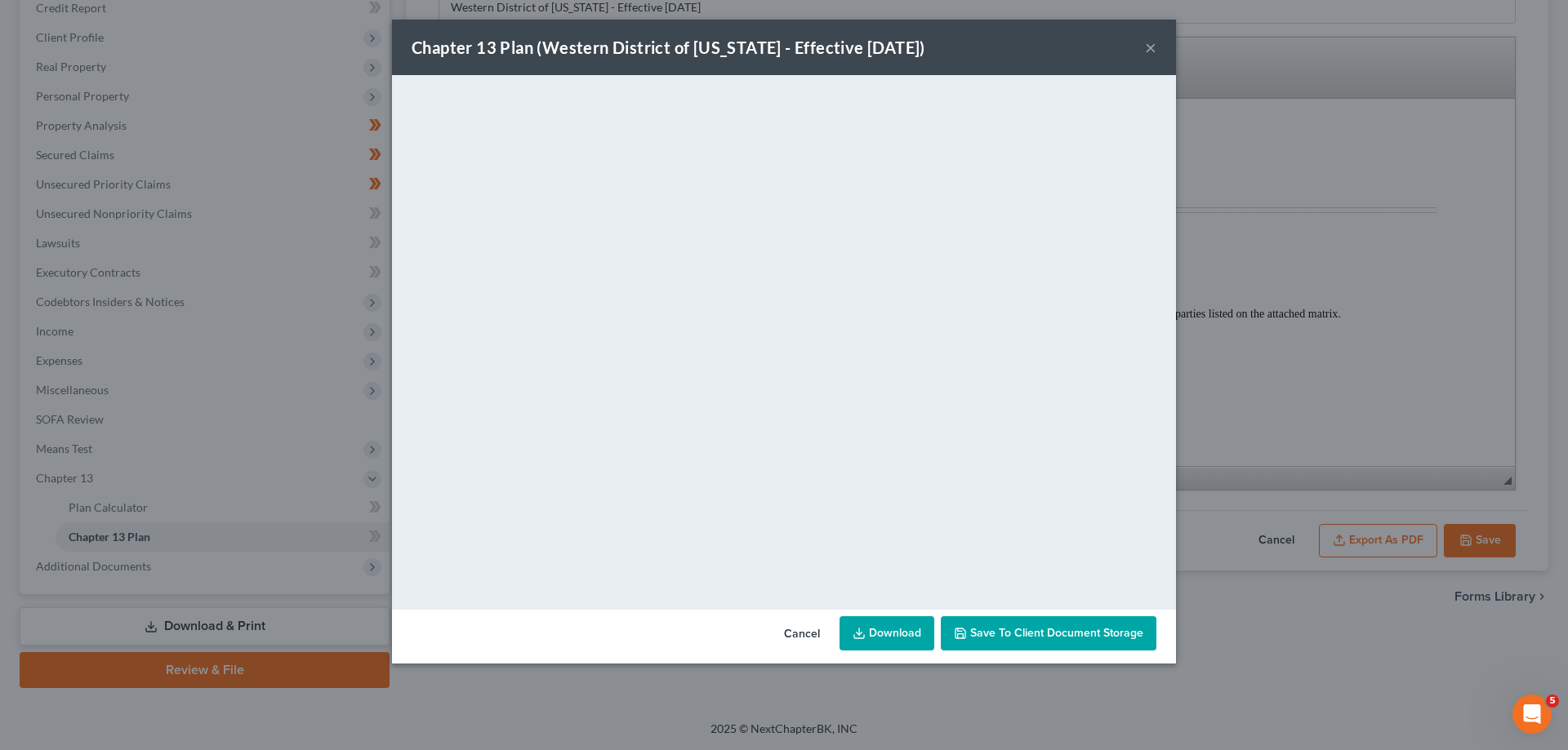
click at [1150, 50] on button "×" at bounding box center [1150, 47] width 12 height 20
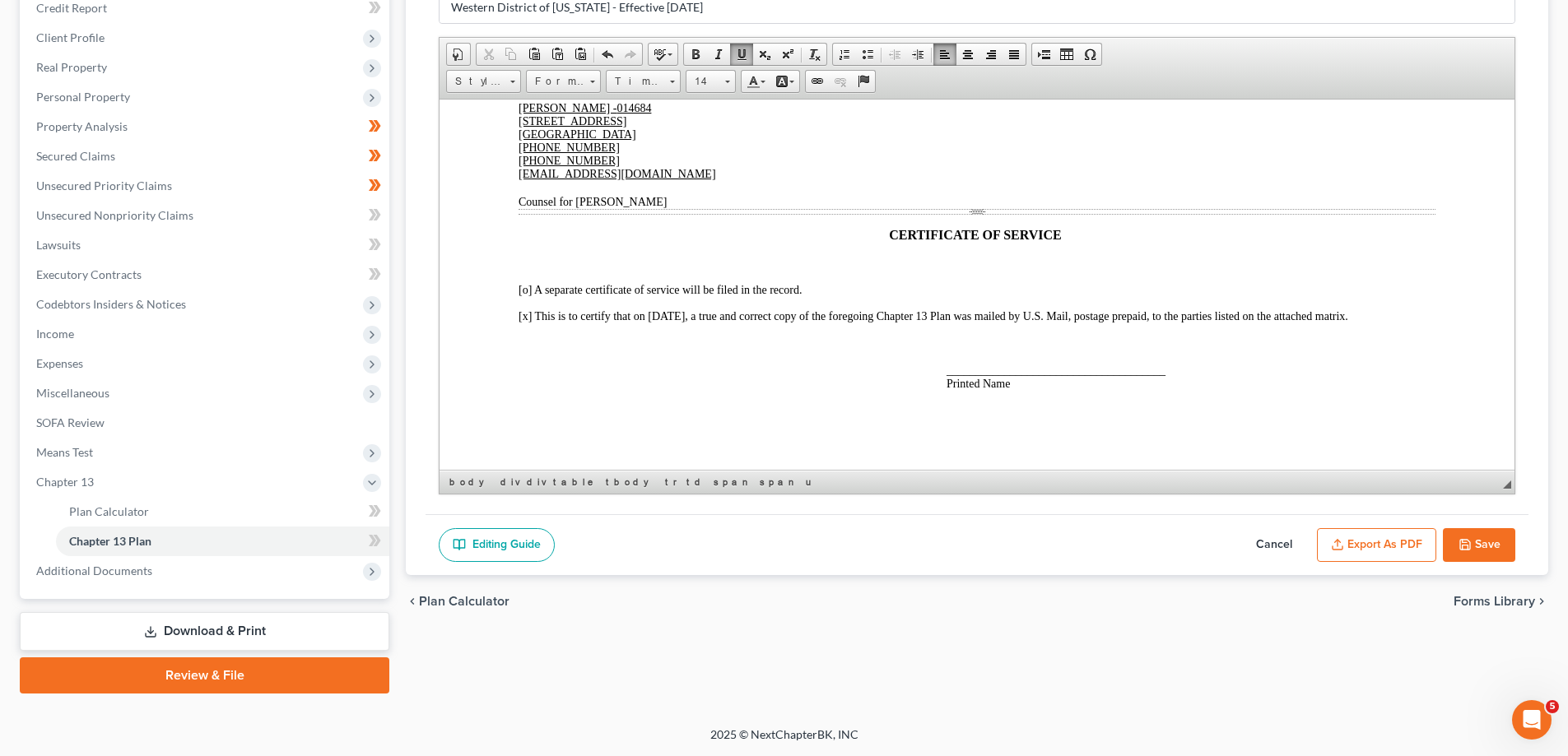
click at [174, 638] on link "Download & Print" at bounding box center [205, 631] width 370 height 38
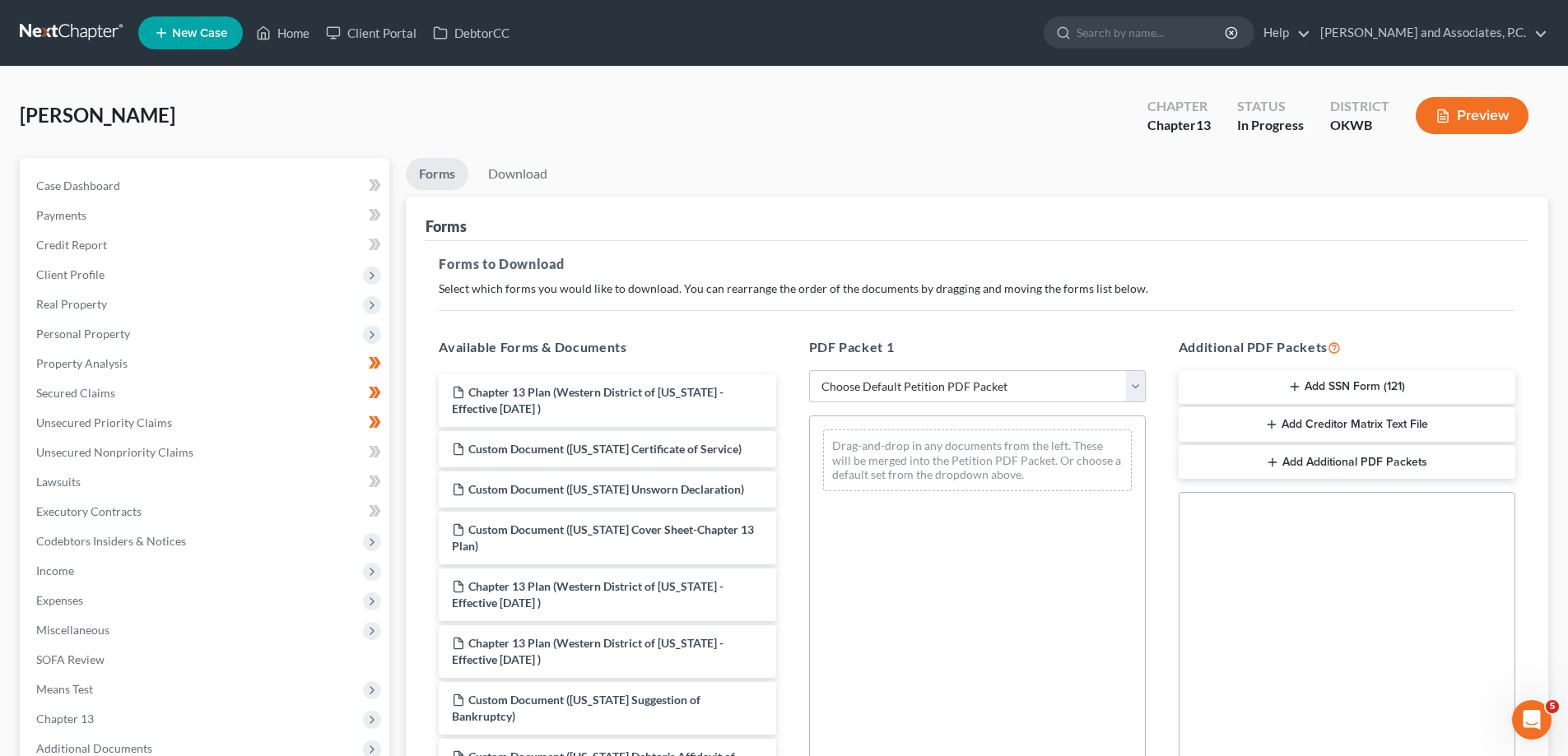
click at [1332, 386] on button "Add SSN Form (121)" at bounding box center [1347, 387] width 336 height 34
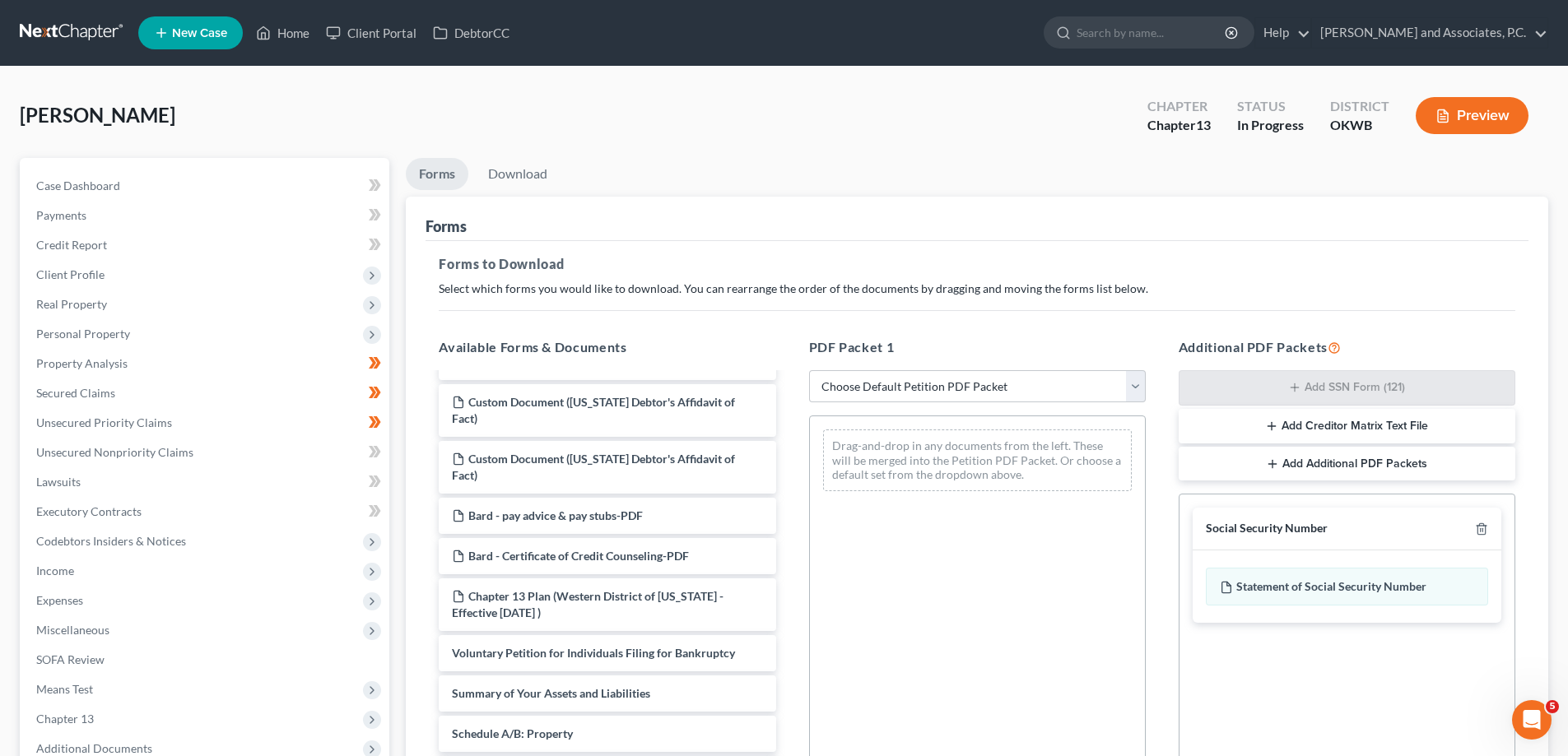
scroll to position [493, 0]
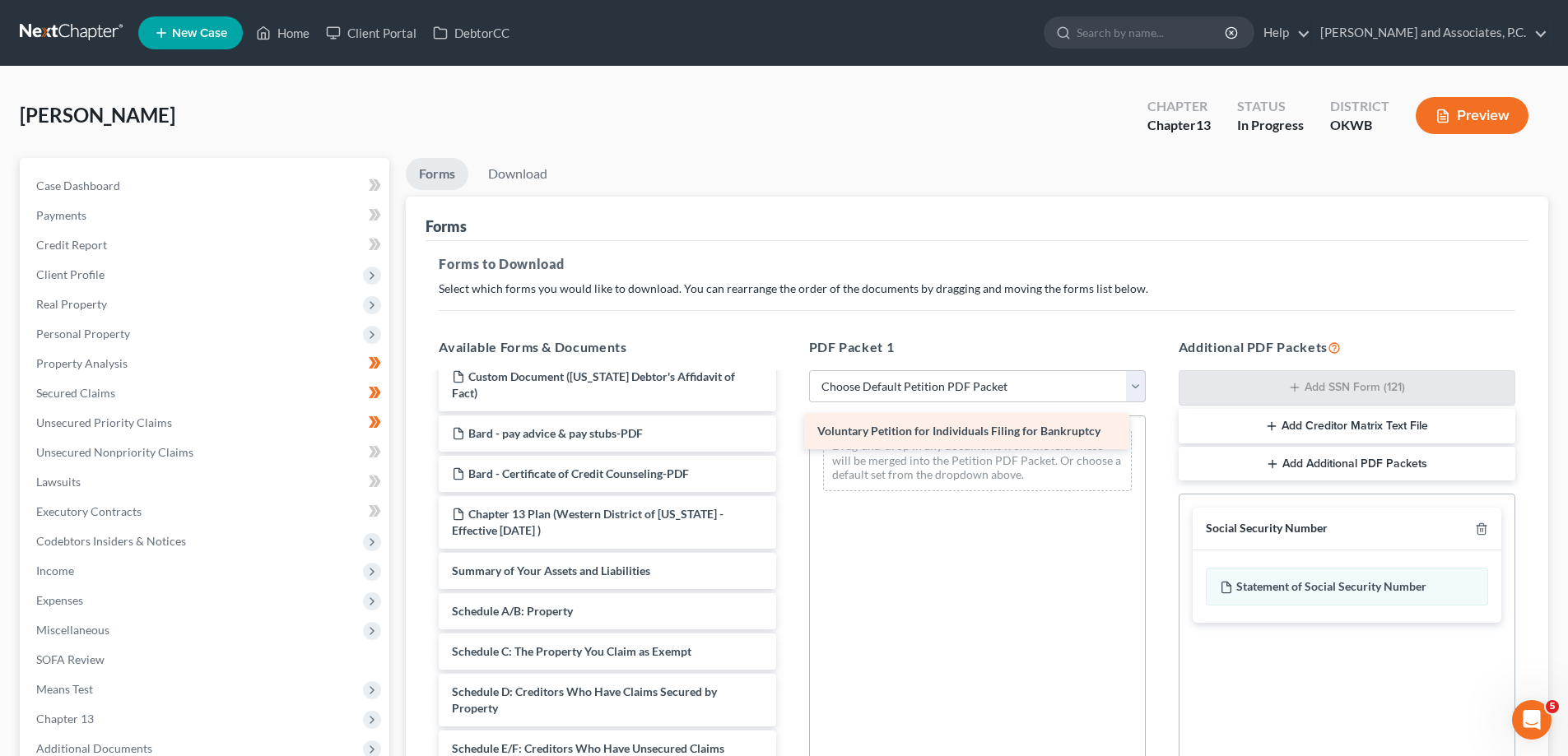
drag, startPoint x: 623, startPoint y: 578, endPoint x: 988, endPoint y: 437, distance: 391.3
click at [789, 437] on div "Voluntary Petition for Individuals Filing for Bankruptcy Chapter 13 Plan ([GEOG…" at bounding box center [607, 561] width 363 height 1362
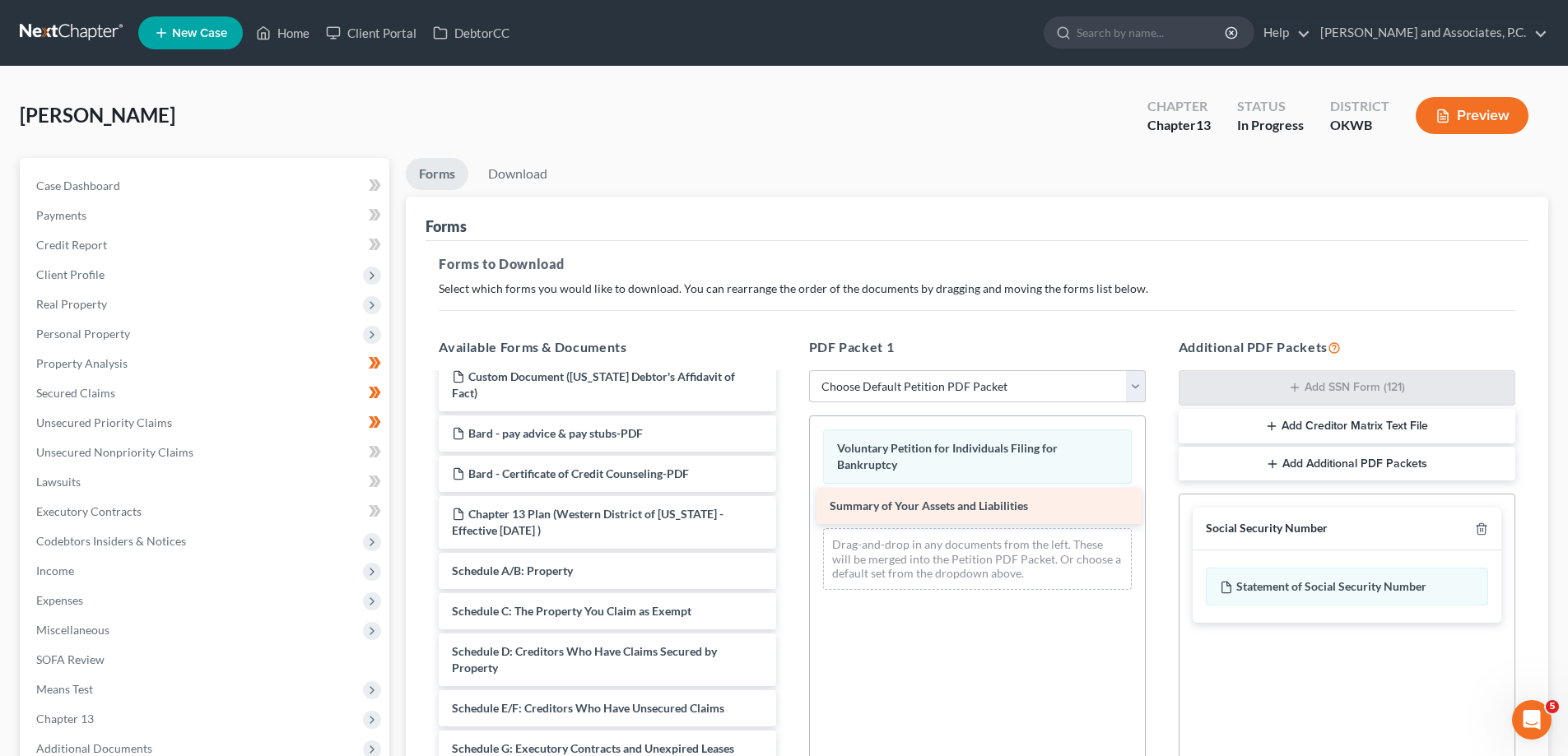
drag, startPoint x: 636, startPoint y: 579, endPoint x: 1013, endPoint y: 513, distance: 382.7
click at [789, 513] on div "Summary of Your Assets and Liabilities Chapter 13 Plan (Western District of [US…" at bounding box center [607, 541] width 363 height 1322
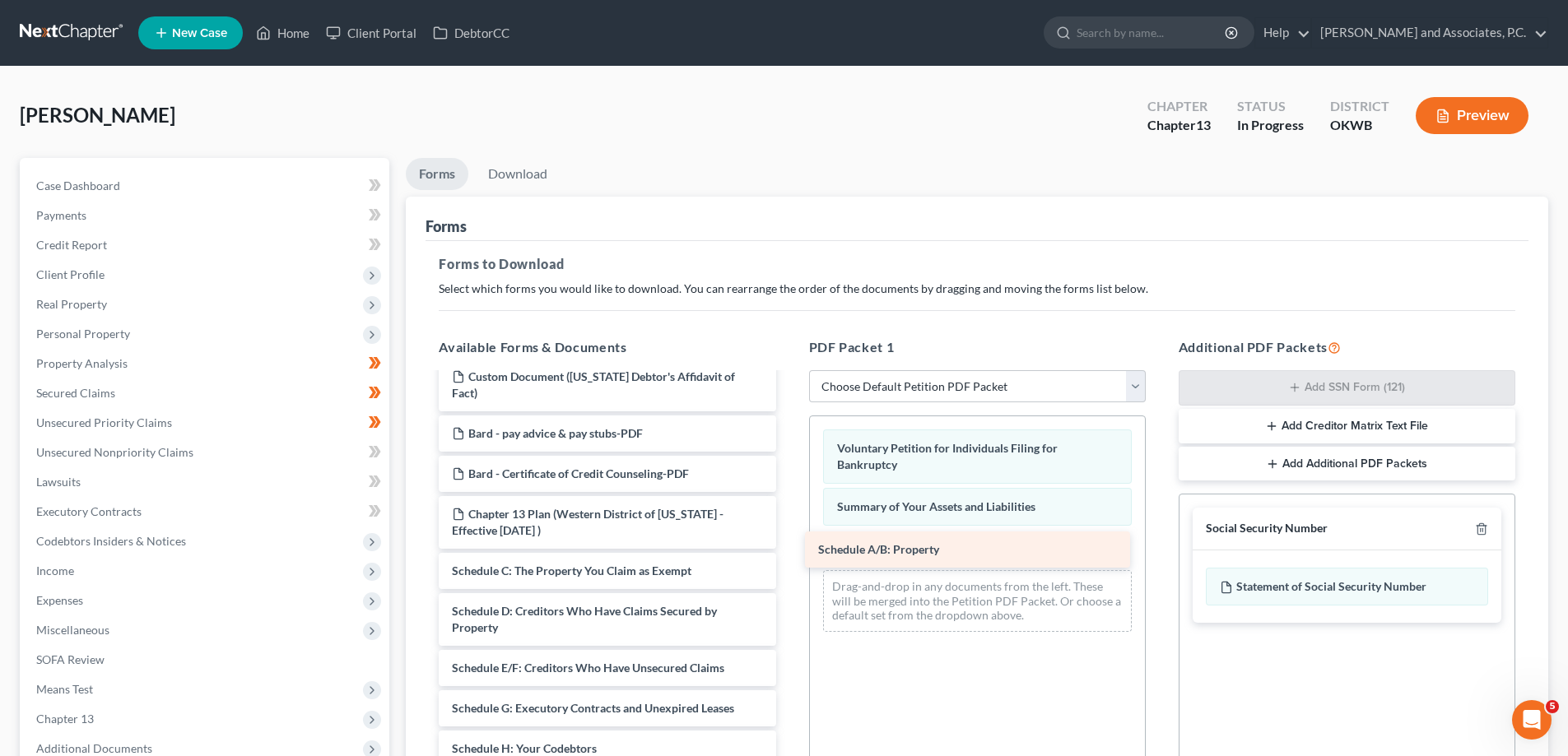
drag, startPoint x: 700, startPoint y: 575, endPoint x: 1067, endPoint y: 554, distance: 367.6
click at [789, 554] on div "Schedule A/B: Property Chapter 13 Plan ([GEOGRAPHIC_DATA] of [US_STATE] - Effec…" at bounding box center [607, 521] width 363 height 1282
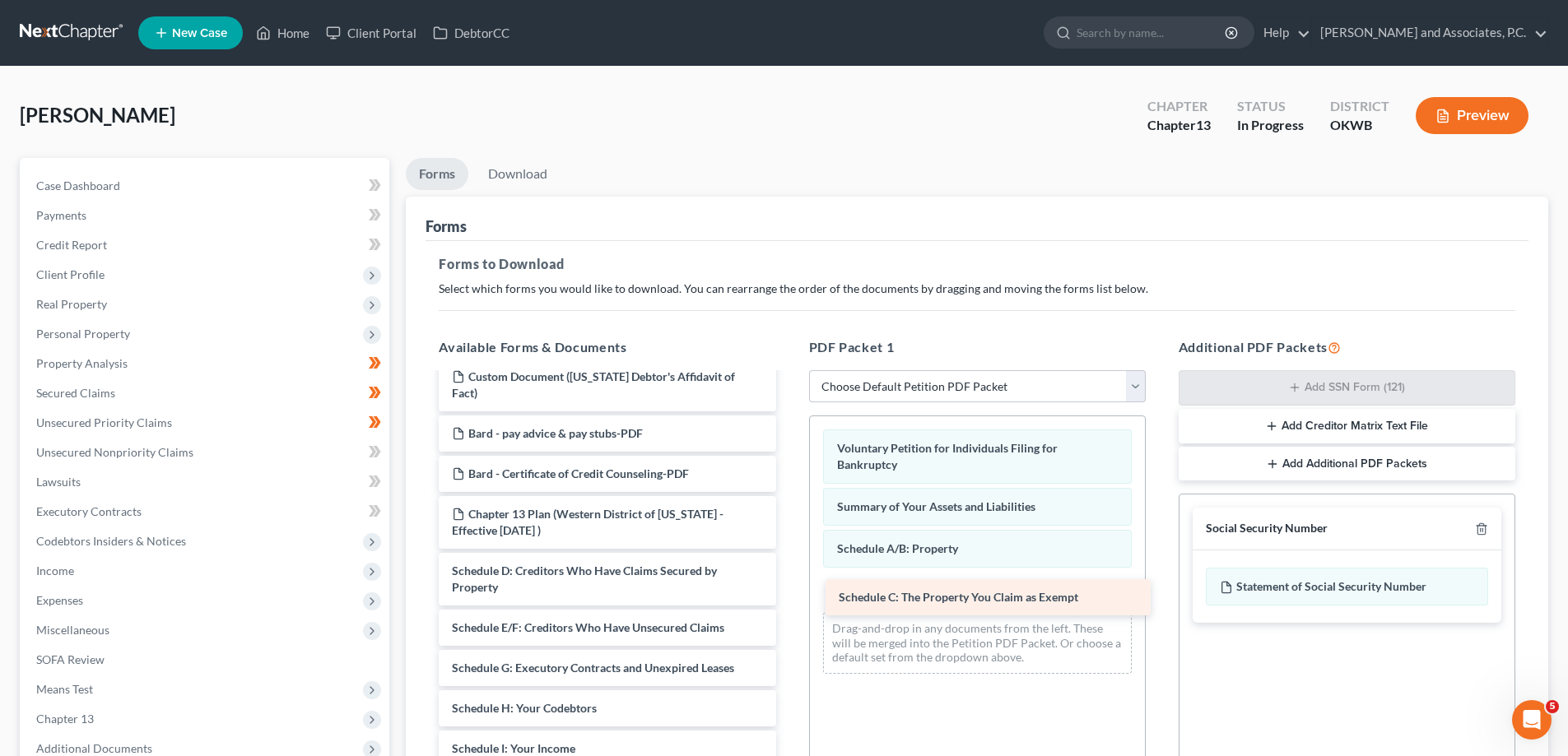
drag, startPoint x: 664, startPoint y: 578, endPoint x: 1002, endPoint y: 595, distance: 338.4
click at [789, 600] on div "Schedule C: The Property You Claim as Exempt Chapter 13 Plan (Western District …" at bounding box center [607, 501] width 363 height 1242
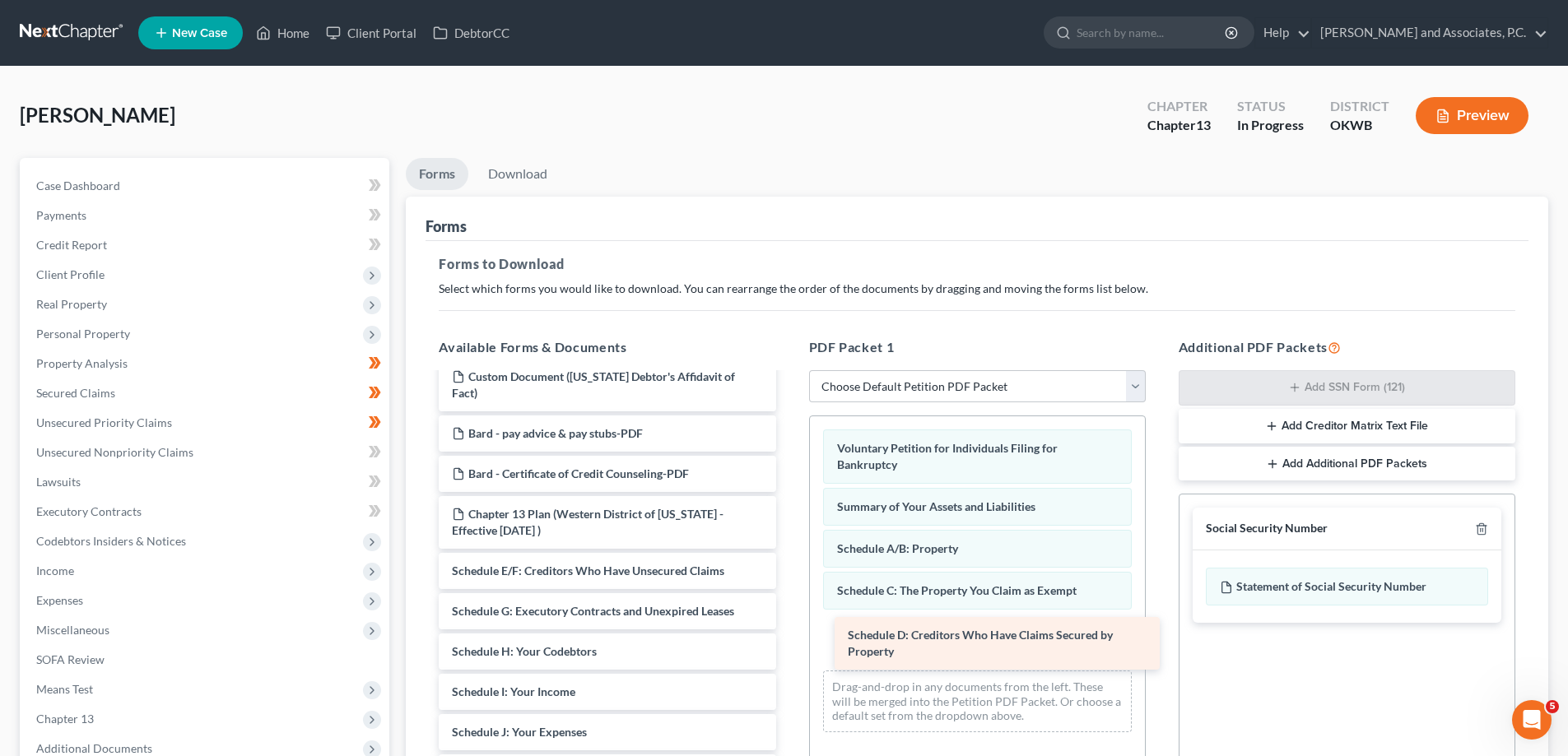
drag, startPoint x: 657, startPoint y: 580, endPoint x: 1041, endPoint y: 639, distance: 388.5
click at [789, 641] on div "Schedule D: Creditors Who Have Claims Secured by Property Chapter 13 Plan ([GEO…" at bounding box center [607, 472] width 363 height 1185
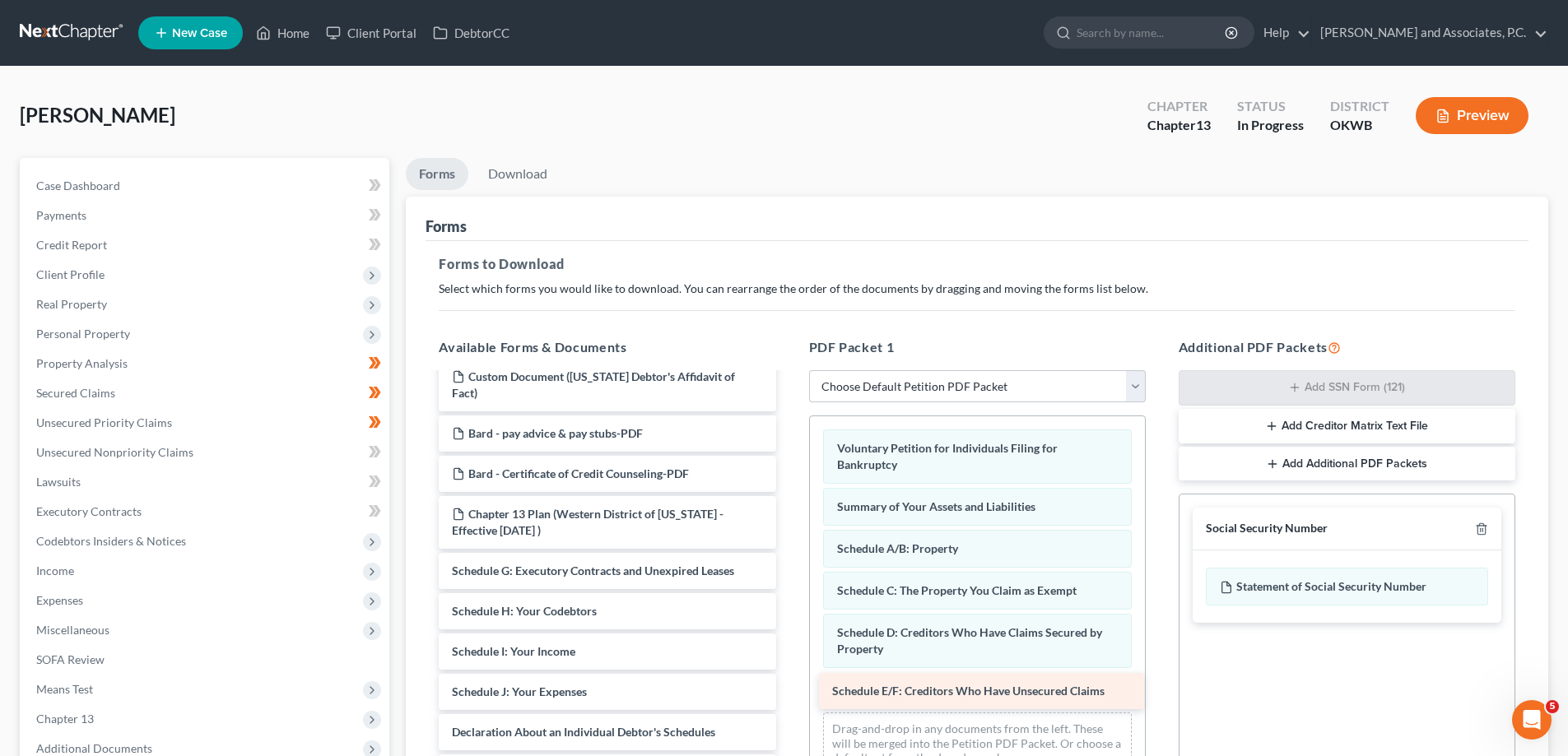
drag, startPoint x: 663, startPoint y: 560, endPoint x: 1038, endPoint y: 678, distance: 393.1
click at [789, 678] on div "Schedule E/F: Creditors Who Have Unsecured Claims Chapter 13 Plan (Western Dist…" at bounding box center [607, 452] width 363 height 1145
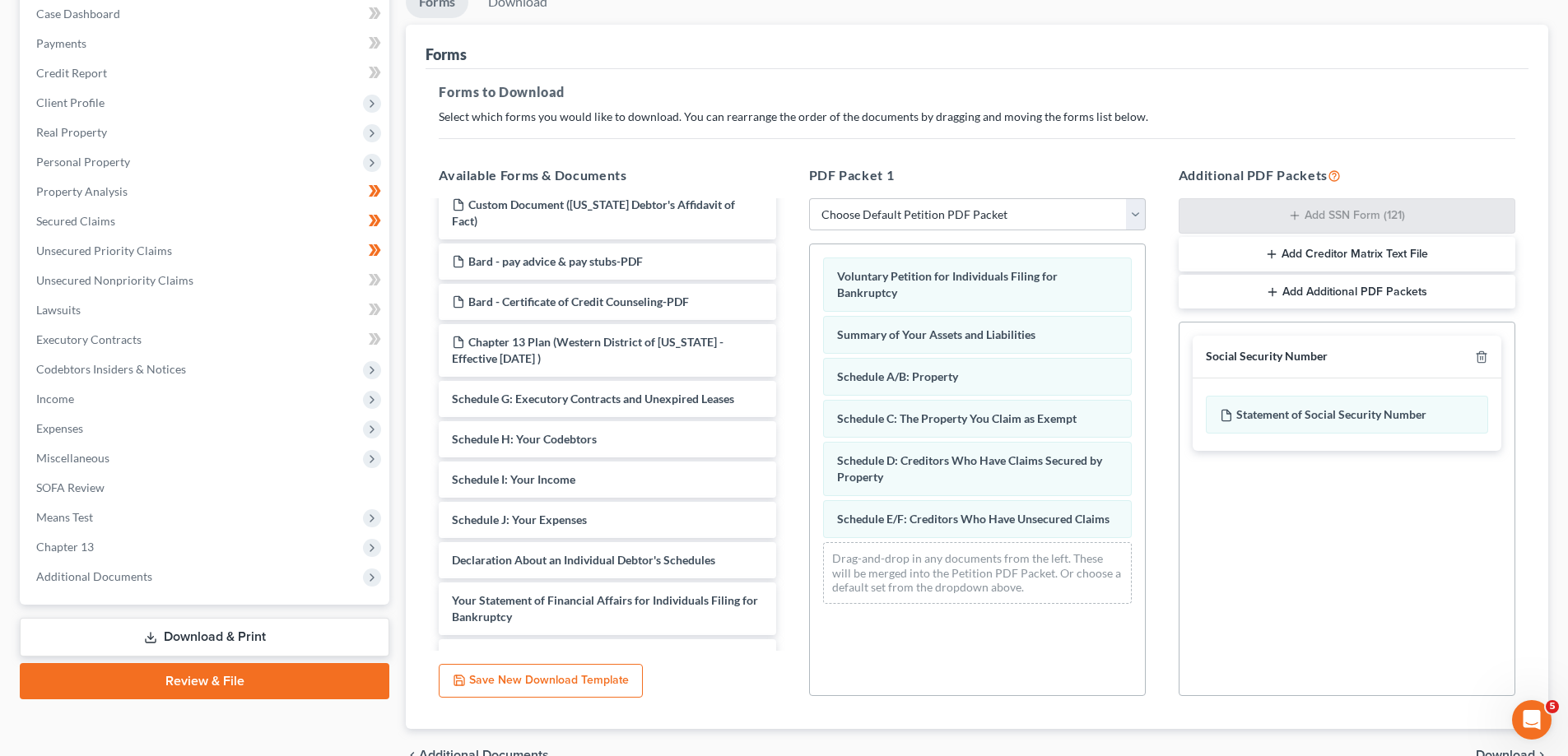
scroll to position [260, 0]
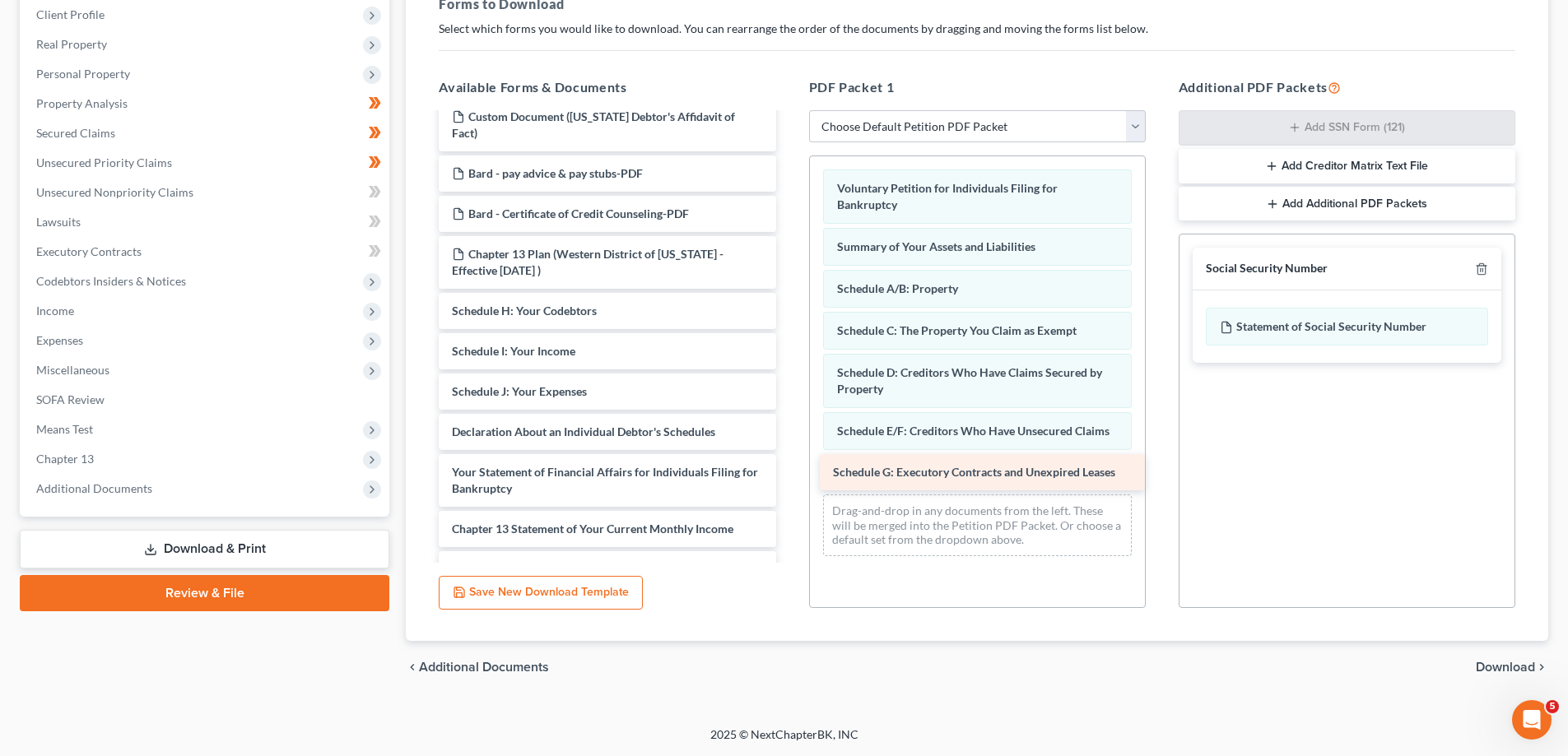
drag, startPoint x: 571, startPoint y: 316, endPoint x: 950, endPoint y: 473, distance: 410.2
click at [789, 477] on div "Schedule G: Executory Contracts and Unexpired Leases Chapter 13 Plan (Western D…" at bounding box center [607, 172] width 363 height 1104
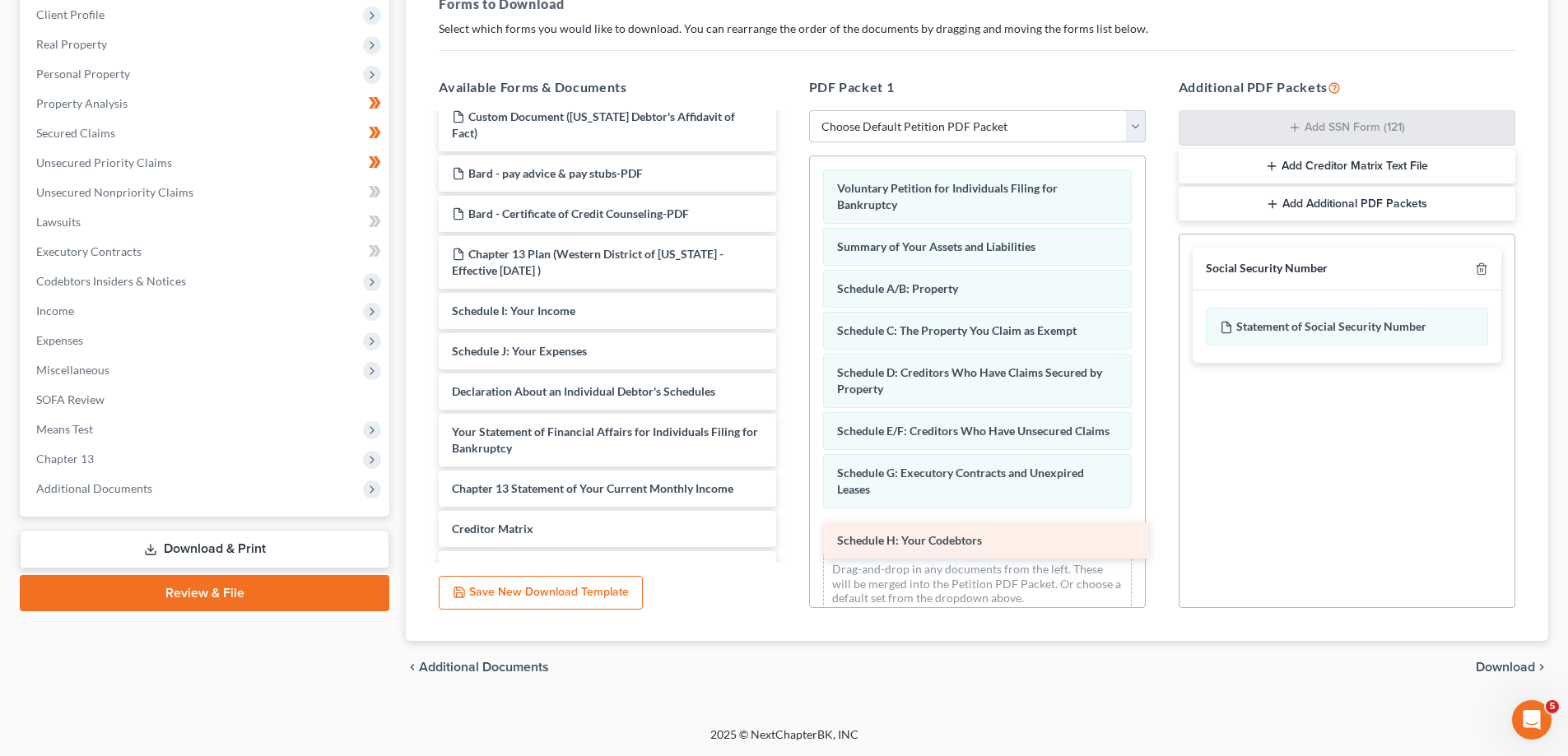
drag, startPoint x: 596, startPoint y: 308, endPoint x: 981, endPoint y: 534, distance: 446.4
click at [789, 535] on div "Schedule H: Your Codebtors Chapter 13 Plan ([GEOGRAPHIC_DATA] of [US_STATE] - E…" at bounding box center [607, 152] width 363 height 1064
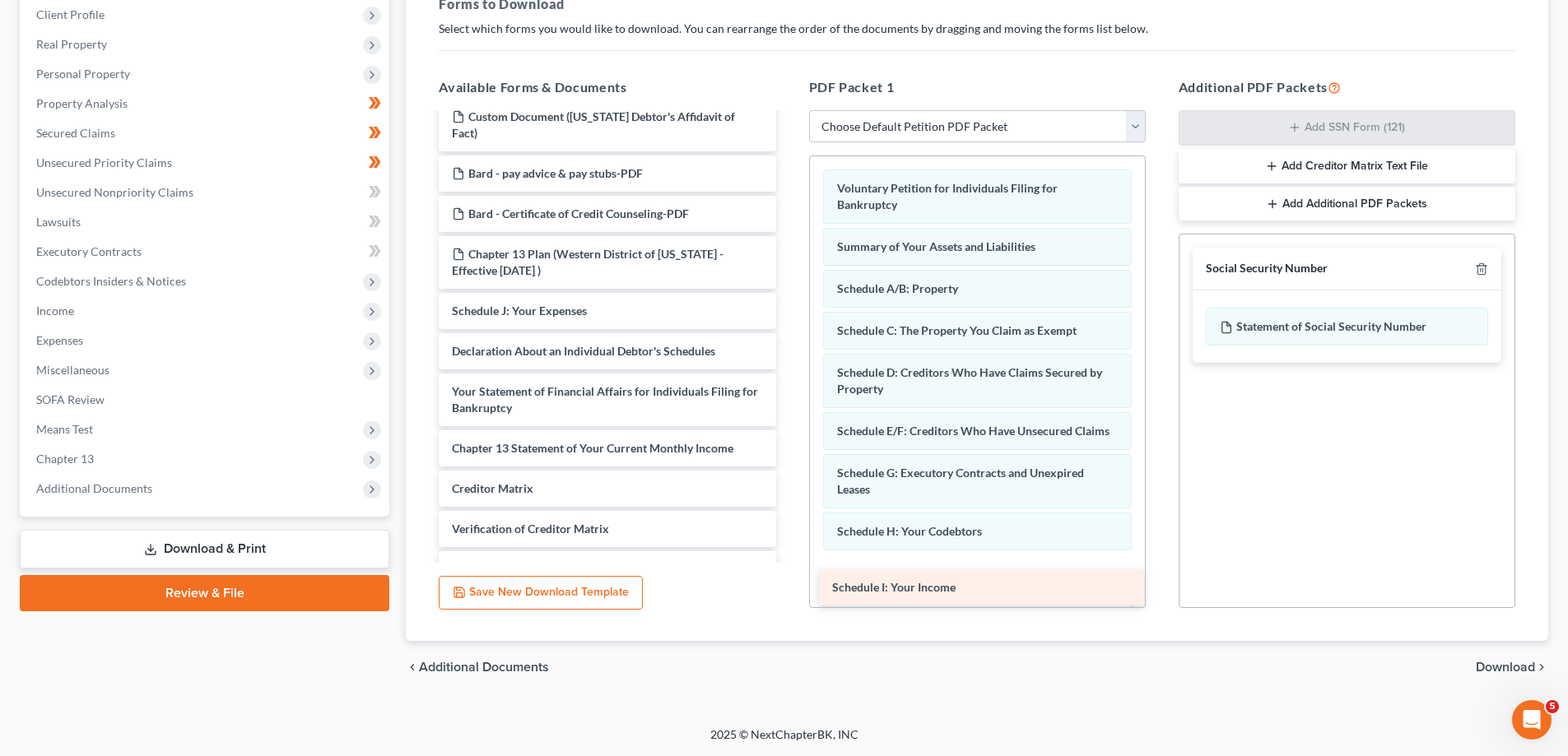
drag, startPoint x: 606, startPoint y: 314, endPoint x: 986, endPoint y: 575, distance: 461.0
click at [789, 585] on div "Schedule I: Your Income Chapter 13 Plan ([GEOGRAPHIC_DATA] of [US_STATE] - Effe…" at bounding box center [607, 132] width 363 height 1024
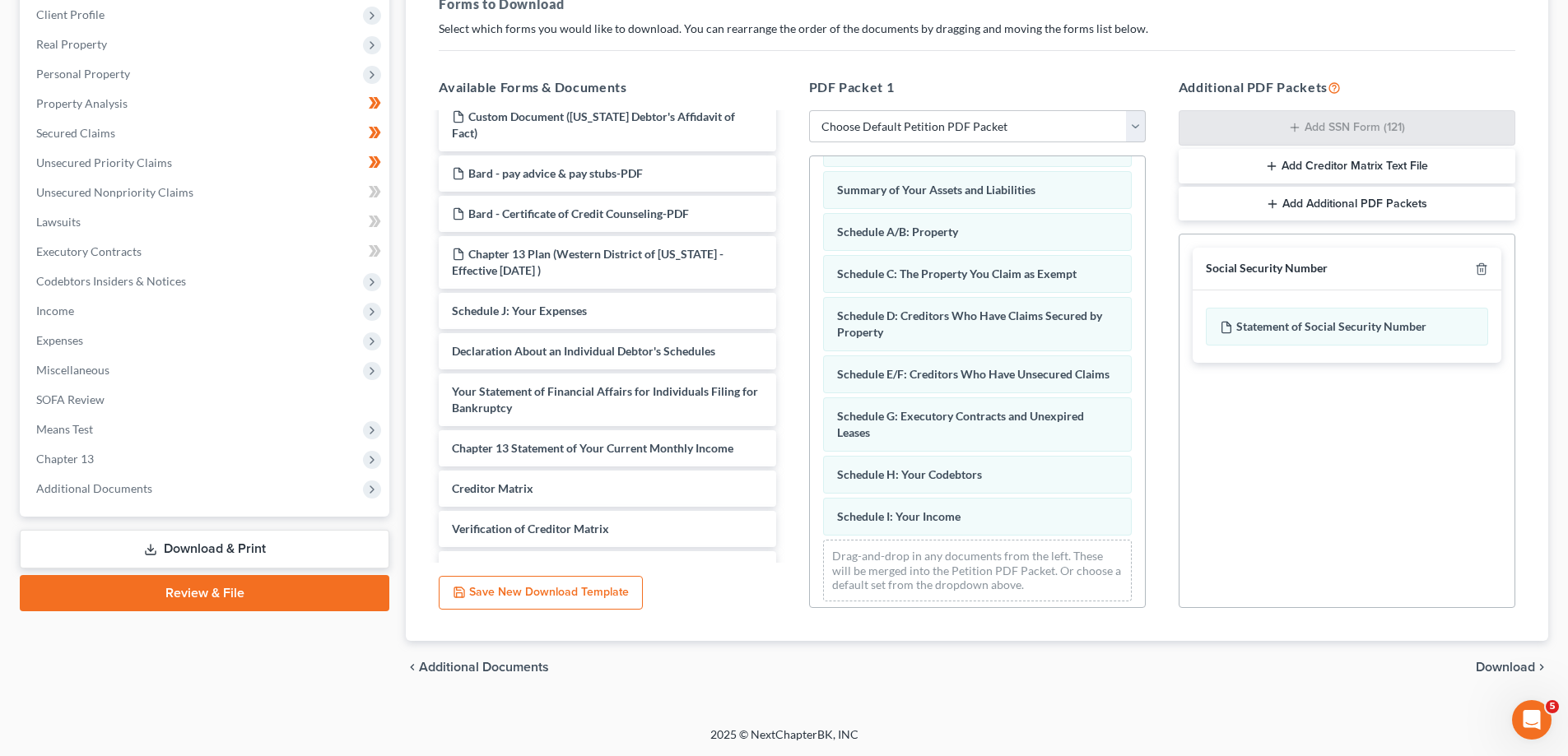
scroll to position [80, 0]
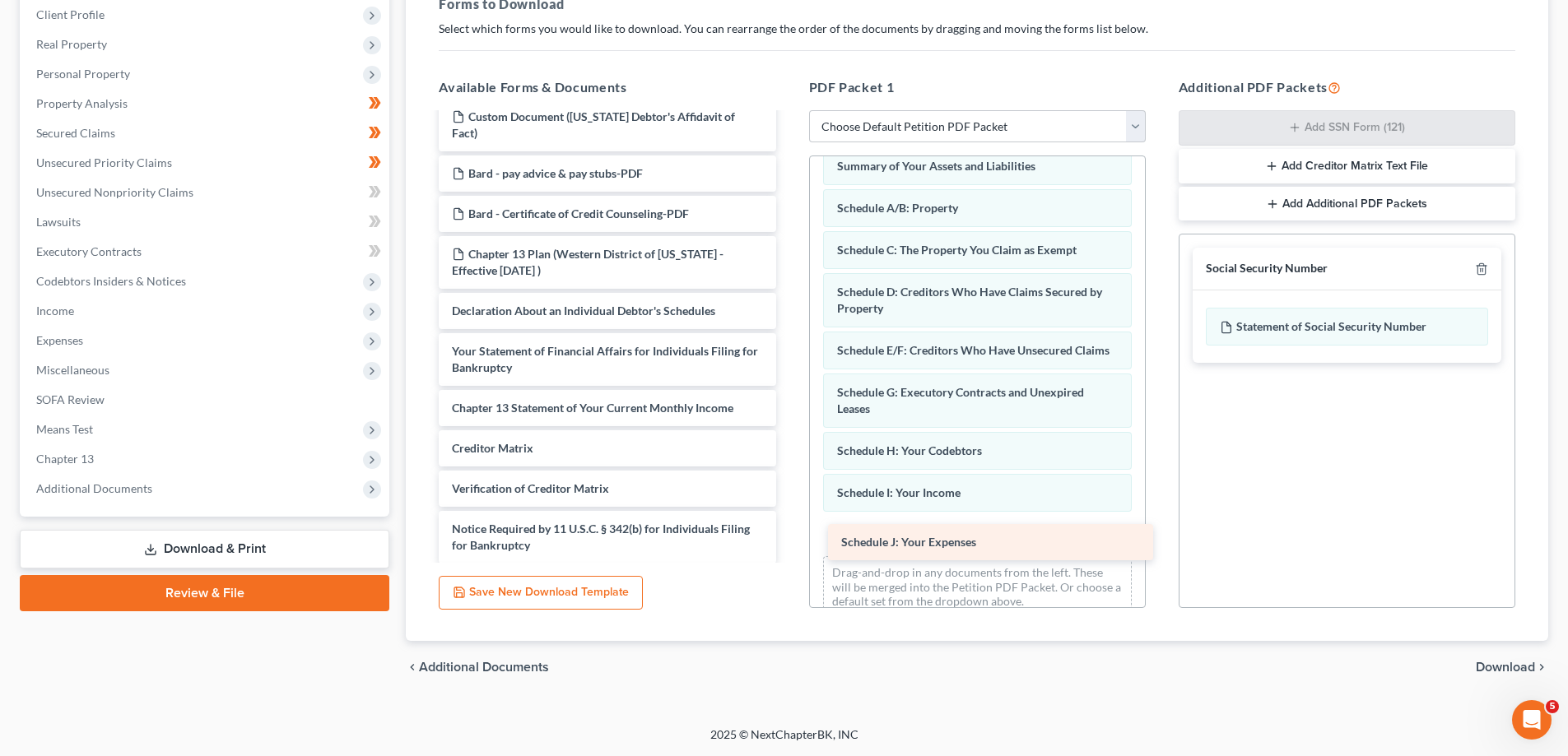
drag, startPoint x: 569, startPoint y: 312, endPoint x: 958, endPoint y: 543, distance: 452.4
click at [789, 543] on div "Schedule J: Your Expenses Chapter 13 Plan ([GEOGRAPHIC_DATA] of [US_STATE] - Ef…" at bounding box center [607, 112] width 363 height 983
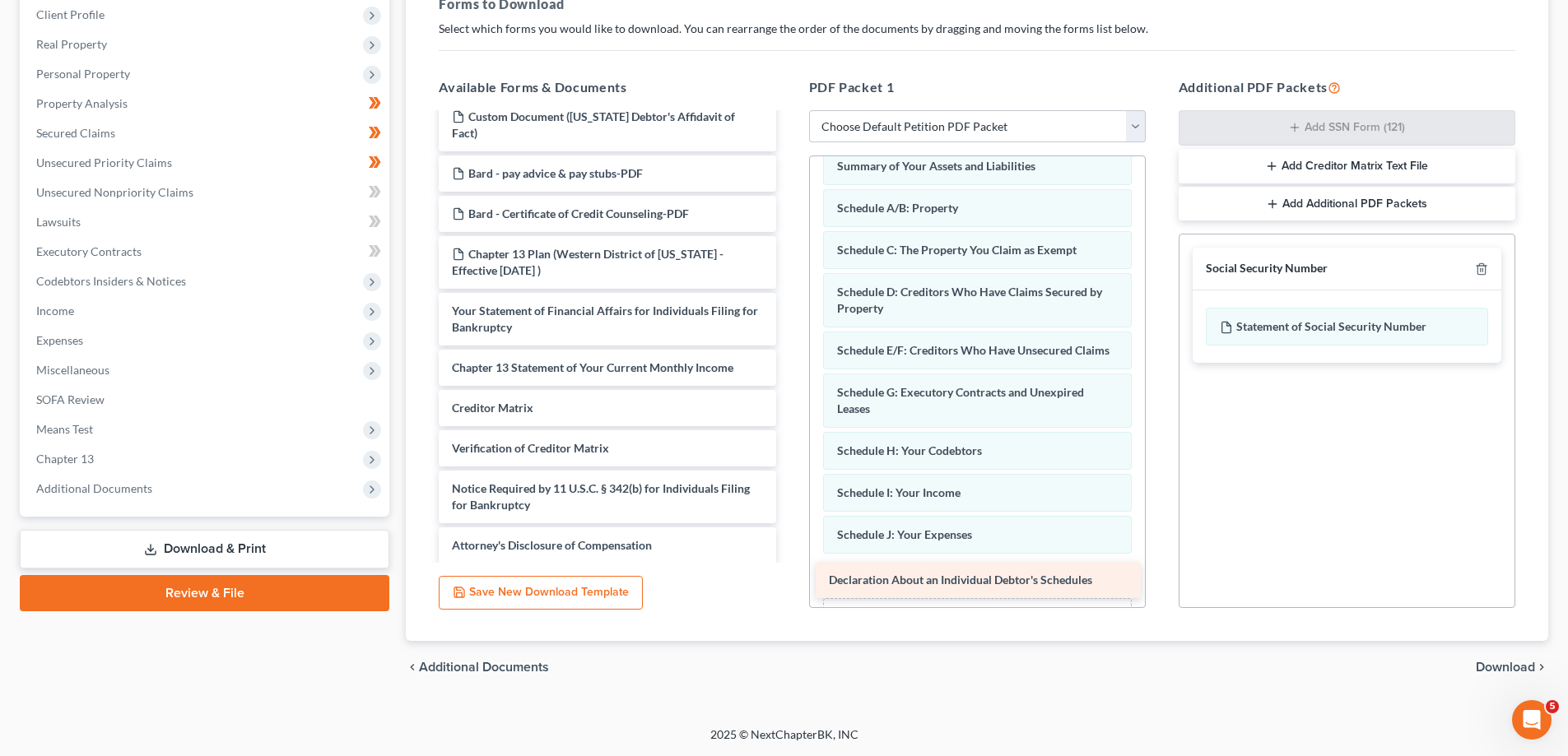
drag, startPoint x: 571, startPoint y: 317, endPoint x: 948, endPoint y: 585, distance: 462.6
click at [789, 564] on div "Declaration About an Individual Debtor's Schedules Chapter 13 Plan (Western Dis…" at bounding box center [607, 91] width 363 height 942
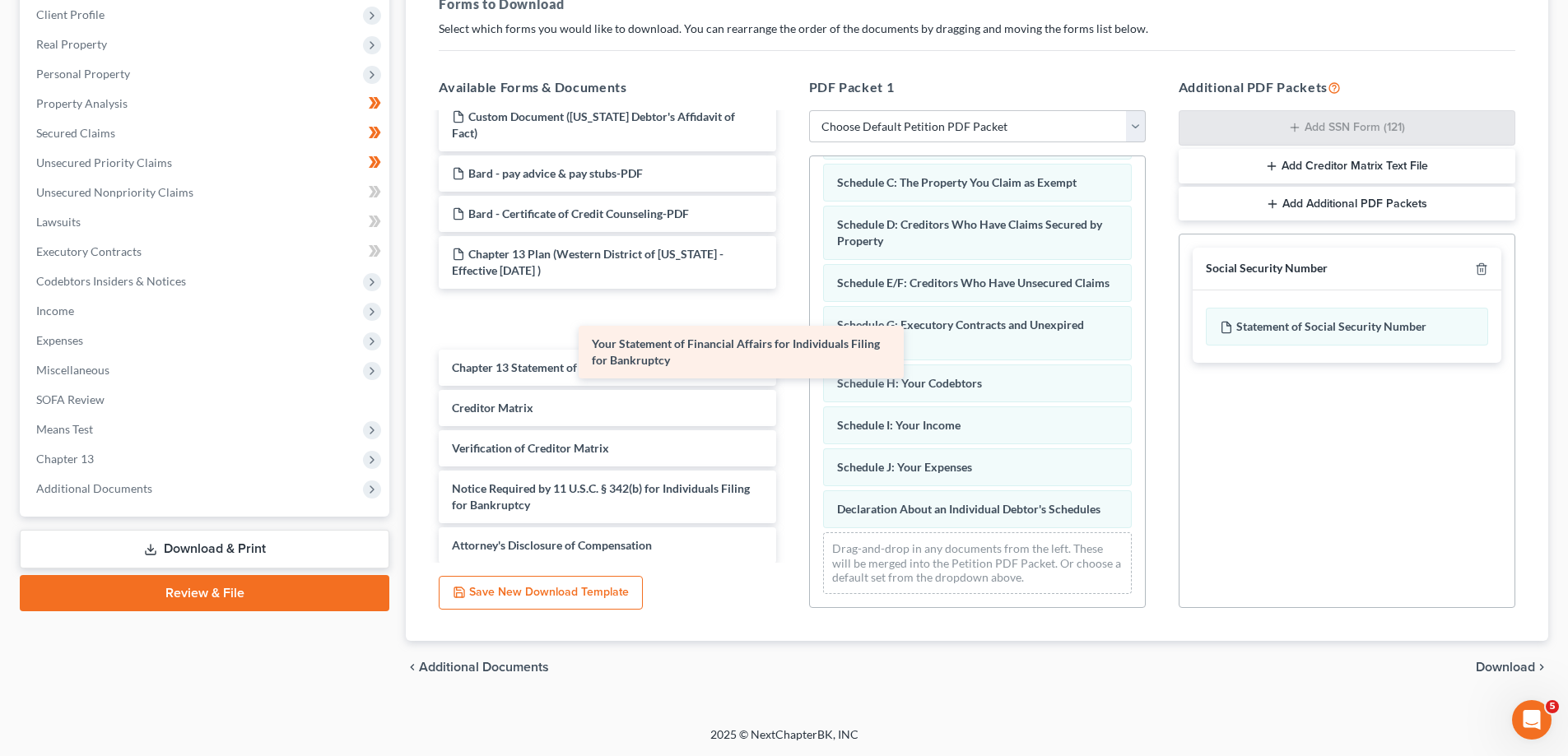
scroll to position [442, 0]
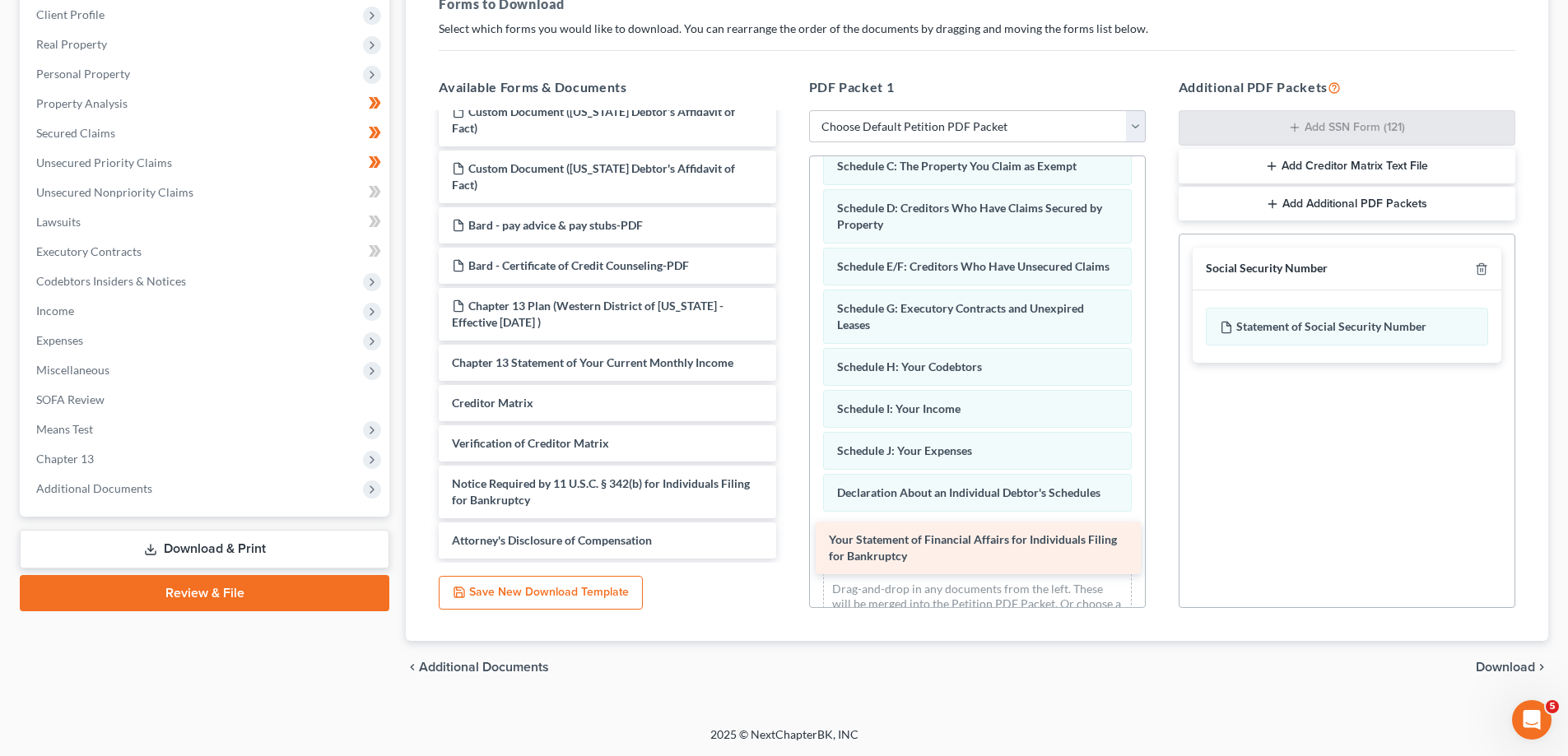
drag, startPoint x: 586, startPoint y: 324, endPoint x: 962, endPoint y: 550, distance: 438.7
click at [789, 550] on div "Your Statement of Financial Affairs for Individuals Filing for Bankruptcy Chapt…" at bounding box center [607, 115] width 363 height 886
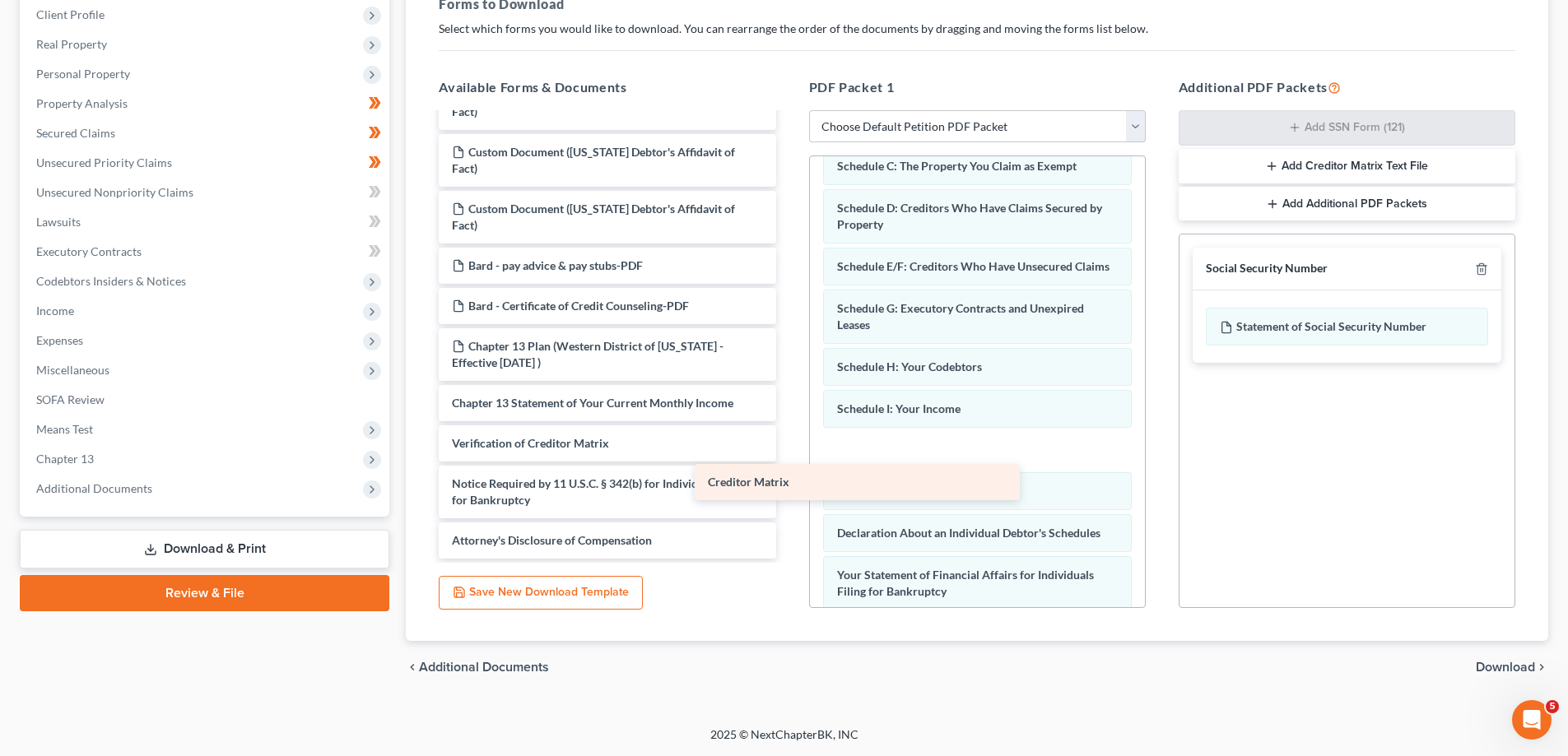
scroll to position [401, 0]
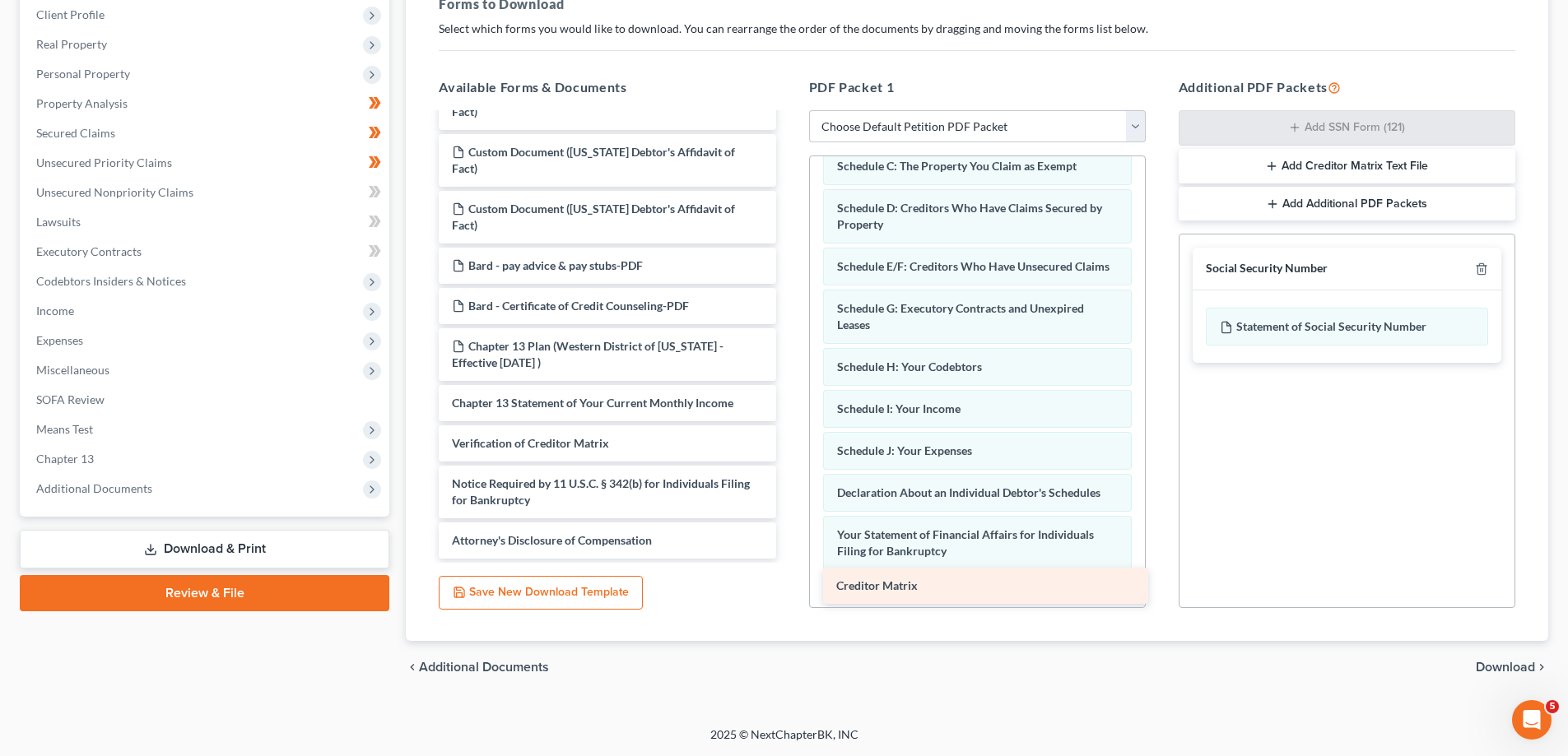
drag, startPoint x: 623, startPoint y: 406, endPoint x: 1009, endPoint y: 581, distance: 423.8
click at [789, 559] on div "Creditor Matrix Chapter 13 Plan (Western District of [US_STATE] - Effective [DA…" at bounding box center [607, 135] width 363 height 845
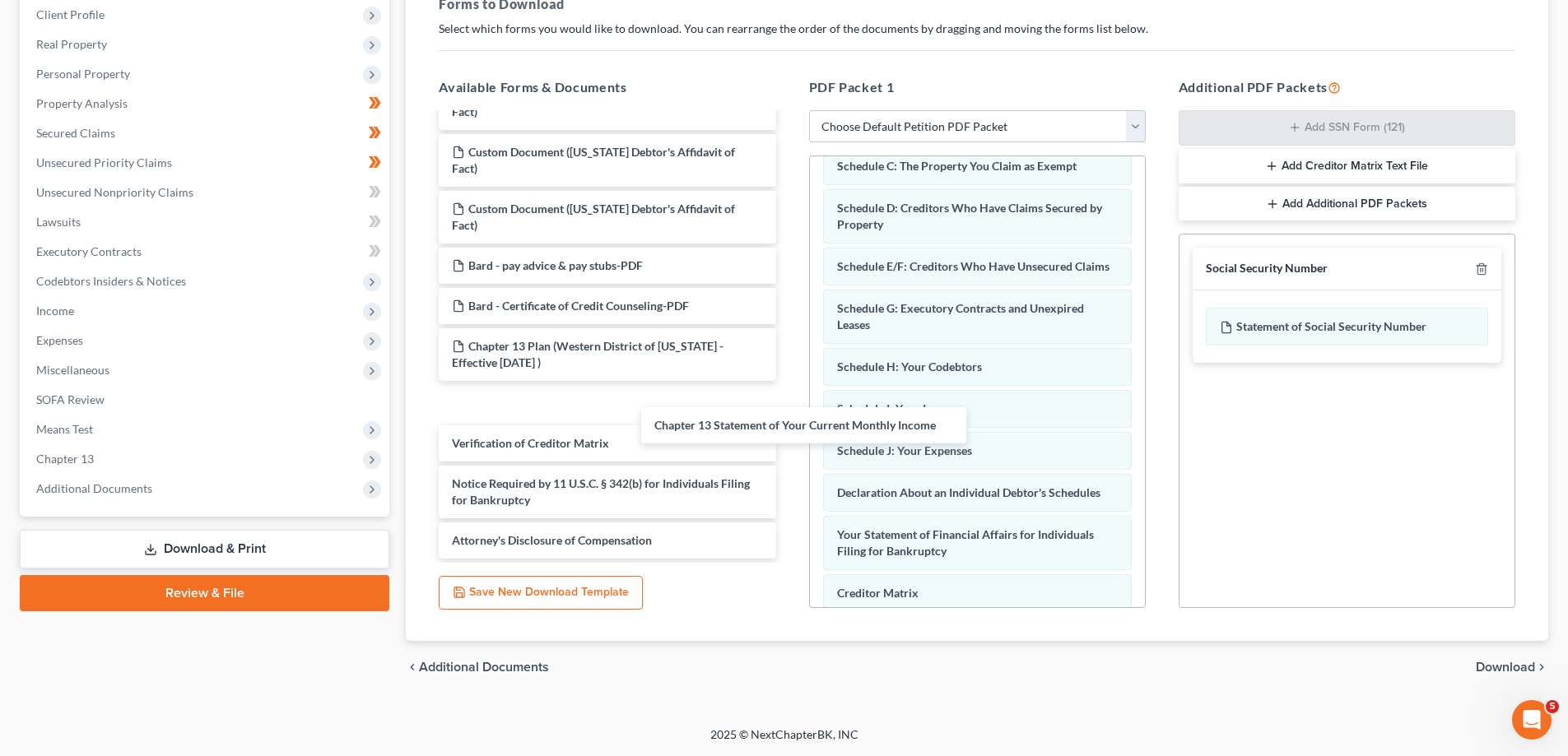
scroll to position [361, 0]
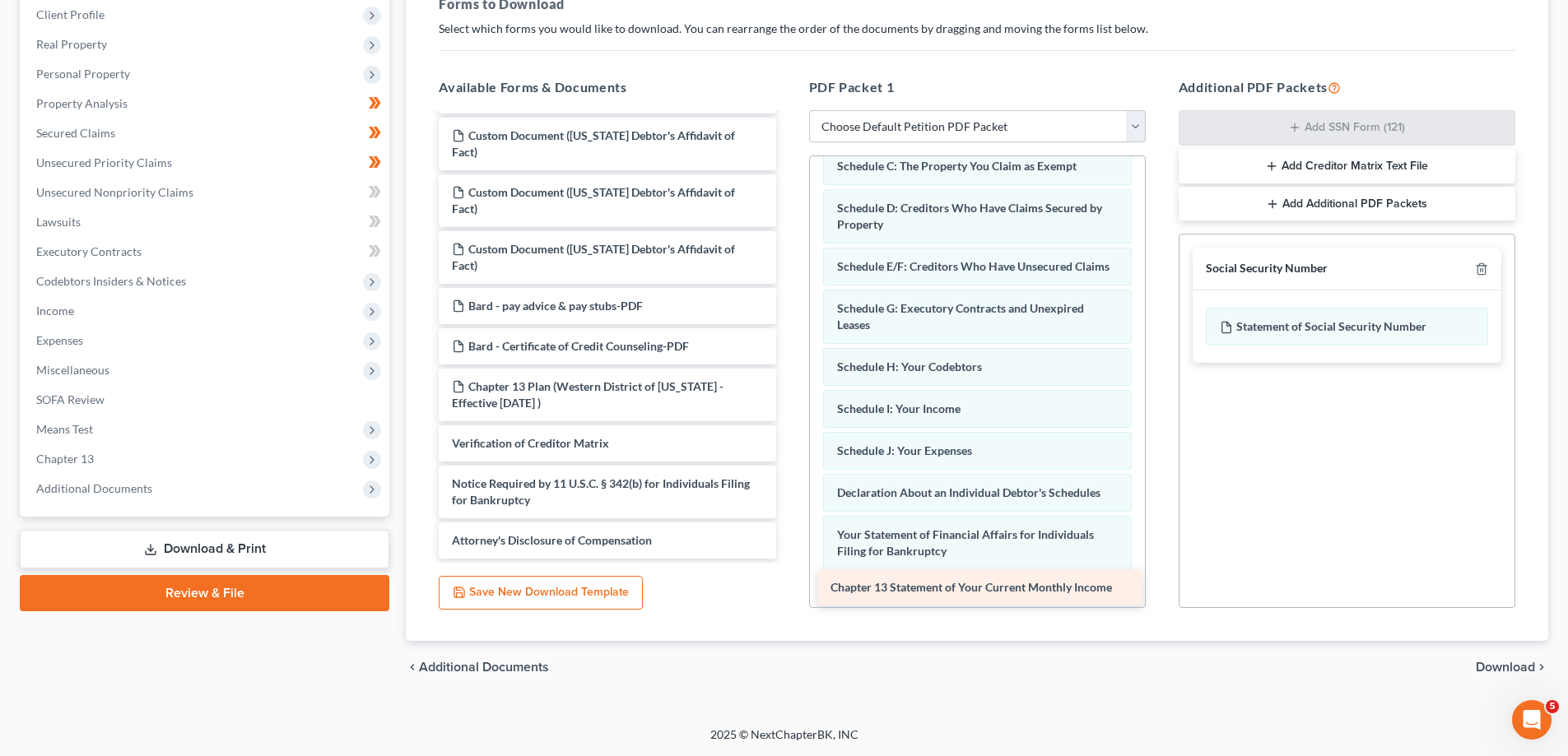
drag, startPoint x: 571, startPoint y: 414, endPoint x: 949, endPoint y: 594, distance: 418.7
click at [789, 559] on div "Chapter 13 Statement of Your Current Monthly Income Chapter 13 Plan ([GEOGRAPHI…" at bounding box center [607, 156] width 363 height 805
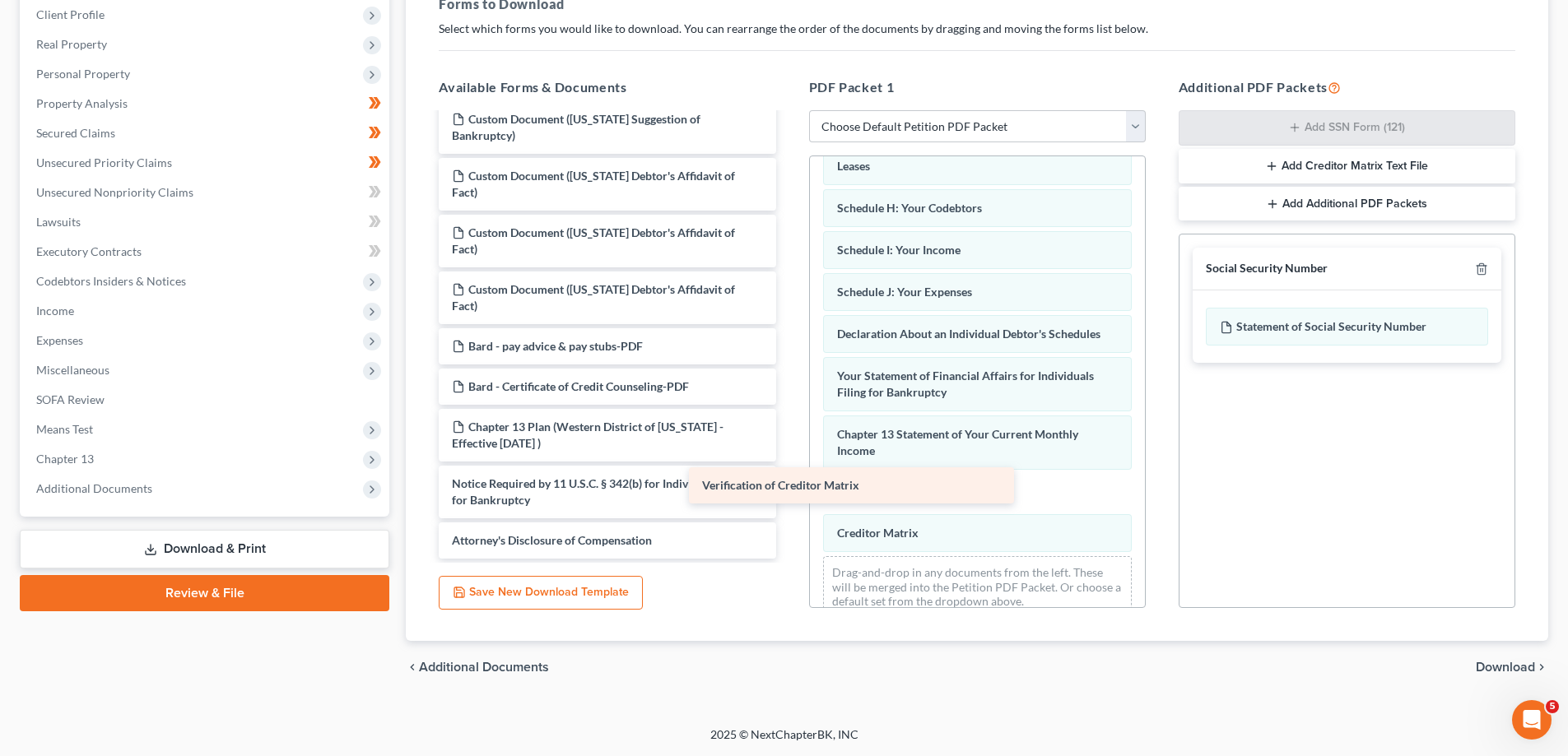
scroll to position [321, 0]
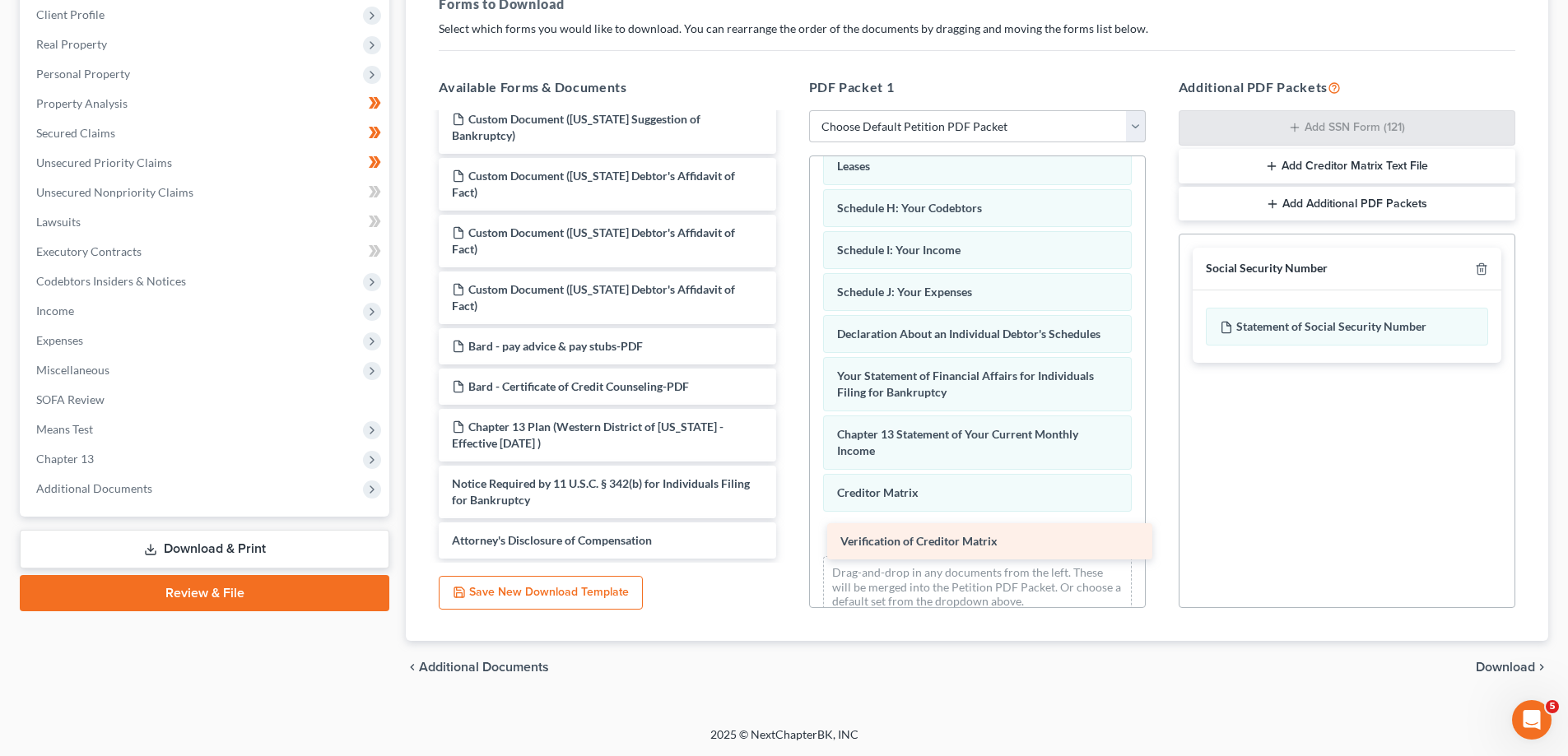
drag, startPoint x: 546, startPoint y: 448, endPoint x: 935, endPoint y: 546, distance: 401.2
click at [789, 546] on div "Verification of Creditor Matrix Chapter 13 Plan (Western District of [US_STATE]…" at bounding box center [607, 176] width 363 height 765
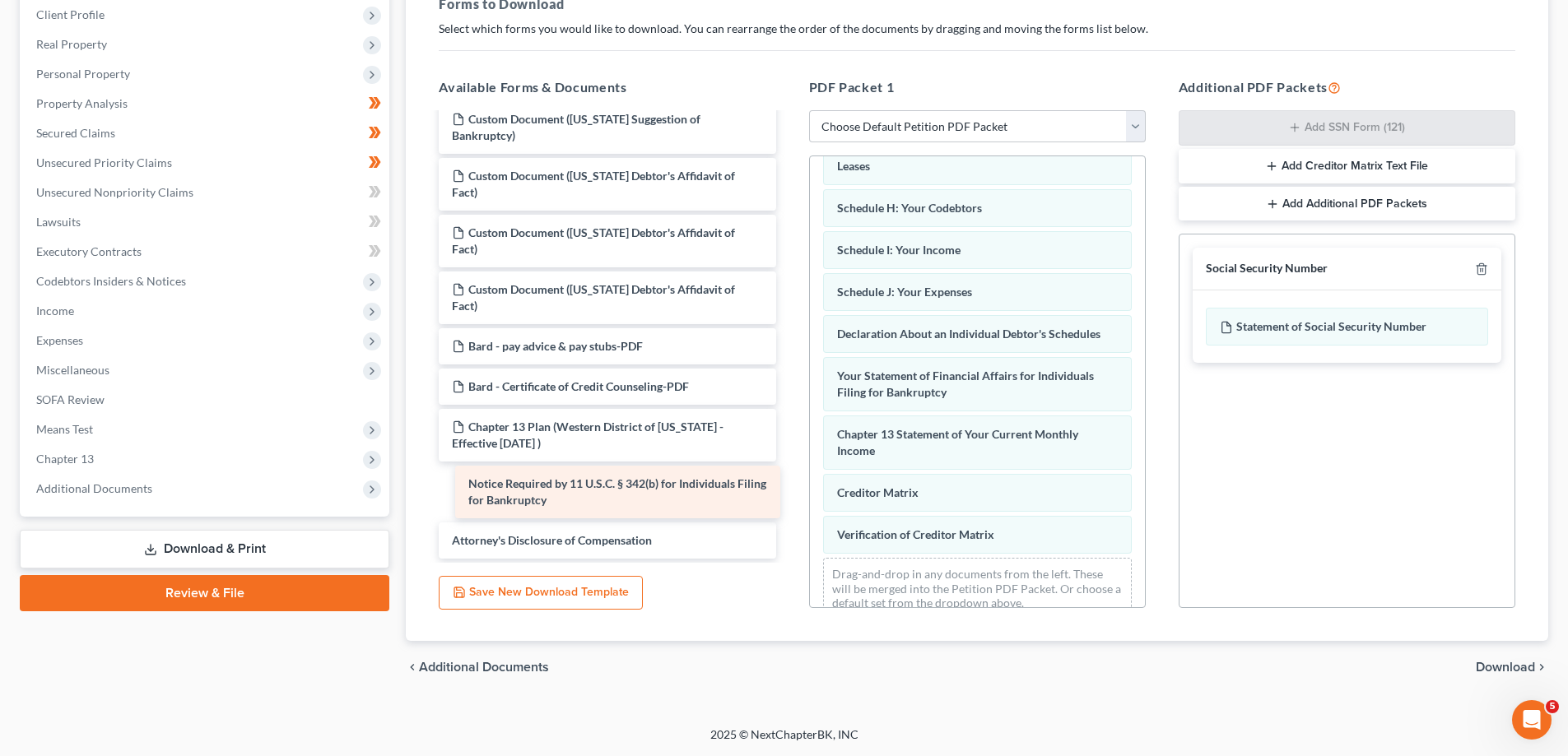
scroll to position [264, 0]
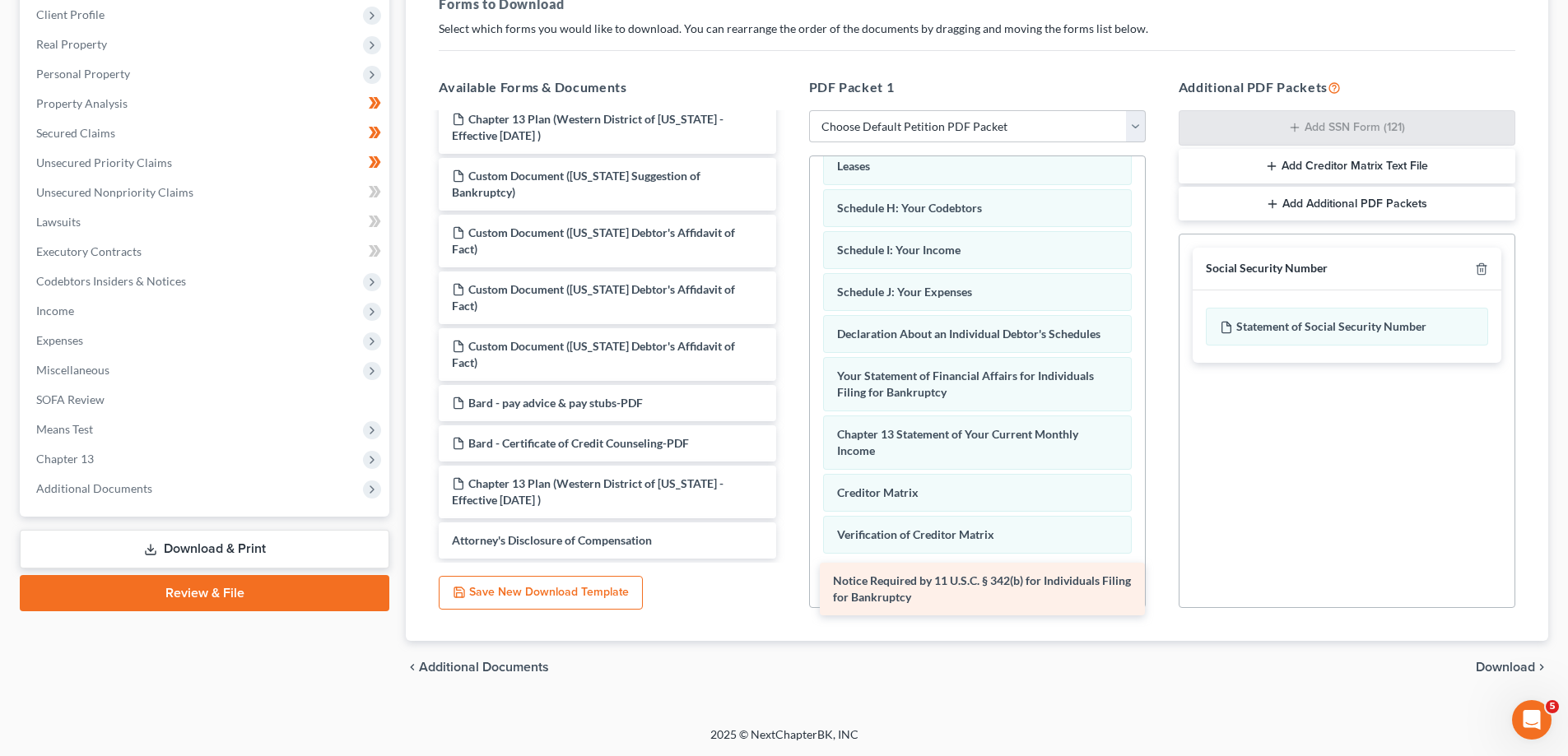
drag, startPoint x: 660, startPoint y: 498, endPoint x: 1040, endPoint y: 590, distance: 391.0
click at [789, 559] on div "Notice Required by 11 U.S.C. § 342(b) for Individuals Filing for Bankruptcy Cha…" at bounding box center [607, 204] width 363 height 708
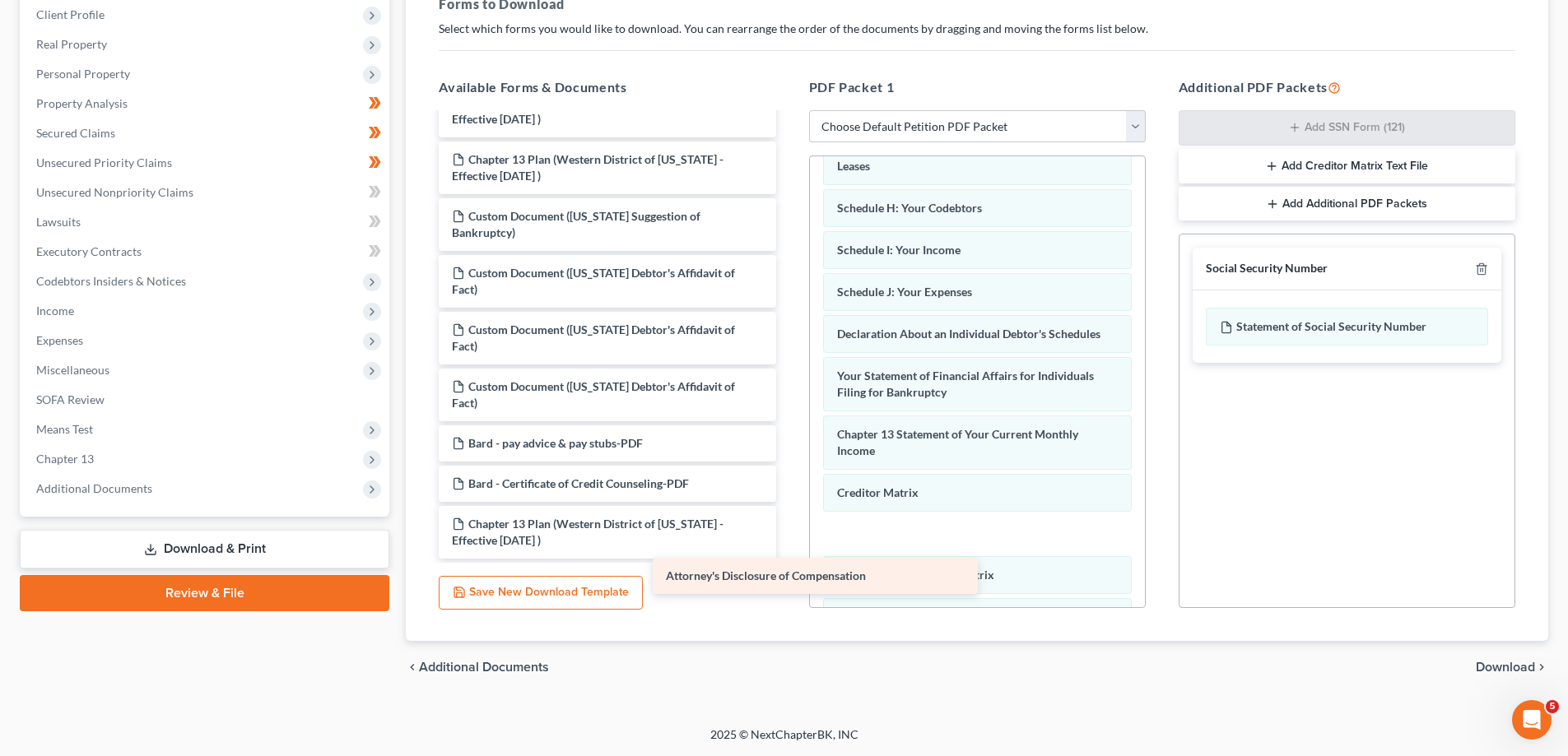
scroll to position [224, 0]
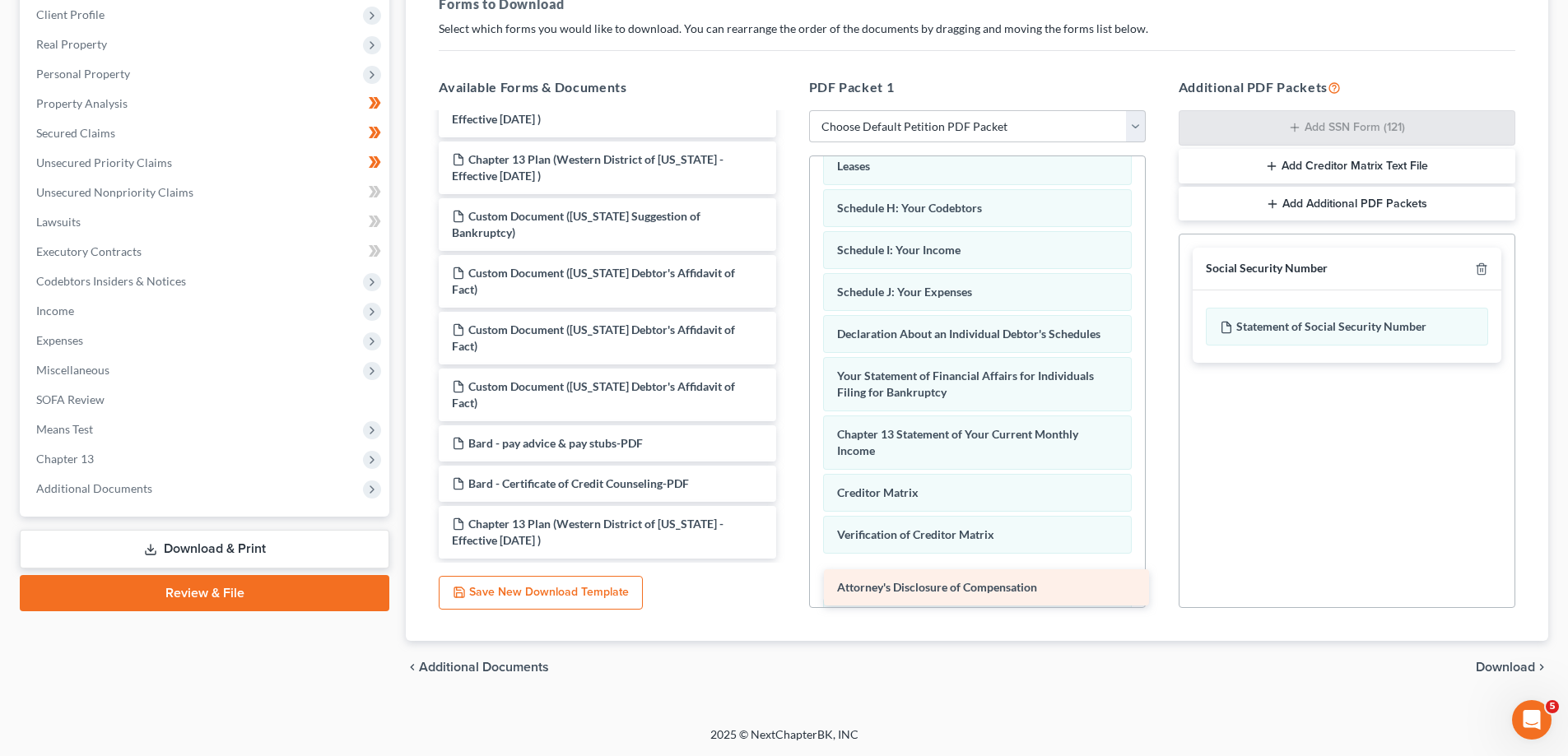
drag, startPoint x: 666, startPoint y: 534, endPoint x: 1048, endPoint y: 578, distance: 384.5
click at [789, 559] on div "Attorney's Disclosure of Compensation Chapter 13 Plan (Western District of [US_…" at bounding box center [607, 224] width 363 height 668
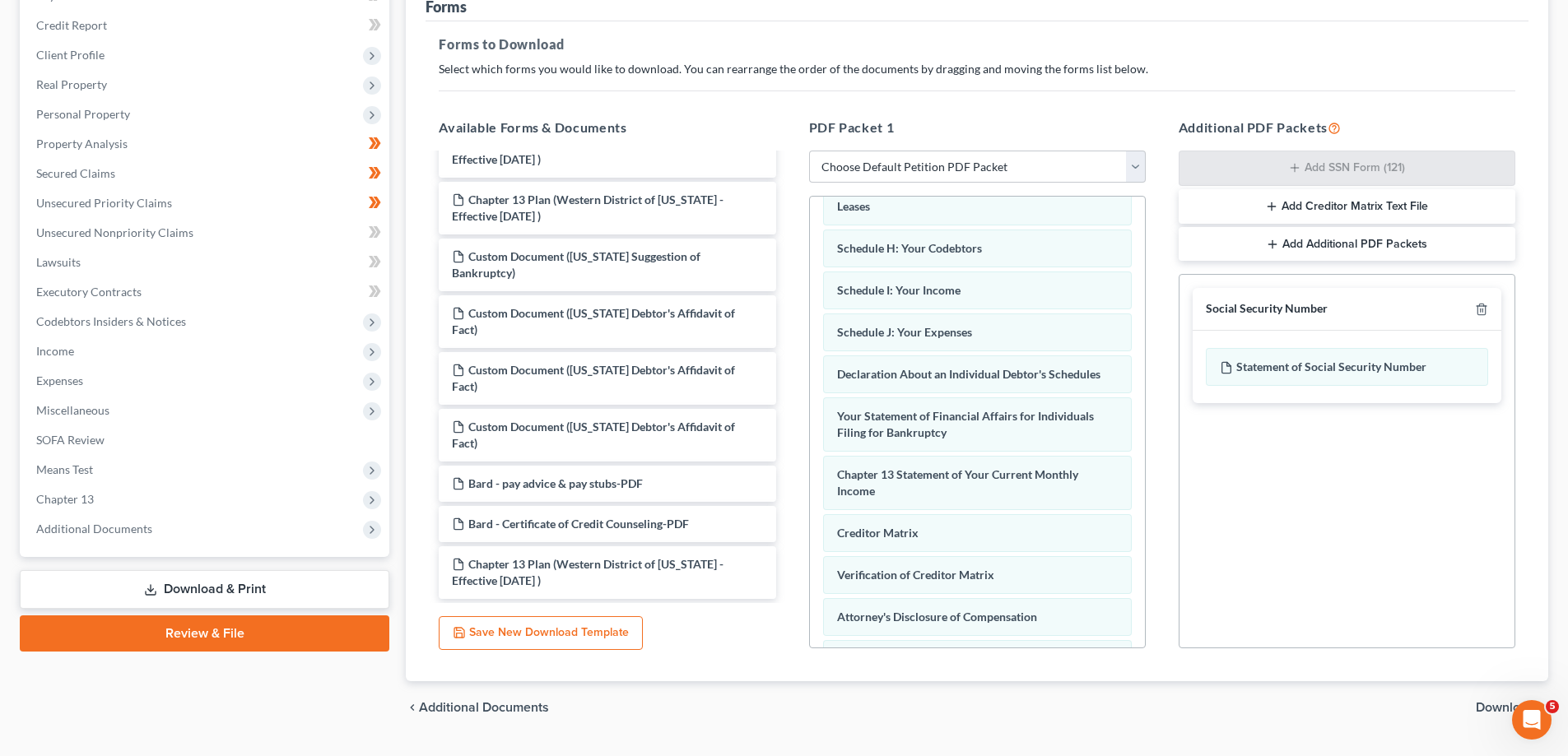
scroll to position [260, 0]
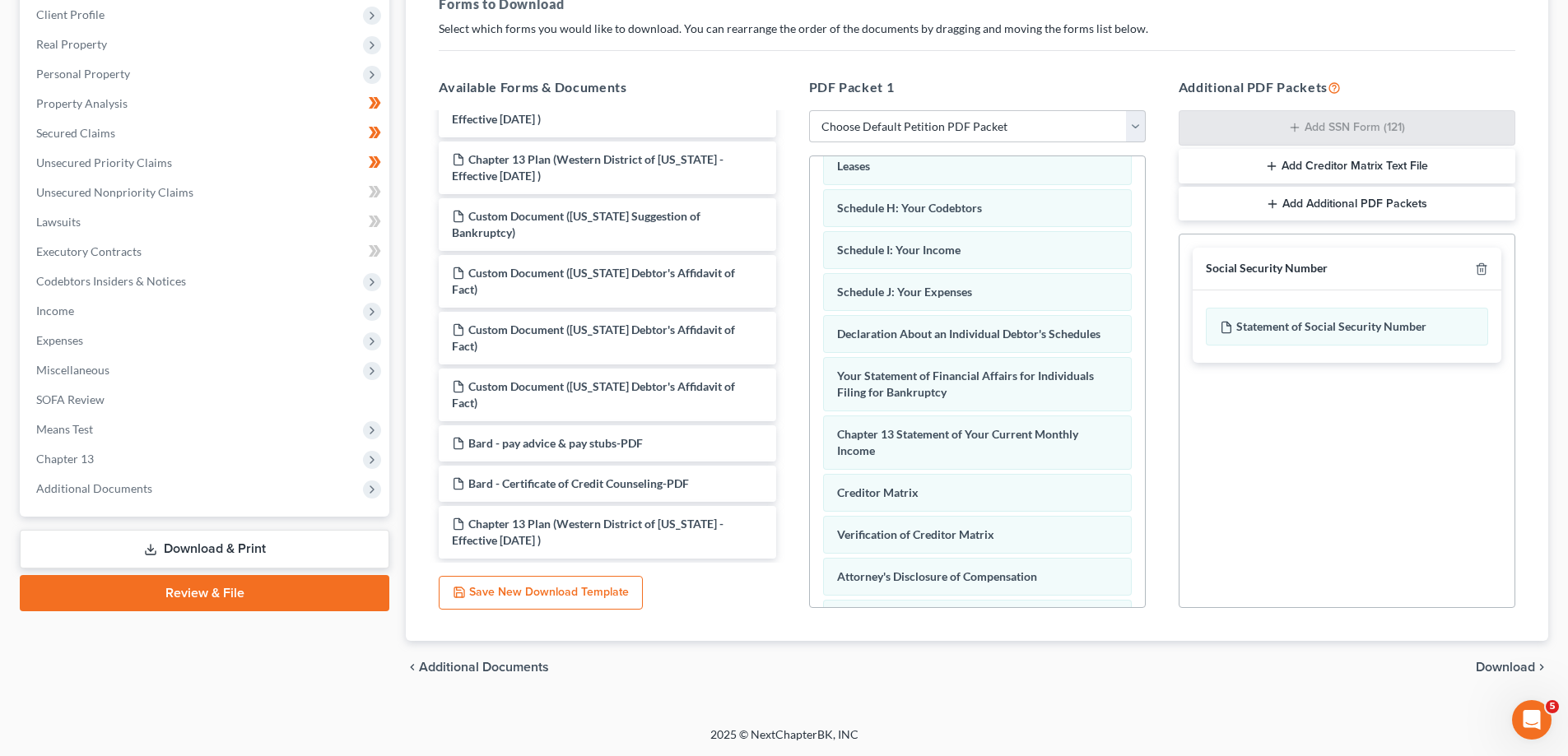
click at [1498, 664] on span "Download" at bounding box center [1505, 667] width 59 height 13
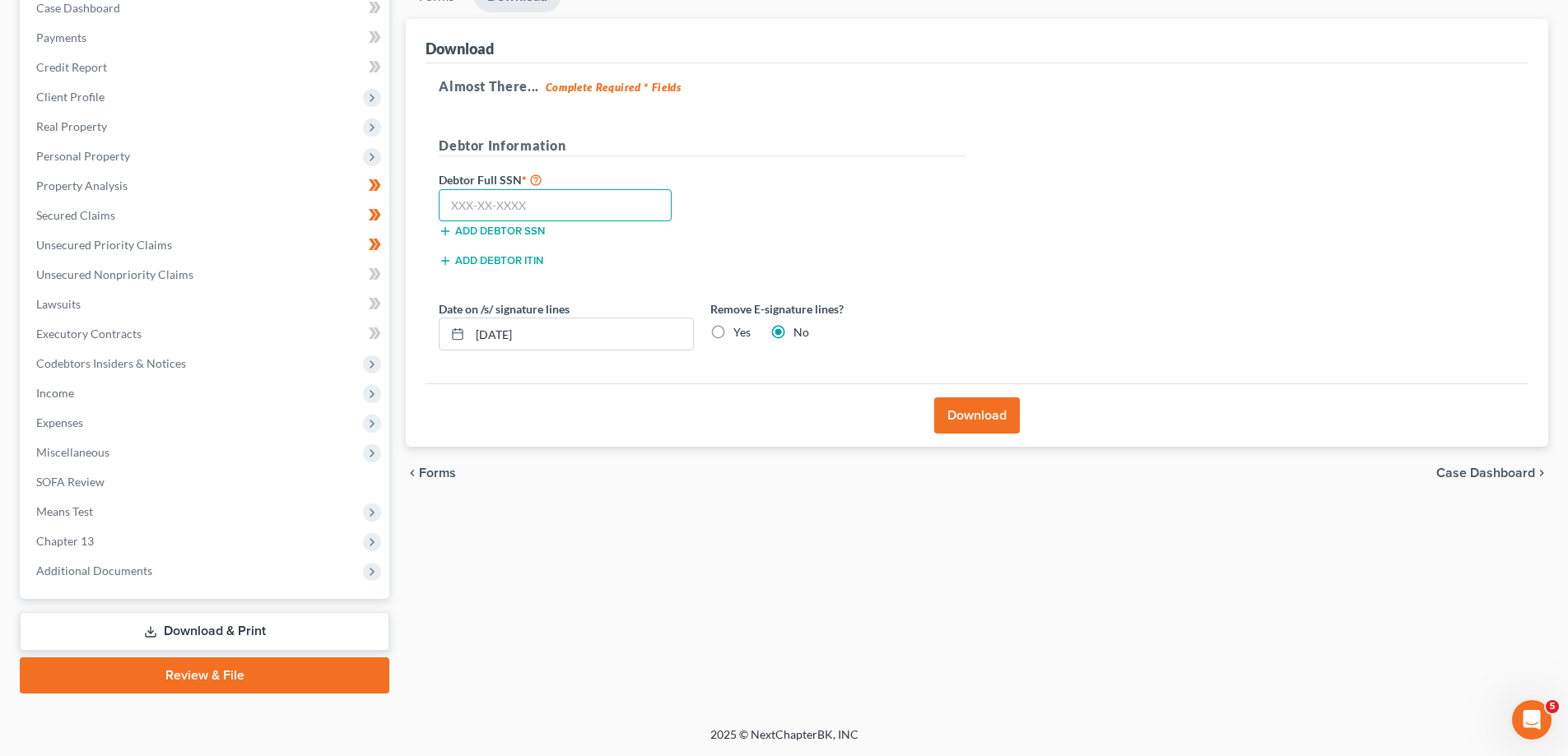
click at [446, 194] on input "text" at bounding box center [555, 205] width 233 height 33
type input "033-36-8318"
click at [979, 419] on button "Download" at bounding box center [977, 415] width 85 height 36
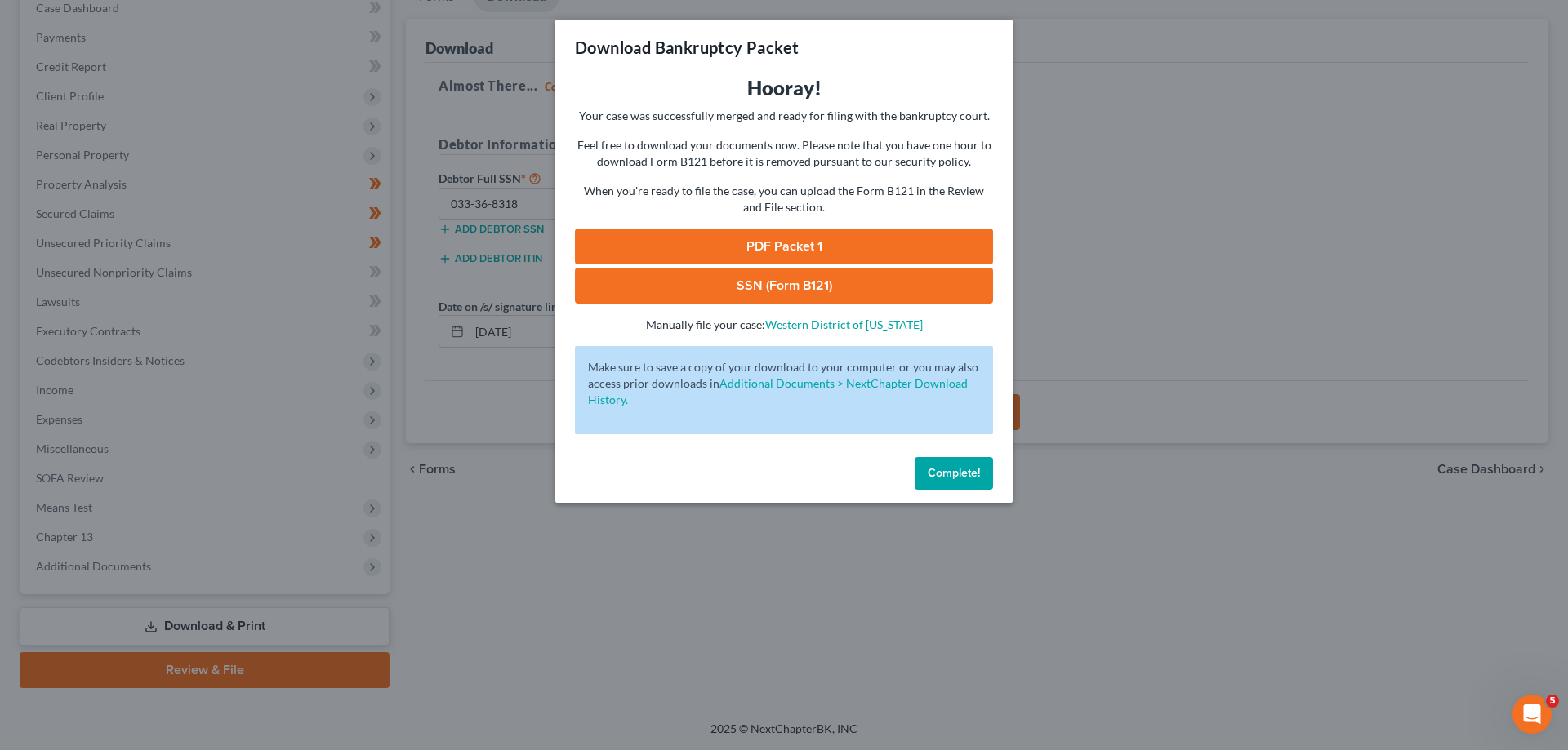
click at [907, 287] on link "SSN (Form B121)" at bounding box center [784, 285] width 418 height 36
click at [746, 245] on link "PDF Packet 1" at bounding box center [784, 246] width 418 height 36
